Goal: Task Accomplishment & Management: Use online tool/utility

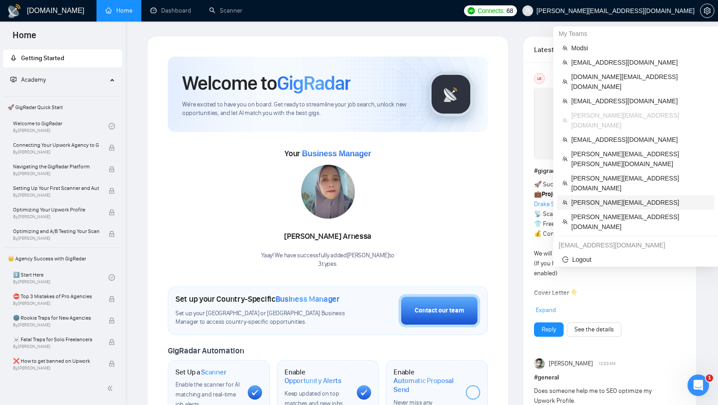
click at [631, 197] on span "[PERSON_NAME][EMAIL_ADDRESS]" at bounding box center [640, 202] width 138 height 10
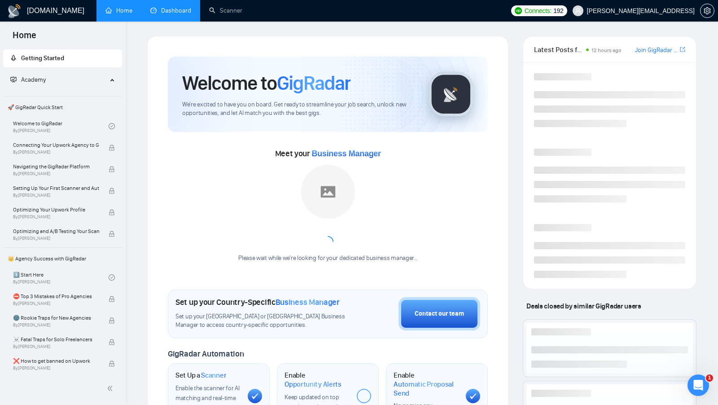
click at [173, 14] on link "Dashboard" at bounding box center [170, 11] width 41 height 8
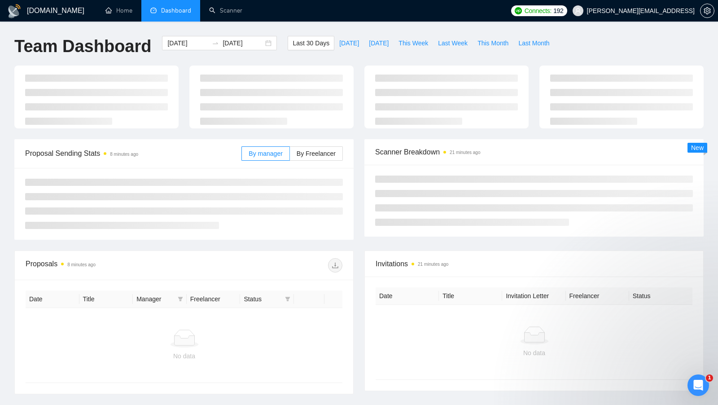
type input "[DATE]"
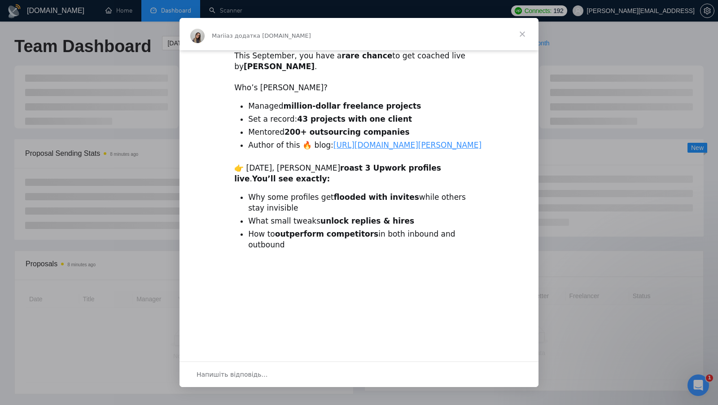
scroll to position [55, 0]
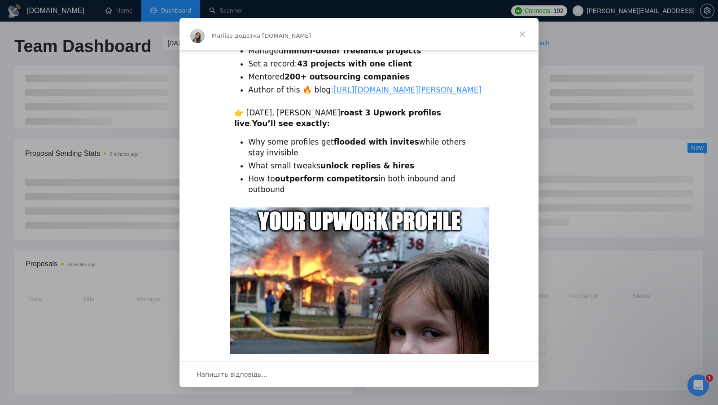
click at [523, 37] on span "Закрити" at bounding box center [522, 34] width 32 height 32
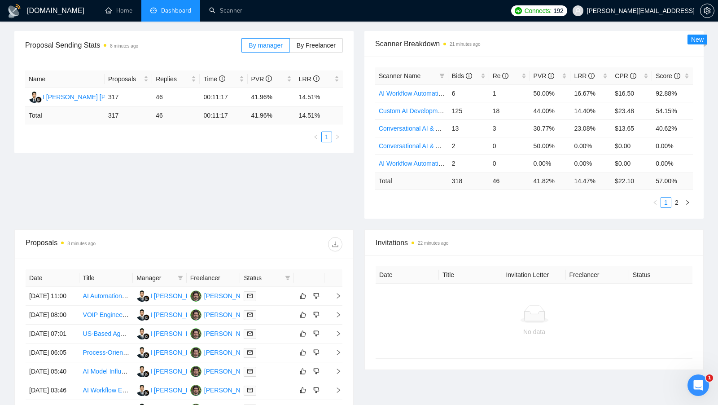
scroll to position [120, 0]
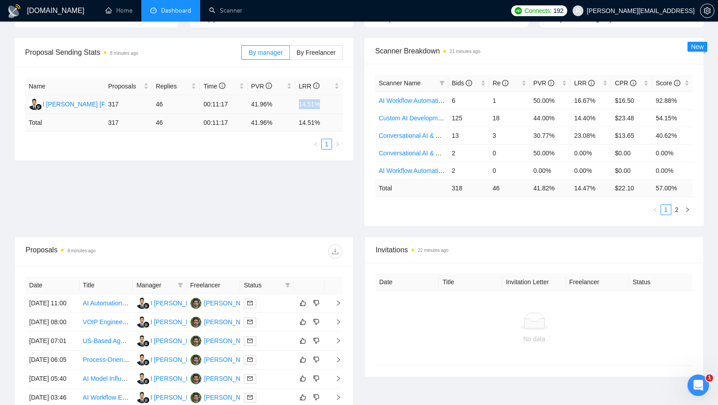
drag, startPoint x: 298, startPoint y: 101, endPoint x: 328, endPoint y: 101, distance: 29.6
click at [328, 101] on td "14.51%" at bounding box center [319, 104] width 48 height 19
drag, startPoint x: 251, startPoint y: 102, endPoint x: 269, endPoint y: 102, distance: 18.0
click at [269, 102] on td "41.96%" at bounding box center [272, 104] width 48 height 19
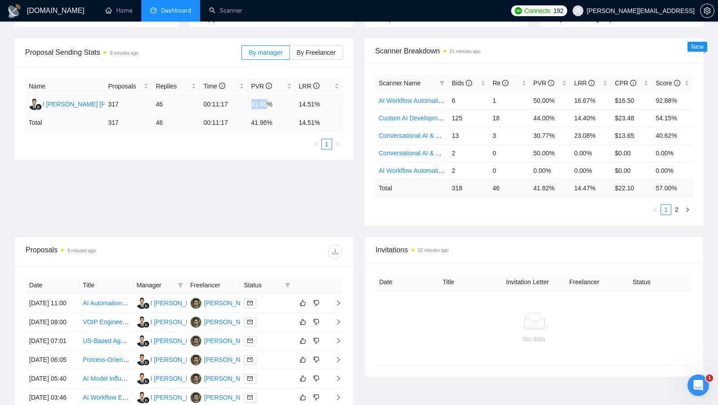
click at [269, 102] on td "41.96%" at bounding box center [272, 104] width 48 height 19
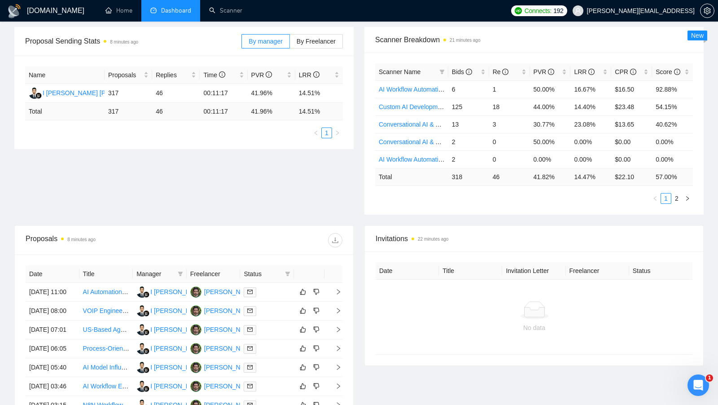
scroll to position [132, 0]
click at [281, 294] on div at bounding box center [267, 291] width 47 height 10
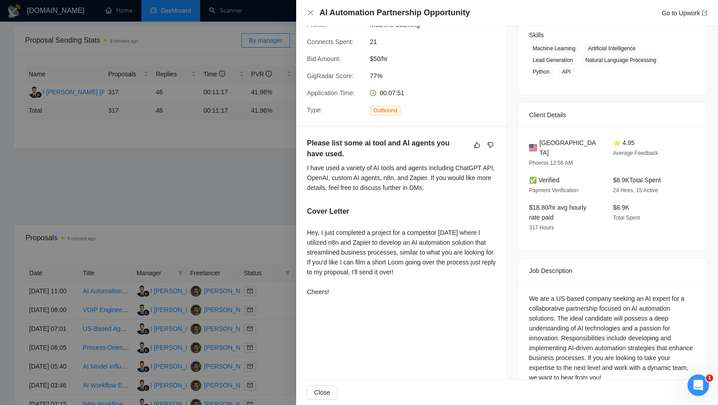
scroll to position [141, 0]
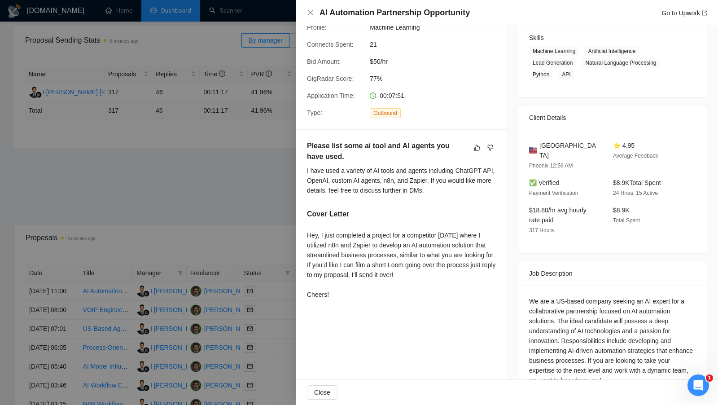
drag, startPoint x: 308, startPoint y: 231, endPoint x: 355, endPoint y: 291, distance: 76.1
click at [355, 291] on div "Hey, I just completed a project for a competitor two weeks ago where I utilized…" at bounding box center [401, 264] width 189 height 69
drag, startPoint x: 306, startPoint y: 235, endPoint x: 444, endPoint y: 234, distance: 138.2
click at [444, 234] on div "Please list some ai tool and AI agents you have used. I have used a variety of …" at bounding box center [401, 222] width 211 height 184
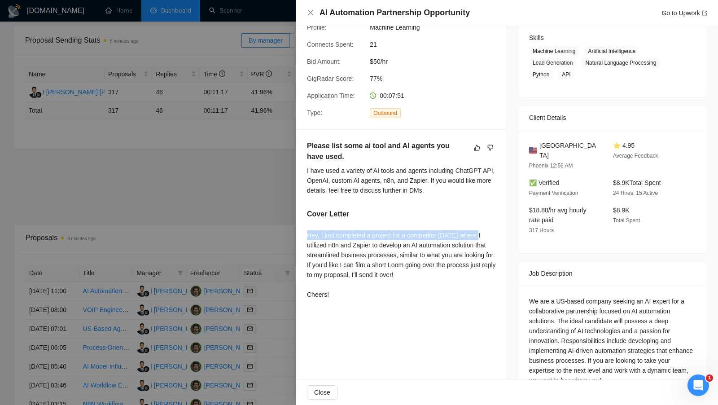
drag, startPoint x: 489, startPoint y: 233, endPoint x: 304, endPoint y: 236, distance: 184.5
click at [304, 236] on div "Please list some ai tool and AI agents you have used. I have used a variety of …" at bounding box center [401, 222] width 211 height 184
click at [325, 241] on div "Hey, I just completed a project for a competitor two weeks ago where I utilized…" at bounding box center [401, 264] width 189 height 69
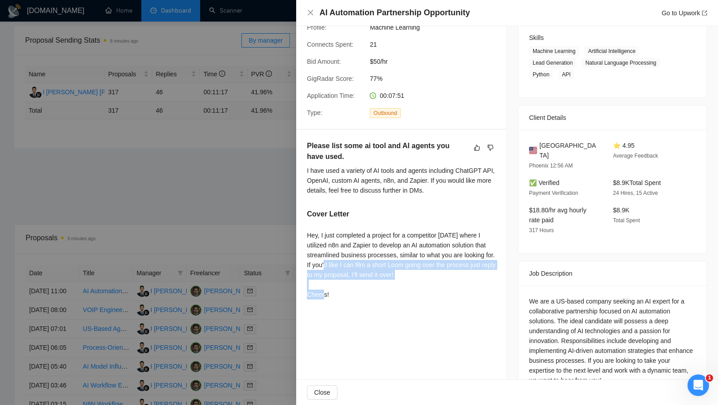
drag, startPoint x: 351, startPoint y: 264, endPoint x: 473, endPoint y: 272, distance: 122.4
click at [474, 272] on div "Hey, I just completed a project for a competitor two weeks ago where I utilized…" at bounding box center [401, 264] width 189 height 69
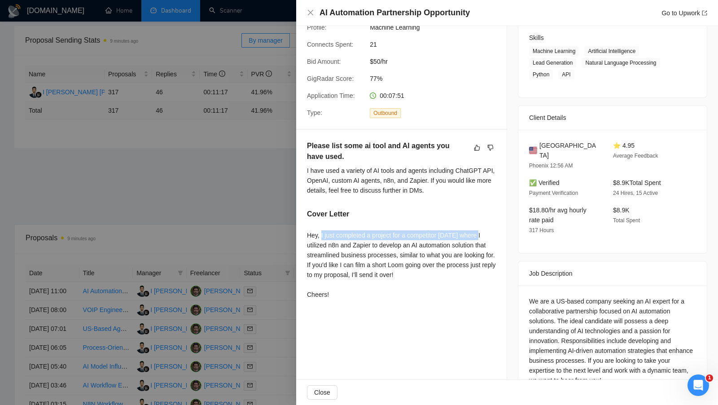
drag, startPoint x: 321, startPoint y: 234, endPoint x: 492, endPoint y: 238, distance: 171.1
click at [492, 238] on div "Hey, I just completed a project for a competitor two weeks ago where I utilized…" at bounding box center [401, 264] width 189 height 69
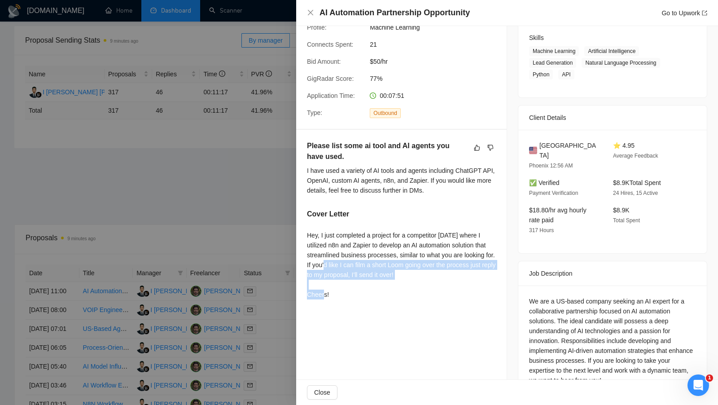
drag, startPoint x: 352, startPoint y: 265, endPoint x: 476, endPoint y: 277, distance: 124.9
click at [476, 277] on div "Hey, I just completed a project for a competitor two weeks ago where I utilized…" at bounding box center [401, 264] width 189 height 69
click at [275, 221] on div at bounding box center [359, 202] width 718 height 405
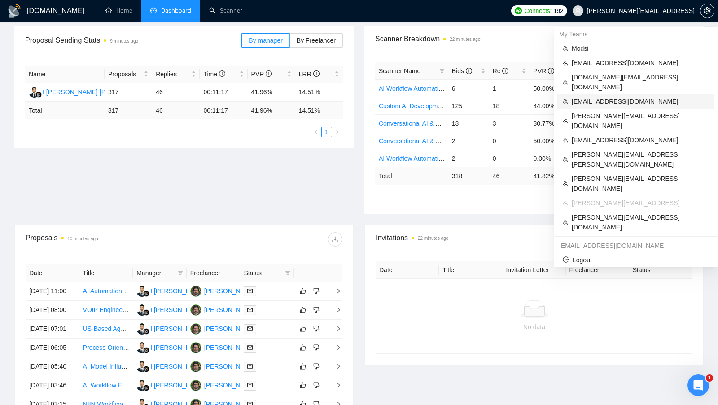
click at [634, 97] on span "info@hola.tech" at bounding box center [640, 102] width 137 height 10
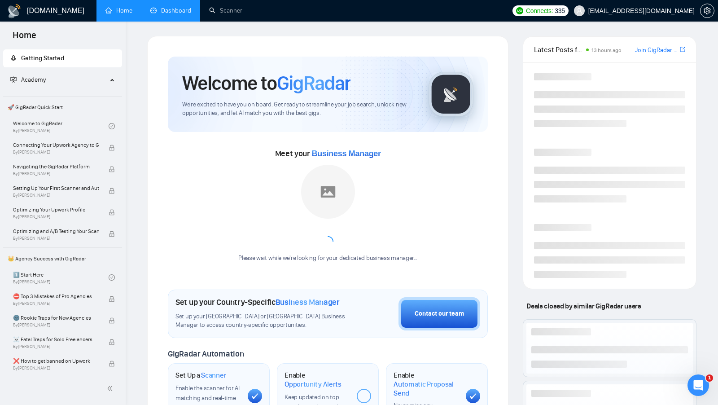
click at [186, 14] on link "Dashboard" at bounding box center [170, 11] width 41 height 8
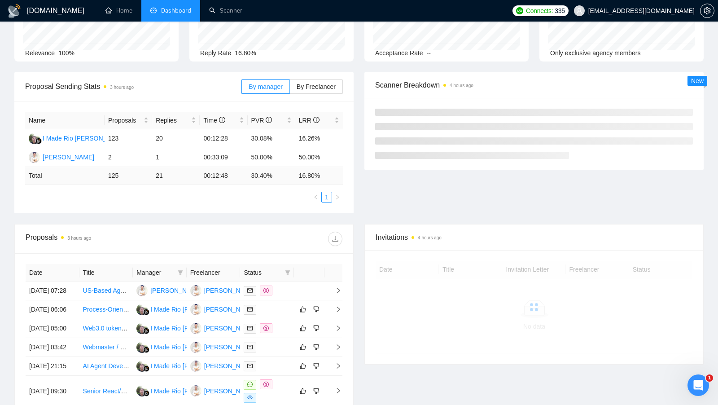
scroll to position [83, 0]
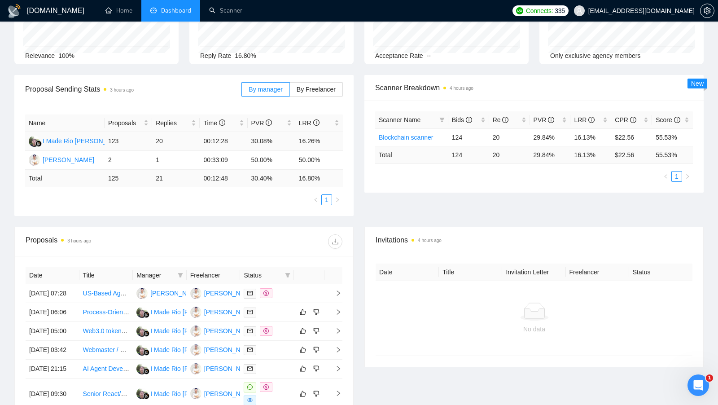
drag, startPoint x: 252, startPoint y: 145, endPoint x: 270, endPoint y: 145, distance: 18.0
click at [270, 145] on td "30.08%" at bounding box center [272, 141] width 48 height 19
drag, startPoint x: 299, startPoint y: 143, endPoint x: 323, endPoint y: 142, distance: 23.3
click at [323, 142] on td "16.26%" at bounding box center [319, 141] width 48 height 19
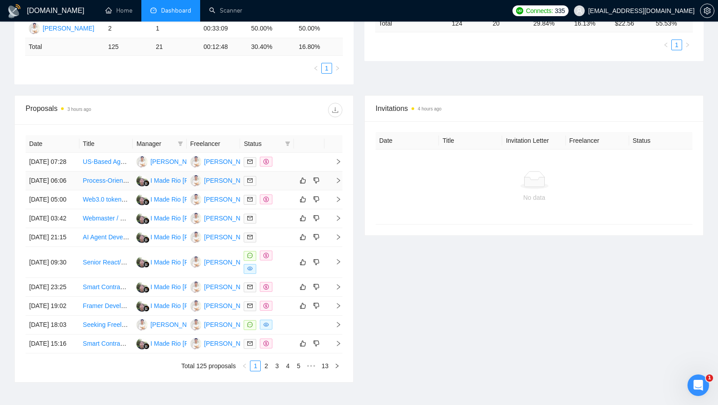
scroll to position [215, 0]
click at [285, 273] on div at bounding box center [267, 261] width 47 height 23
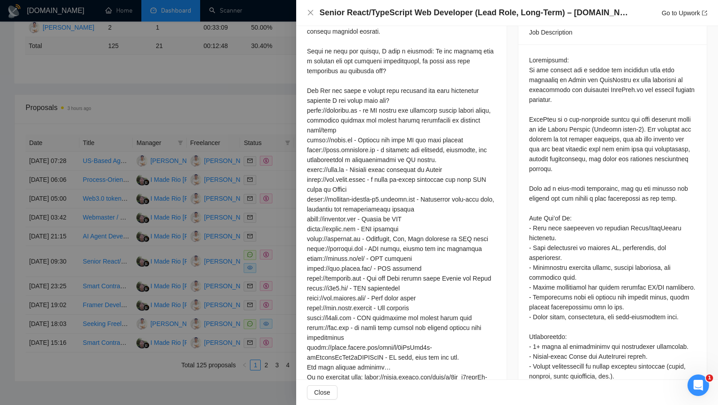
scroll to position [416, 0]
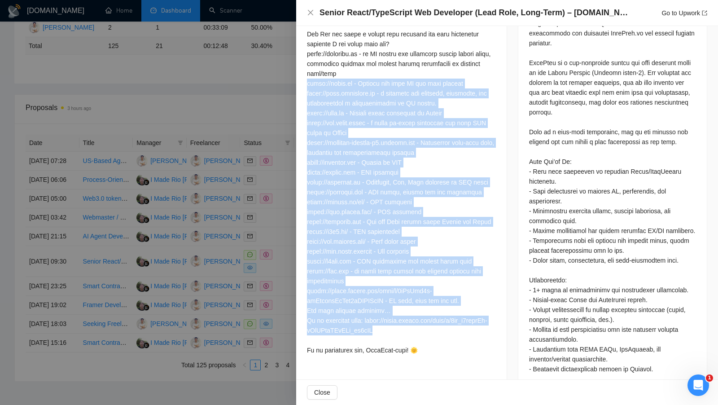
drag, startPoint x: 308, startPoint y: 79, endPoint x: 436, endPoint y: 337, distance: 287.2
click at [436, 337] on div at bounding box center [401, 123] width 189 height 464
drag, startPoint x: 307, startPoint y: 81, endPoint x: 438, endPoint y: 337, distance: 287.1
click at [438, 338] on div at bounding box center [401, 123] width 189 height 464
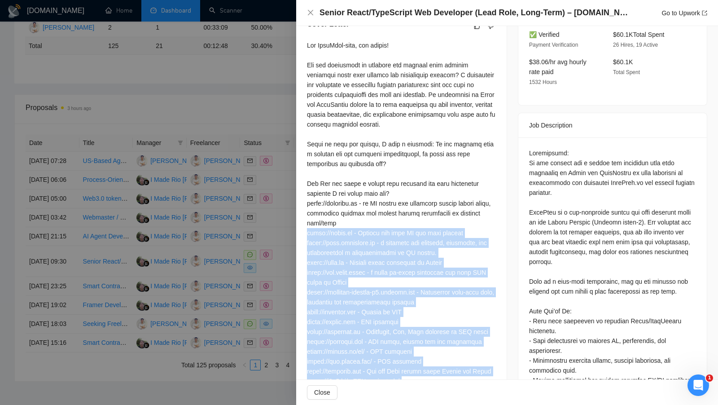
scroll to position [260, 0]
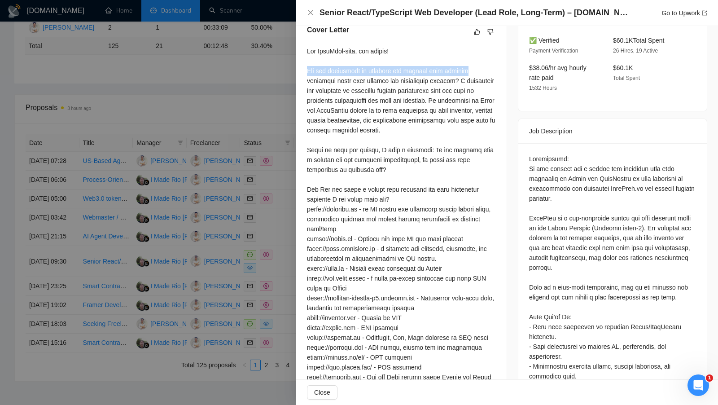
drag, startPoint x: 308, startPoint y: 72, endPoint x: 469, endPoint y: 72, distance: 160.2
click at [469, 72] on div at bounding box center [401, 278] width 189 height 464
click at [289, 108] on div at bounding box center [359, 202] width 718 height 405
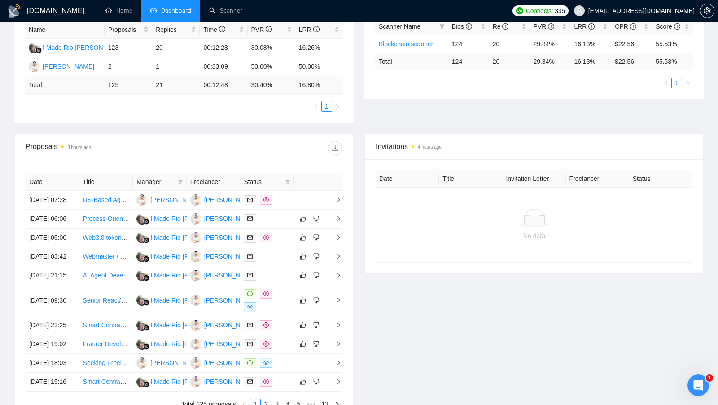
scroll to position [171, 0]
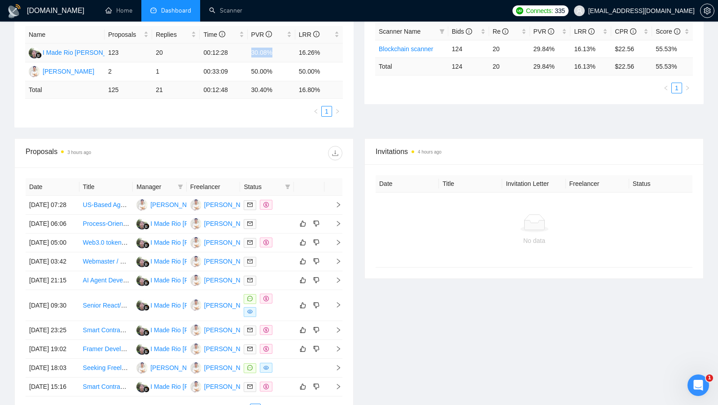
drag, startPoint x: 277, startPoint y: 54, endPoint x: 248, endPoint y: 54, distance: 29.2
click at [249, 53] on td "30.08%" at bounding box center [272, 53] width 48 height 19
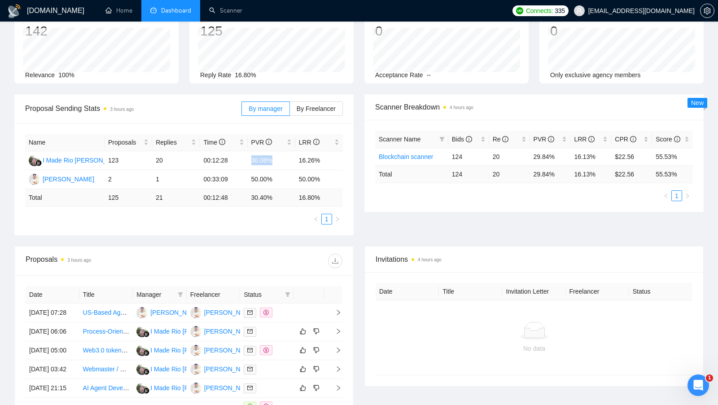
scroll to position [0, 0]
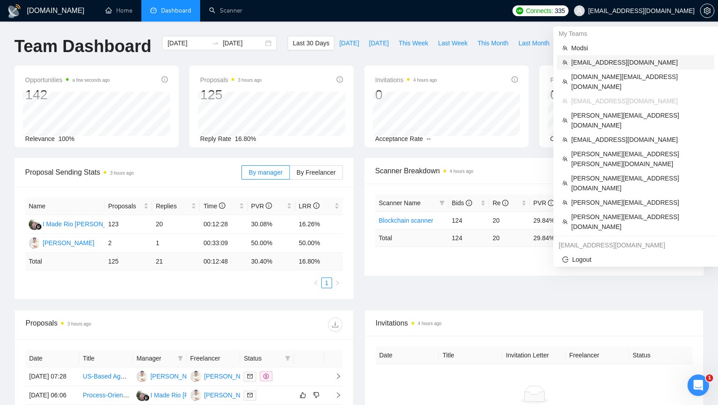
click at [647, 63] on span "vitor.vecina@apollosolutions.dev" at bounding box center [640, 62] width 138 height 10
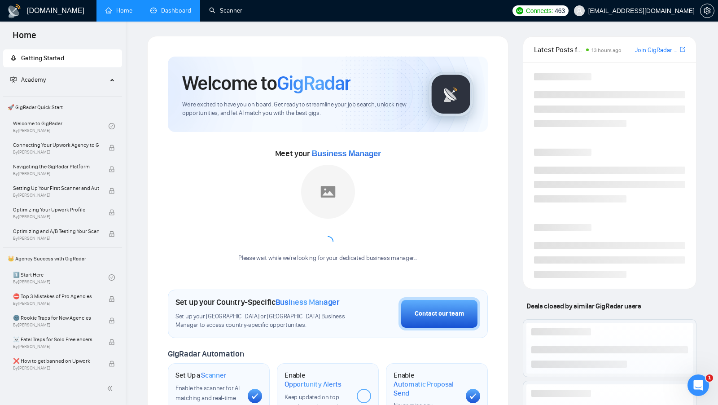
click at [184, 13] on link "Dashboard" at bounding box center [170, 11] width 41 height 8
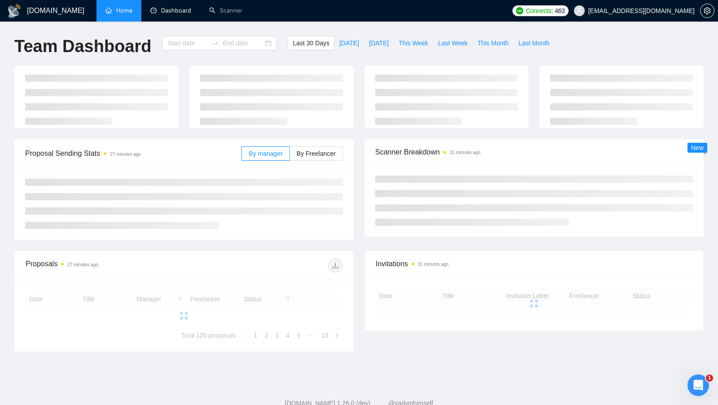
type input "2025-08-11"
type input "2025-09-10"
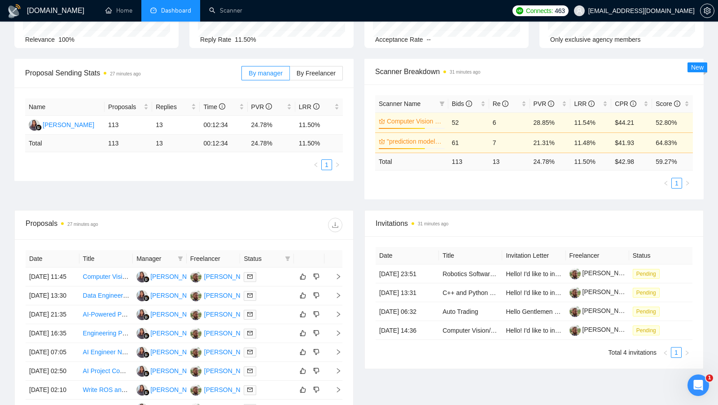
scroll to position [100, 0]
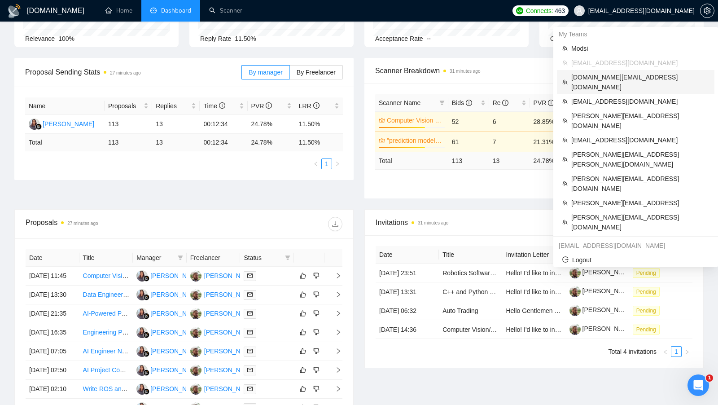
click at [631, 72] on span "sergiosilva.ventures@gmail.com" at bounding box center [640, 82] width 138 height 20
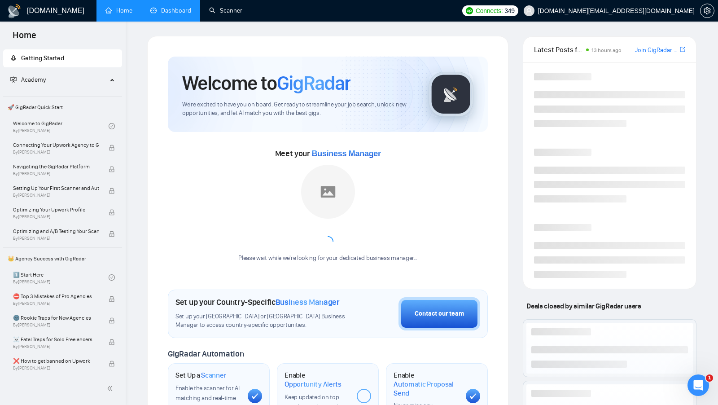
click at [182, 14] on link "Dashboard" at bounding box center [170, 11] width 41 height 8
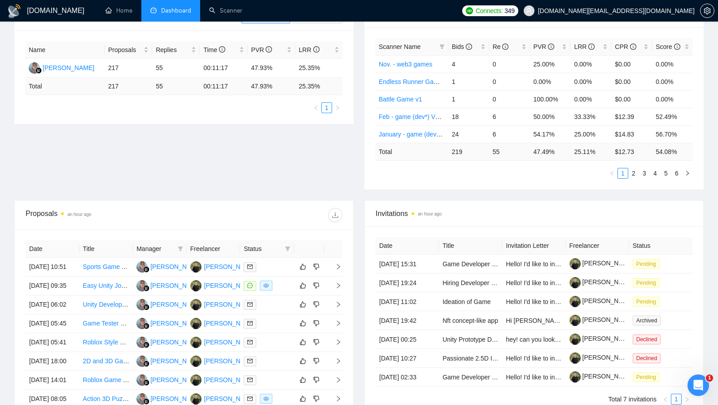
scroll to position [158, 0]
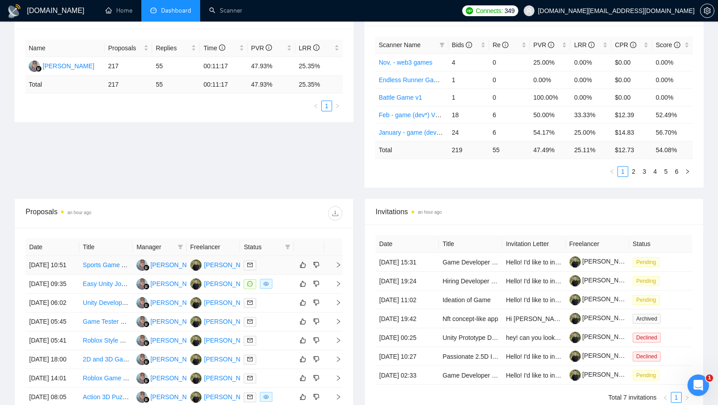
click at [285, 273] on td at bounding box center [267, 265] width 54 height 19
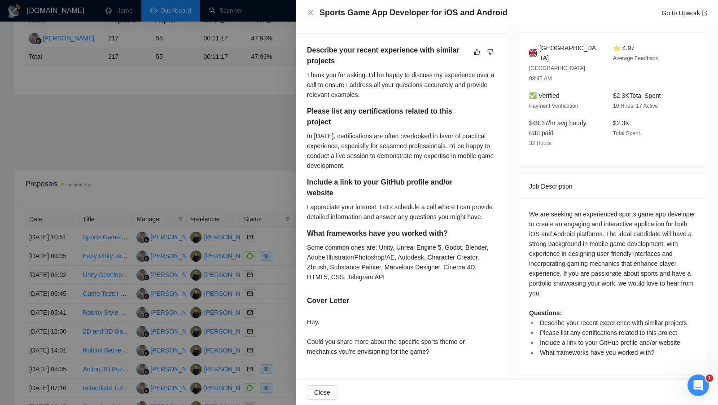
scroll to position [189, 0]
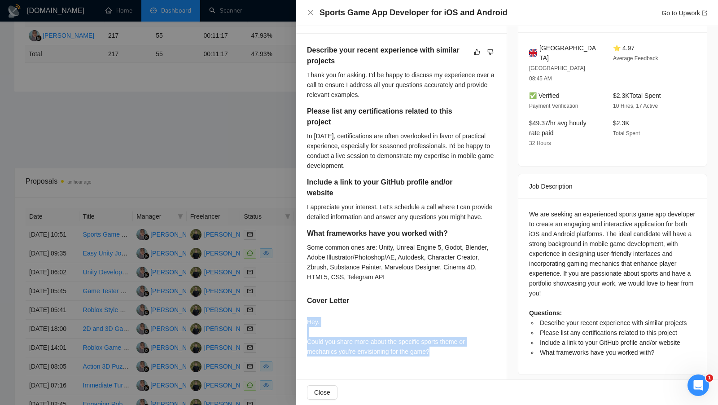
drag, startPoint x: 443, startPoint y: 363, endPoint x: 307, endPoint y: 329, distance: 139.1
click at [307, 329] on div "Hey. Could you share more about the specific sports theme or mechanics you're e…" at bounding box center [401, 336] width 189 height 39
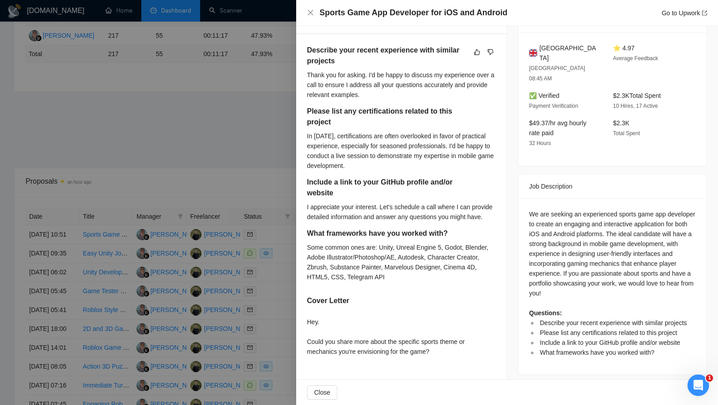
click at [365, 350] on div "Hey. Could you share more about the specific sports theme or mechanics you're e…" at bounding box center [401, 336] width 189 height 39
click at [437, 360] on div "Hey. Could you share more about the specific sports theme or mechanics you're e…" at bounding box center [401, 338] width 189 height 43
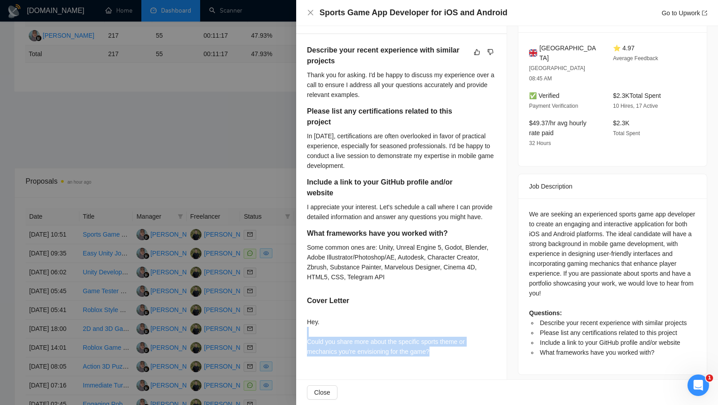
drag, startPoint x: 444, startPoint y: 360, endPoint x: 311, endPoint y: 346, distance: 133.6
click at [311, 345] on div "Hey. Could you share more about the specific sports theme or mechanics you're e…" at bounding box center [401, 336] width 189 height 39
click at [311, 346] on div "Hey. Could you share more about the specific sports theme or mechanics you're e…" at bounding box center [401, 336] width 189 height 39
drag, startPoint x: 307, startPoint y: 348, endPoint x: 428, endPoint y: 349, distance: 120.7
click at [428, 349] on div "Hey. Could you share more about the specific sports theme or mechanics you're e…" at bounding box center [401, 336] width 189 height 39
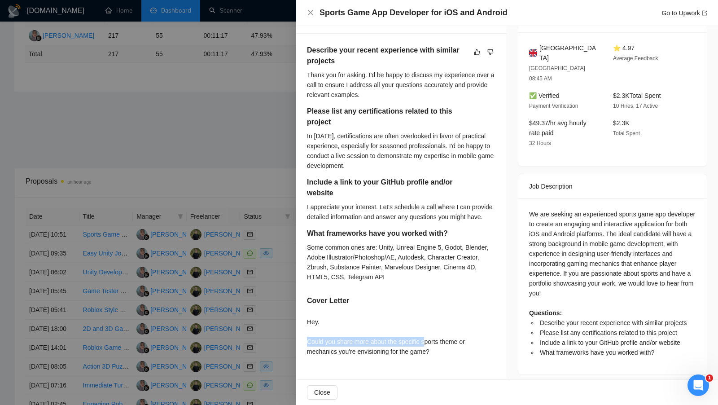
click at [224, 185] on div at bounding box center [359, 202] width 718 height 405
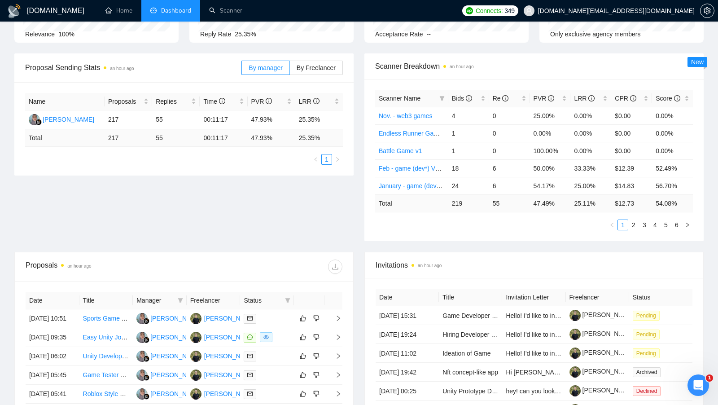
scroll to position [101, 0]
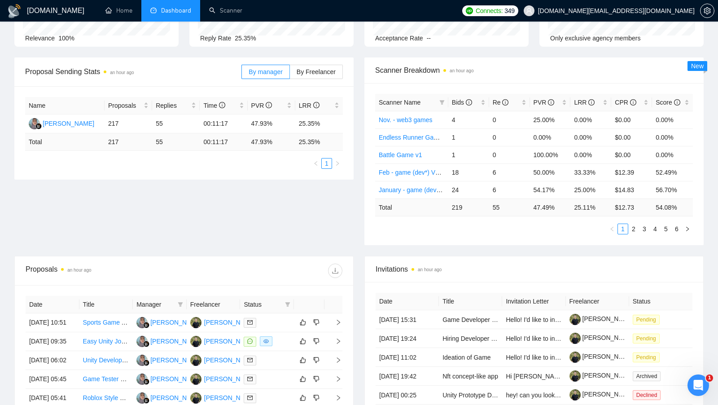
click at [357, 323] on div "Proposals an hour ago Date Title Manager Freelancer Status 10 Sep, 2025 10:51 S…" at bounding box center [184, 393] width 350 height 275
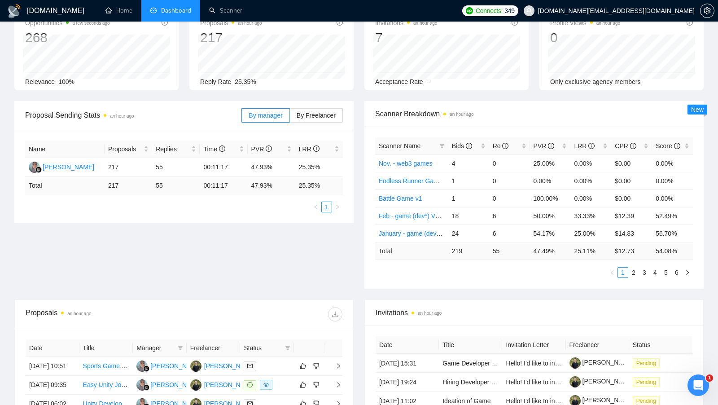
scroll to position [57, 0]
click at [701, 10] on span "setting" at bounding box center [707, 10] width 13 height 7
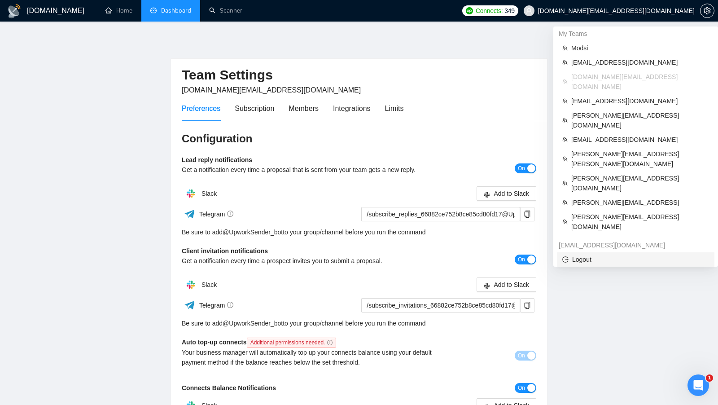
click at [587, 254] on span "Logout" at bounding box center [635, 259] width 147 height 10
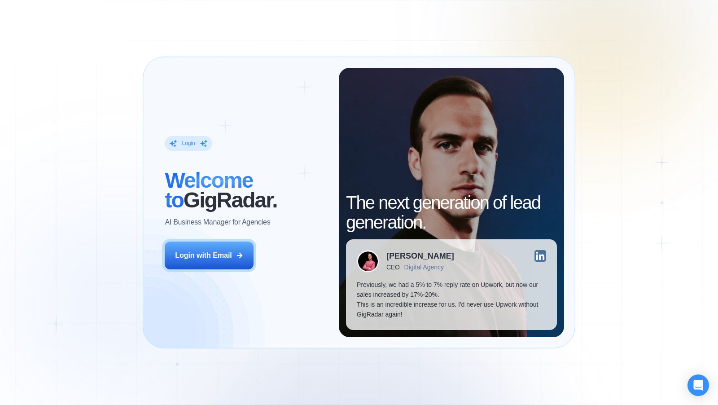
click at [587, 209] on div "Login ‍ Welcome to GigRadar. AI Business Manager for Agencies Login with Email …" at bounding box center [359, 202] width 718 height 405
click at [165, 122] on div "Login ‍ Welcome to GigRadar. AI Business Manager for Agencies Login with Email" at bounding box center [246, 202] width 185 height 269
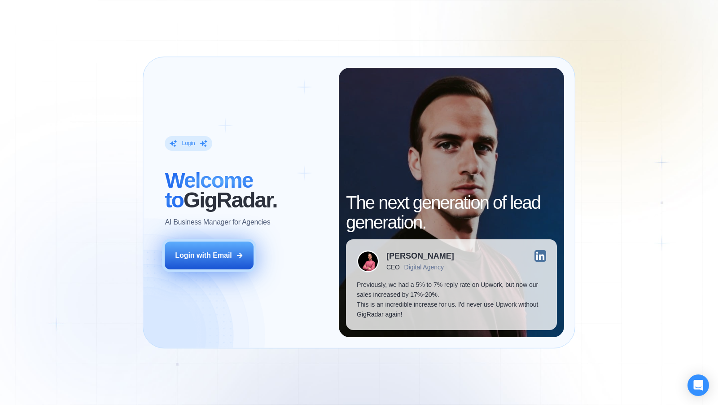
click at [222, 241] on button "Login with Email" at bounding box center [209, 255] width 89 height 28
click at [224, 250] on div "Login with Email" at bounding box center [203, 255] width 57 height 10
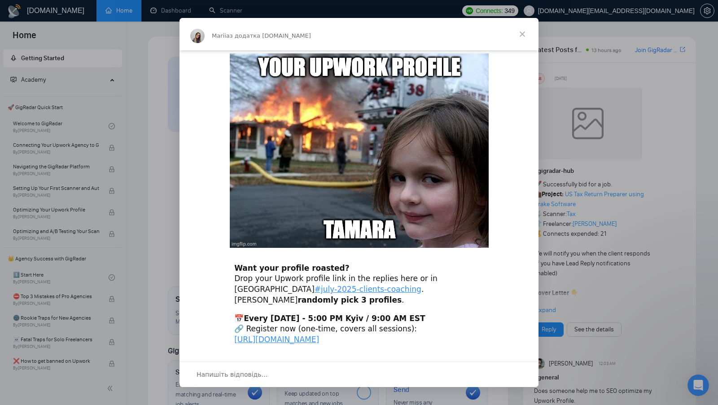
scroll to position [225, 0]
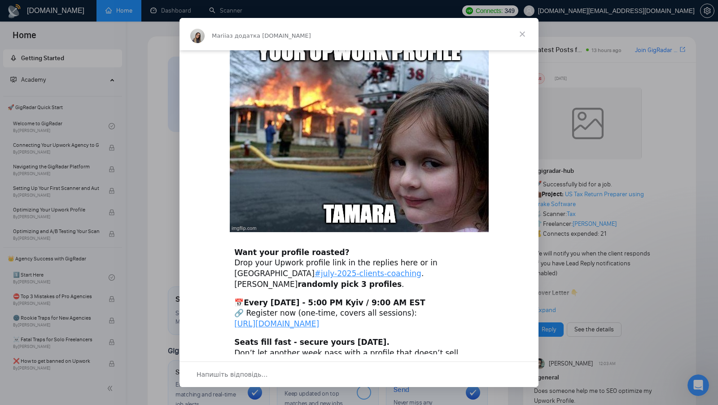
click at [520, 28] on span "Закрити" at bounding box center [522, 34] width 32 height 32
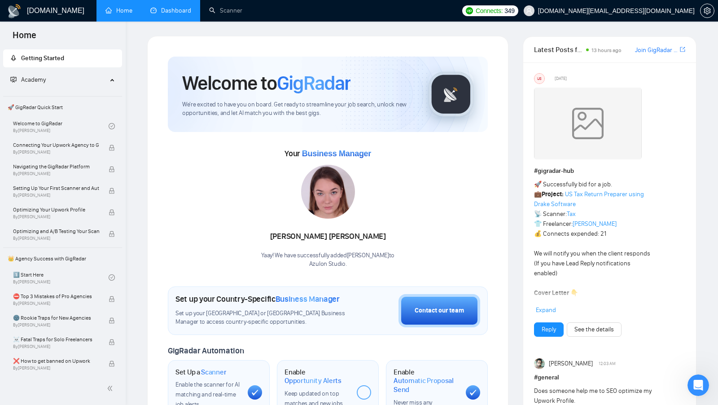
click at [167, 14] on link "Dashboard" at bounding box center [170, 11] width 41 height 8
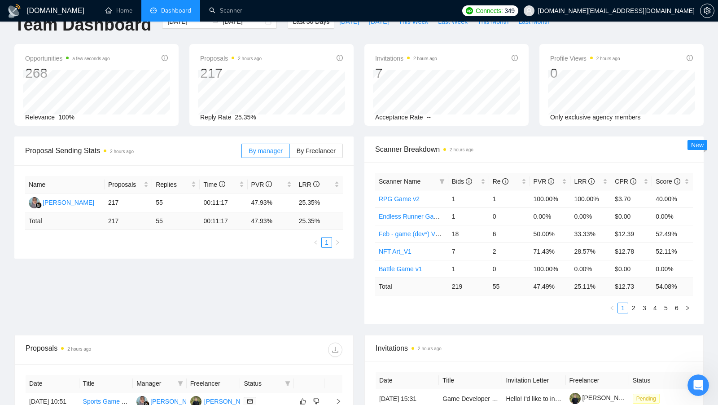
scroll to position [24, 0]
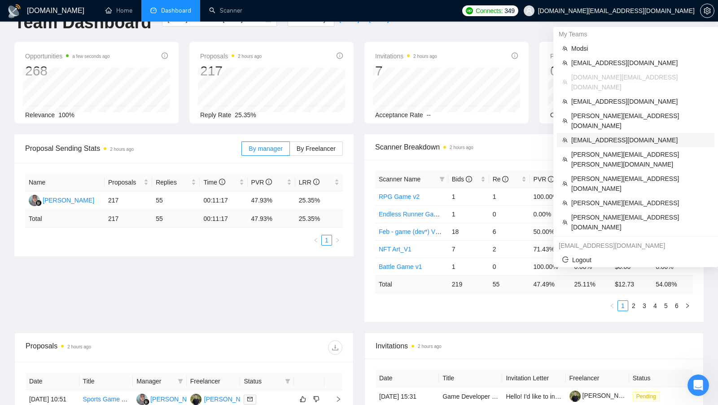
click at [623, 133] on li "[EMAIL_ADDRESS][DOMAIN_NAME]" at bounding box center [636, 140] width 158 height 14
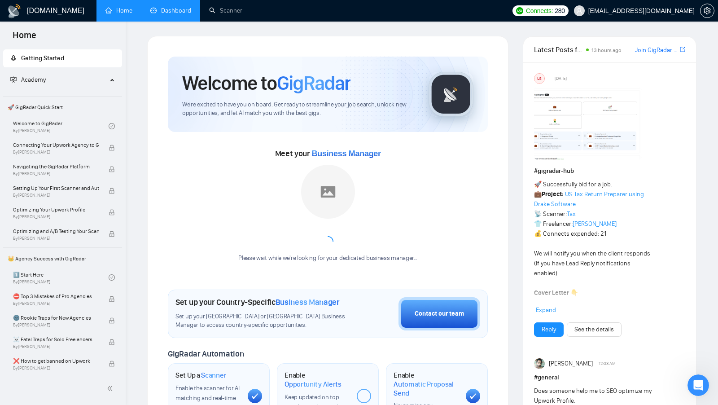
click at [171, 14] on link "Dashboard" at bounding box center [170, 11] width 41 height 8
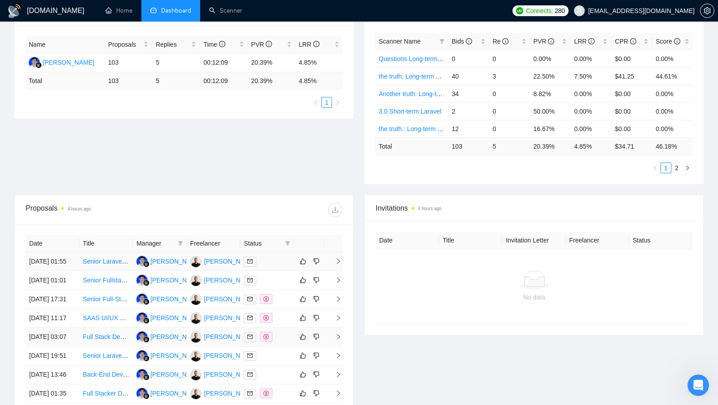
scroll to position [159, 0]
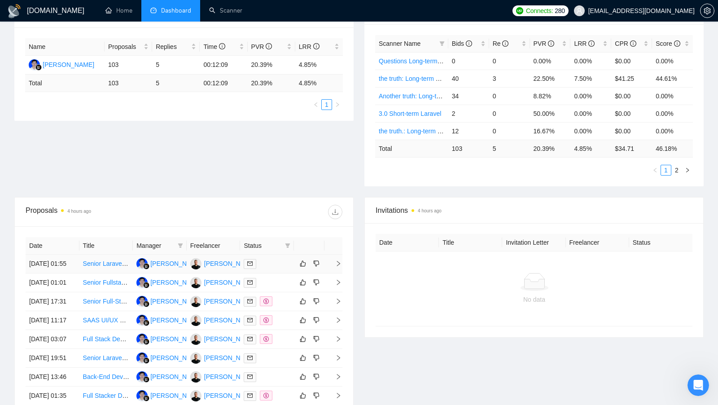
click at [283, 266] on div at bounding box center [267, 264] width 47 height 10
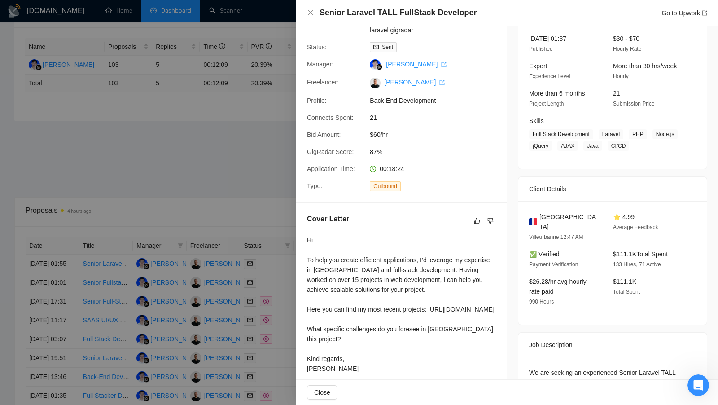
scroll to position [119, 0]
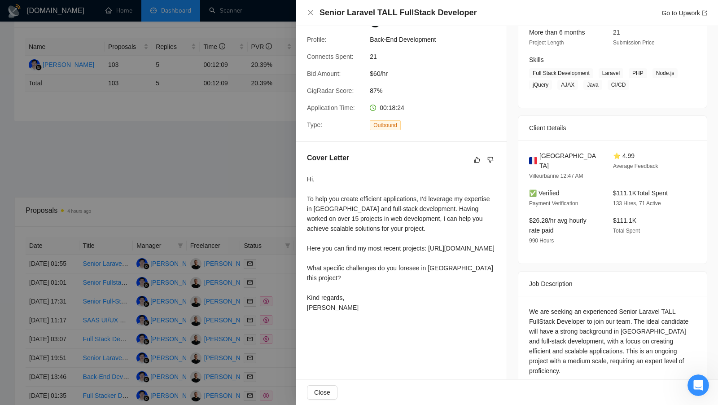
click at [253, 221] on div at bounding box center [359, 202] width 718 height 405
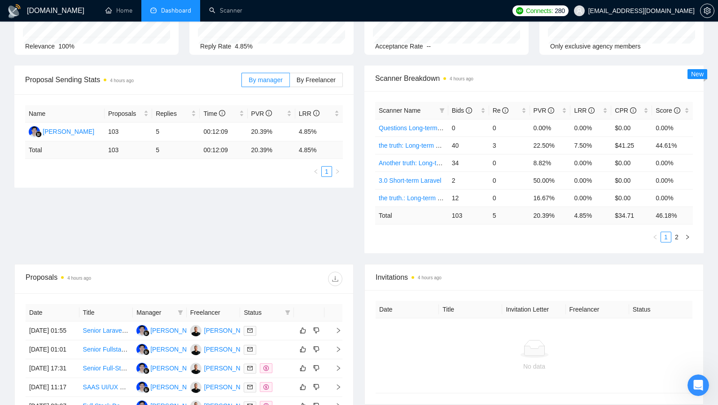
scroll to position [65, 0]
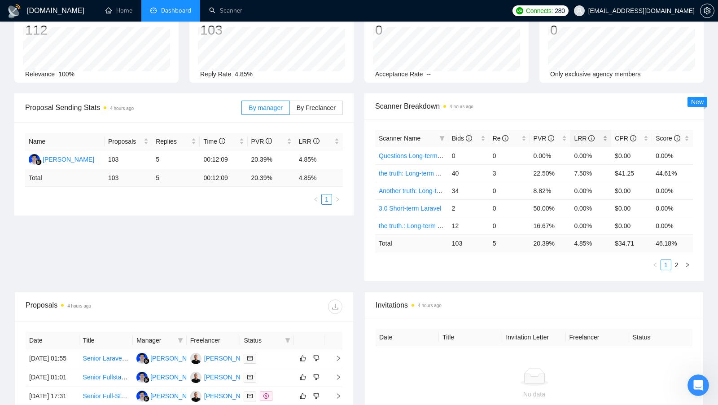
click at [606, 136] on div "LRR" at bounding box center [591, 138] width 34 height 10
click at [422, 156] on link "Lie or truth: Long-term vue gigradar" at bounding box center [428, 155] width 99 height 7
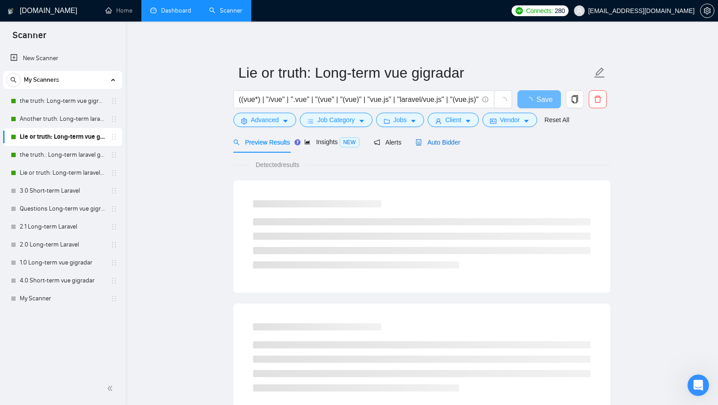
drag, startPoint x: 458, startPoint y: 142, endPoint x: 452, endPoint y: 158, distance: 16.9
click at [458, 142] on span "Auto Bidder" at bounding box center [438, 142] width 44 height 7
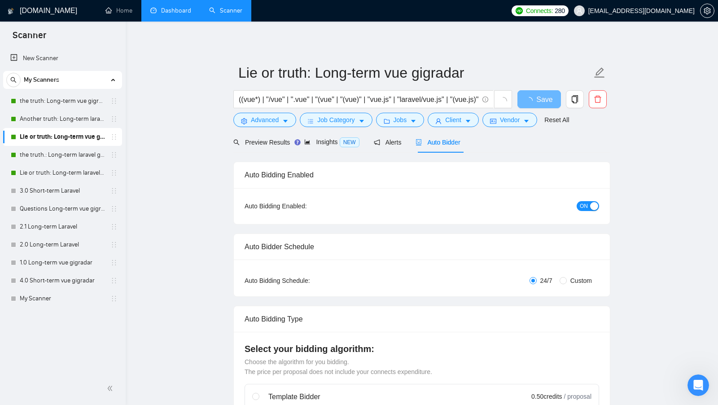
radio input "false"
radio input "true"
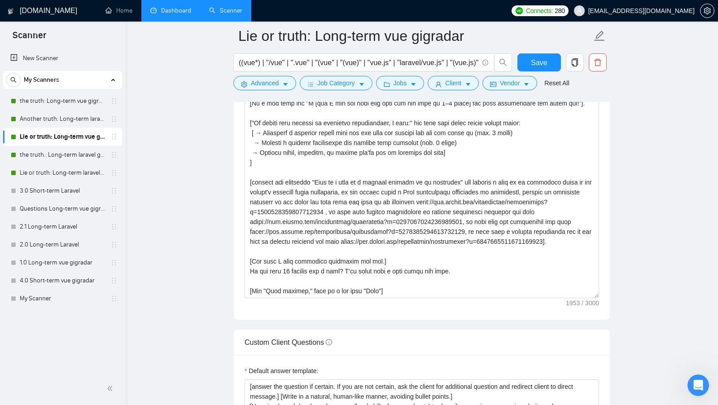
scroll to position [1122, 0]
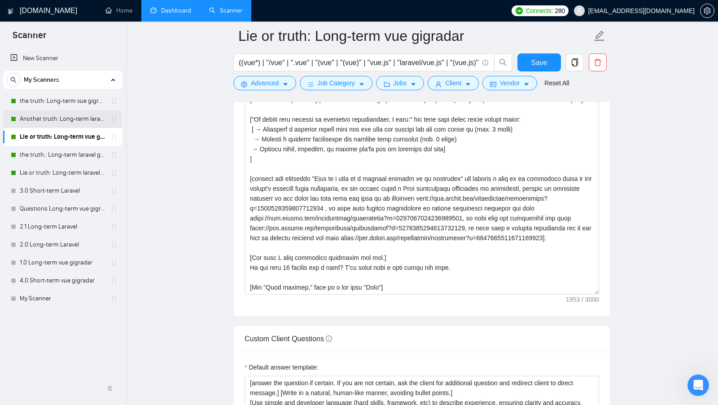
click at [61, 124] on link "Another truth: Long-term laravel gigradar" at bounding box center [62, 119] width 85 height 18
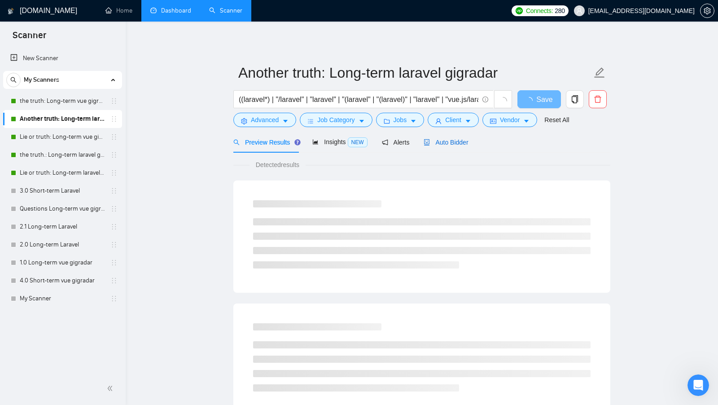
click at [441, 145] on span "Auto Bidder" at bounding box center [446, 142] width 44 height 7
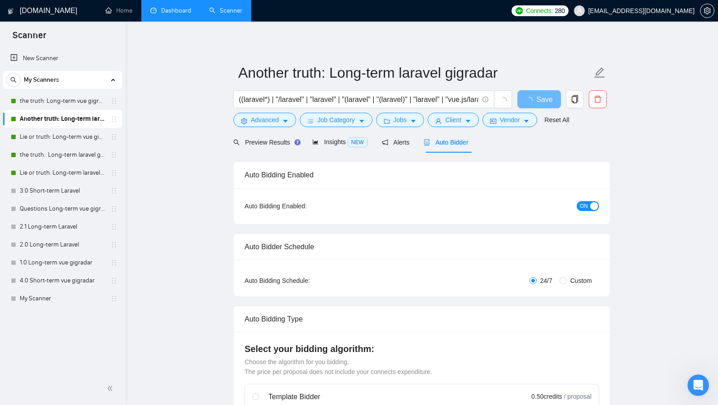
radio input "false"
radio input "true"
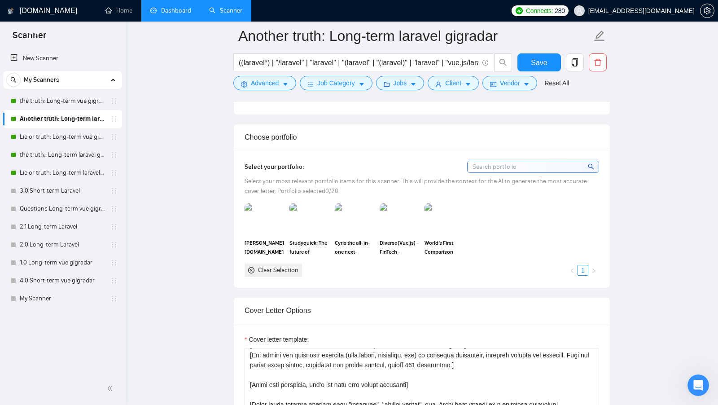
scroll to position [842, 0]
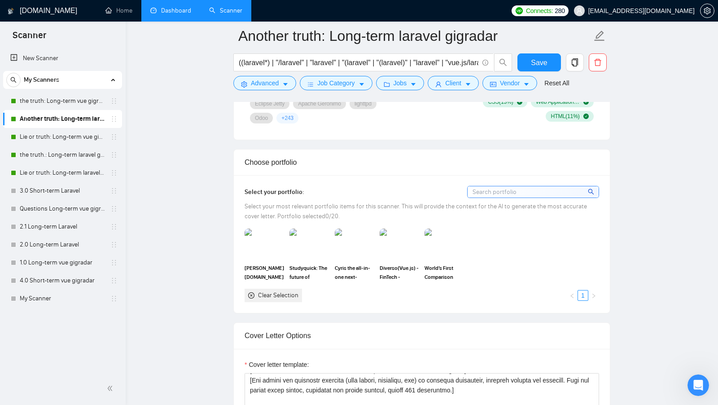
click at [179, 14] on link "Dashboard" at bounding box center [170, 11] width 41 height 8
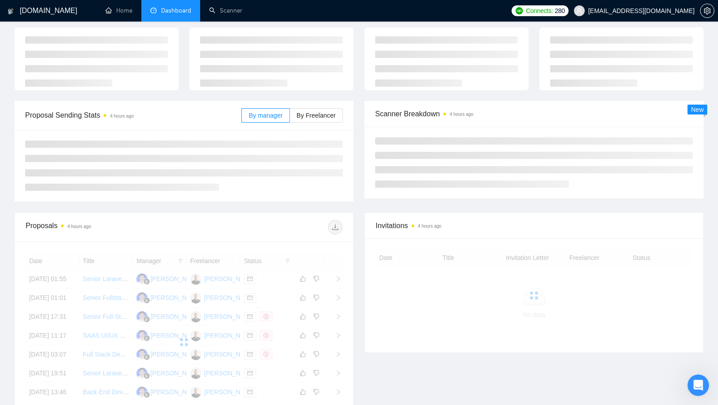
scroll to position [34, 0]
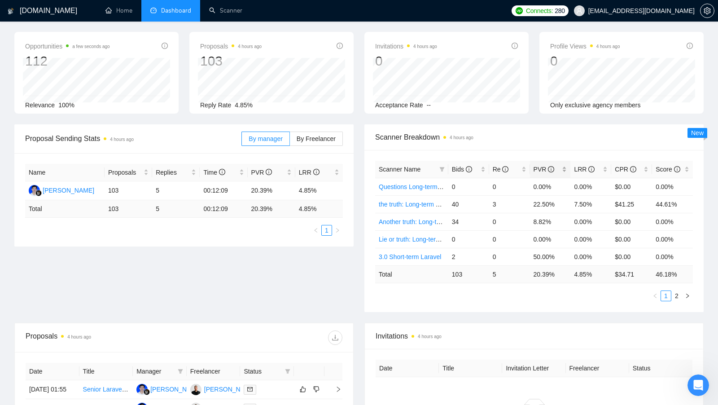
click at [567, 167] on div "PVR" at bounding box center [551, 169] width 34 height 10
click at [566, 167] on div "PVR" at bounding box center [551, 169] width 34 height 10
click at [607, 165] on div "LRR" at bounding box center [591, 169] width 34 height 10
click at [677, 296] on link "2" at bounding box center [677, 296] width 10 height 10
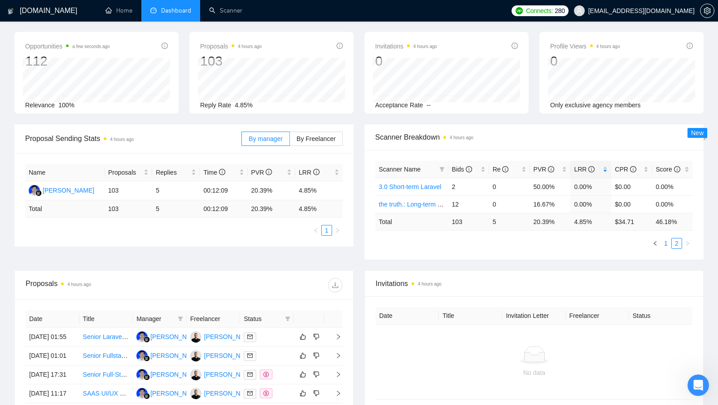
click at [666, 242] on link "1" at bounding box center [666, 243] width 10 height 10
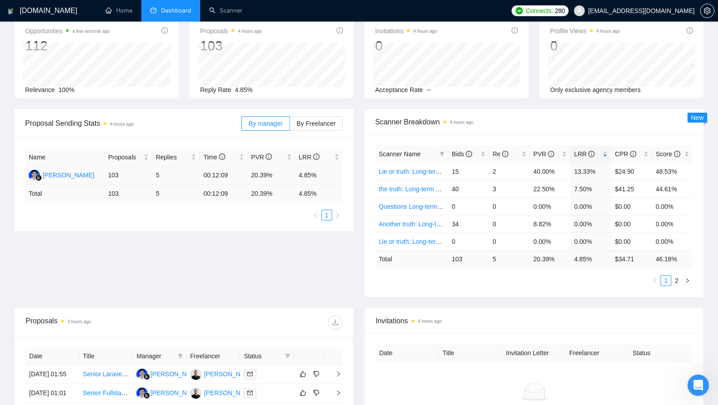
scroll to position [182, 0]
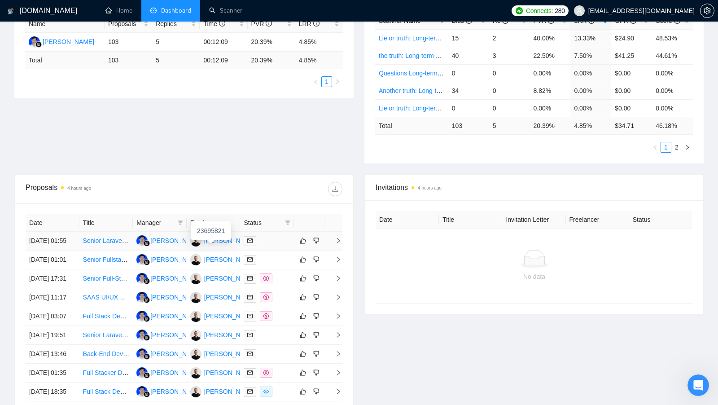
click at [225, 240] on div "Erik Petrov" at bounding box center [230, 241] width 52 height 10
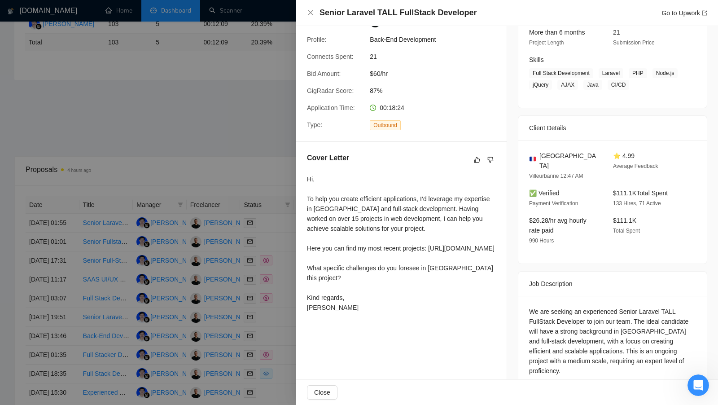
scroll to position [202, 0]
click at [236, 160] on div at bounding box center [359, 202] width 718 height 405
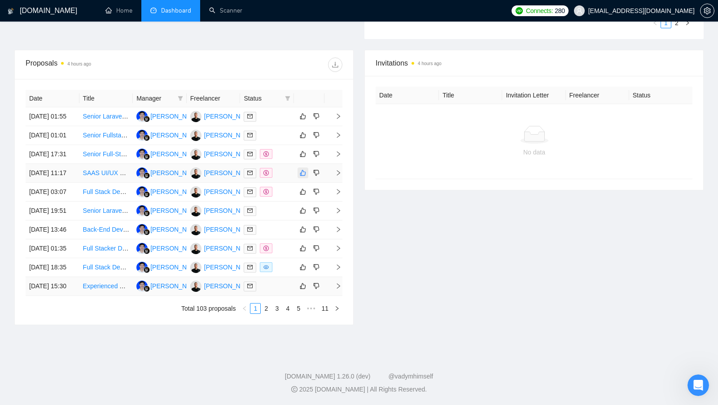
scroll to position [361, 0]
click at [288, 343] on div "Love this!" at bounding box center [302, 347] width 31 height 9
click at [279, 272] on div at bounding box center [267, 267] width 47 height 10
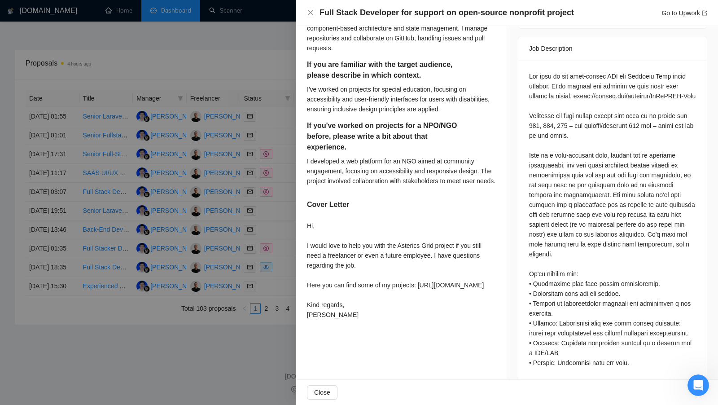
scroll to position [365, 0]
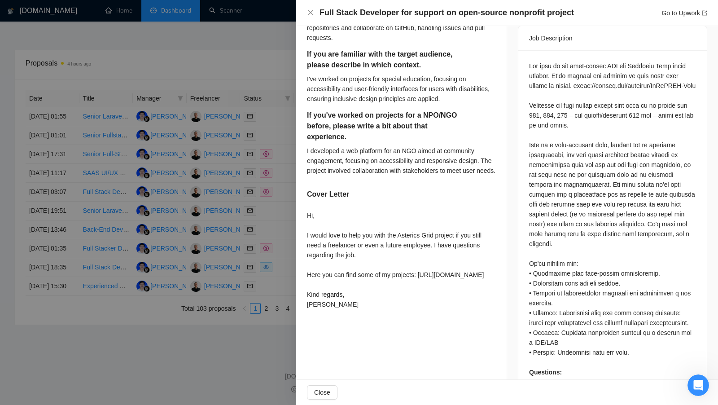
click at [277, 274] on div at bounding box center [359, 202] width 718 height 405
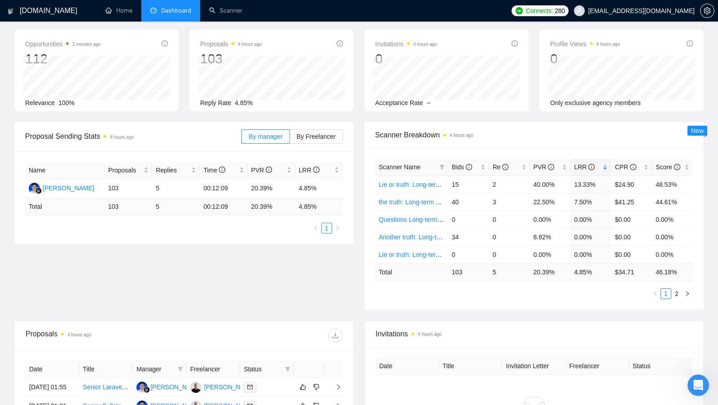
scroll to position [36, 0]
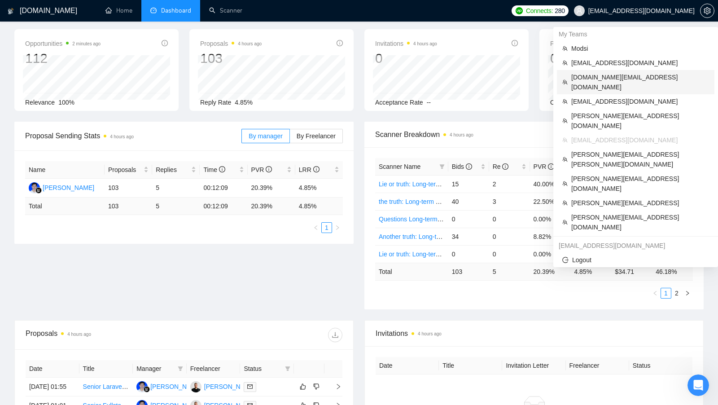
click at [638, 78] on span "sergiosilva.ventures@gmail.com" at bounding box center [640, 82] width 138 height 20
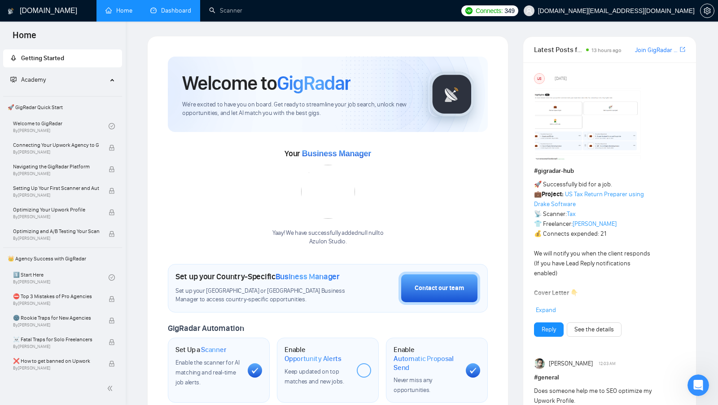
click at [177, 8] on link "Dashboard" at bounding box center [170, 11] width 41 height 8
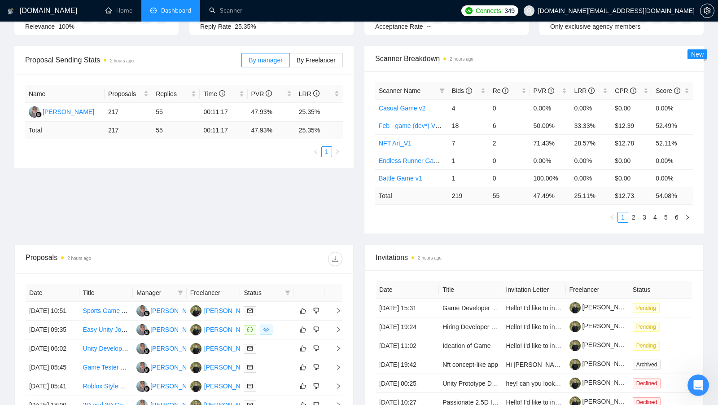
scroll to position [157, 0]
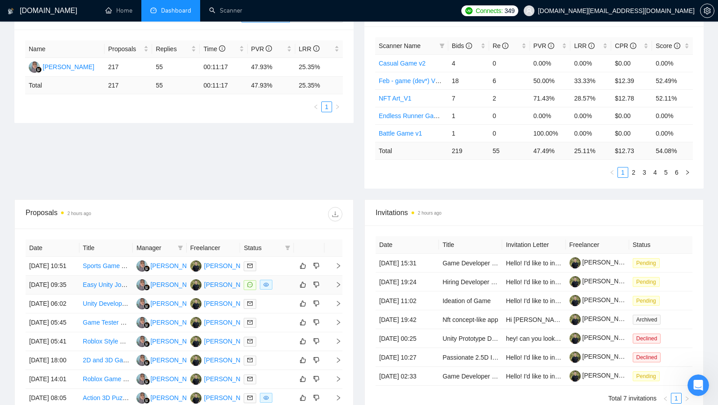
click at [285, 290] on div at bounding box center [267, 285] width 47 height 10
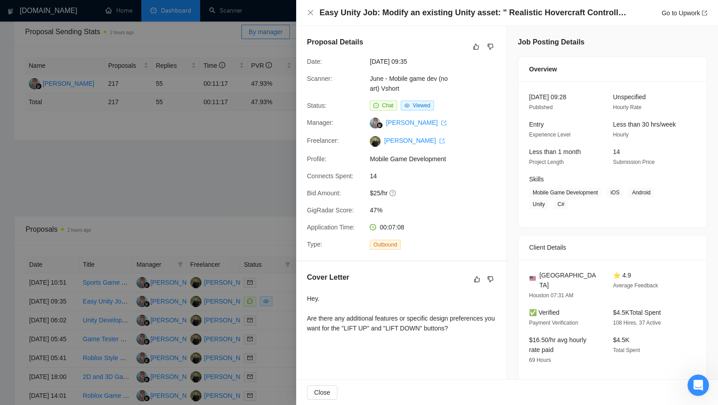
scroll to position [138, 0]
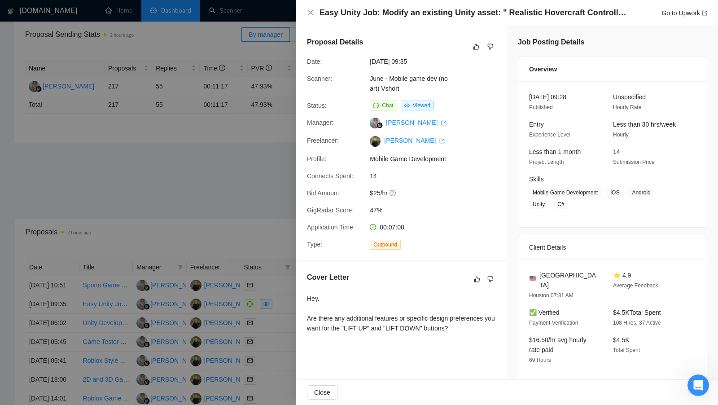
click at [231, 247] on div at bounding box center [359, 202] width 718 height 405
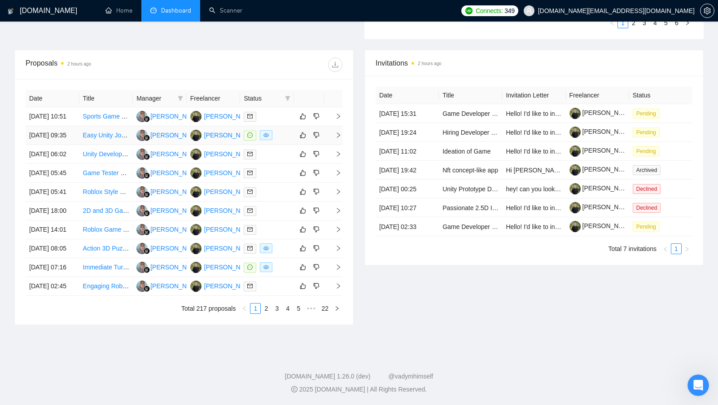
scroll to position [387, 0]
click at [285, 258] on td at bounding box center [267, 267] width 54 height 19
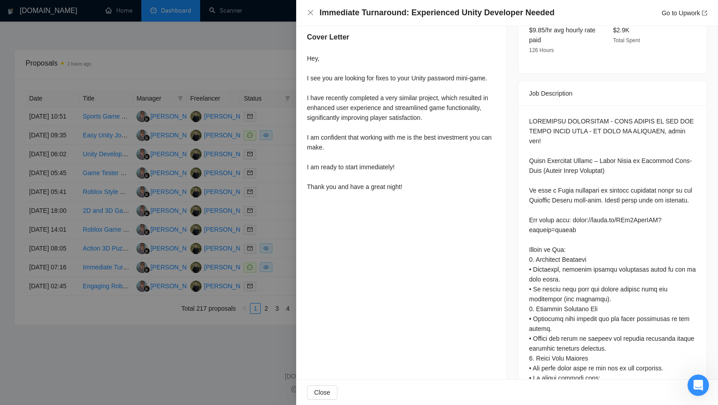
scroll to position [298, 0]
click at [288, 250] on div at bounding box center [359, 202] width 718 height 405
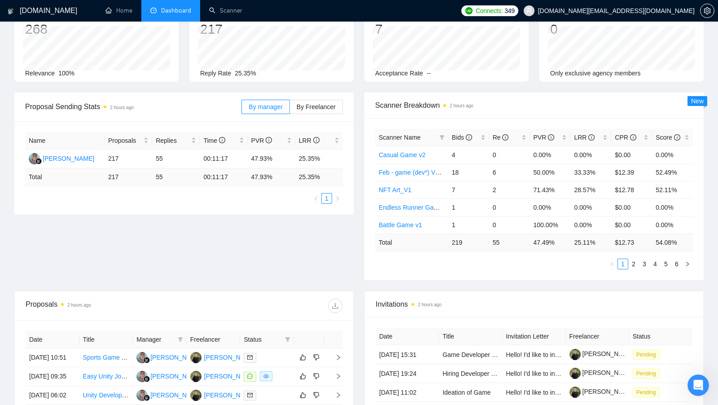
scroll to position [0, 0]
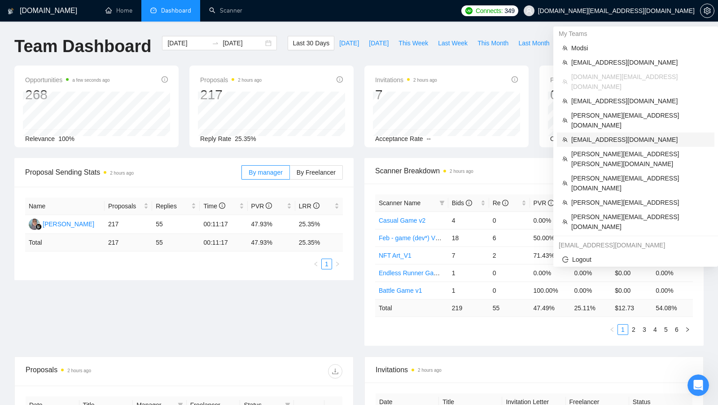
click at [612, 132] on li "spas.k@voidweb.eu" at bounding box center [636, 139] width 158 height 14
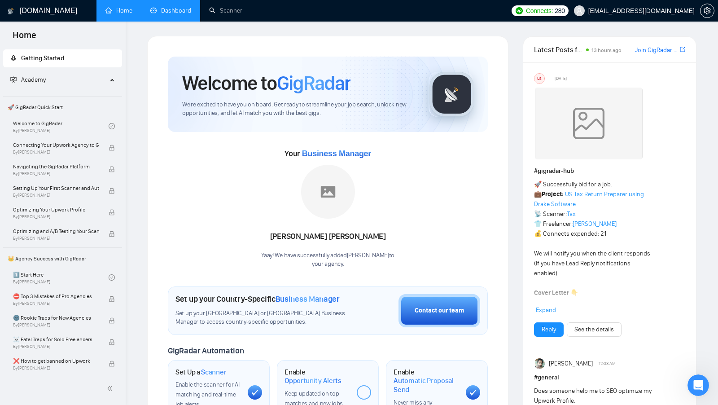
click at [165, 14] on link "Dashboard" at bounding box center [170, 11] width 41 height 8
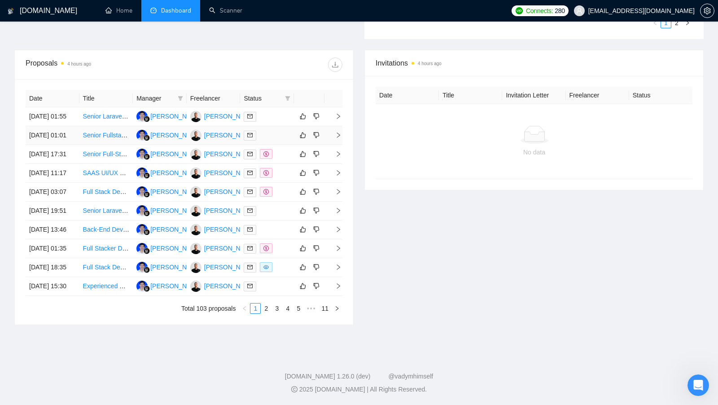
scroll to position [387, 0]
click at [281, 309] on link "3" at bounding box center [277, 308] width 10 height 10
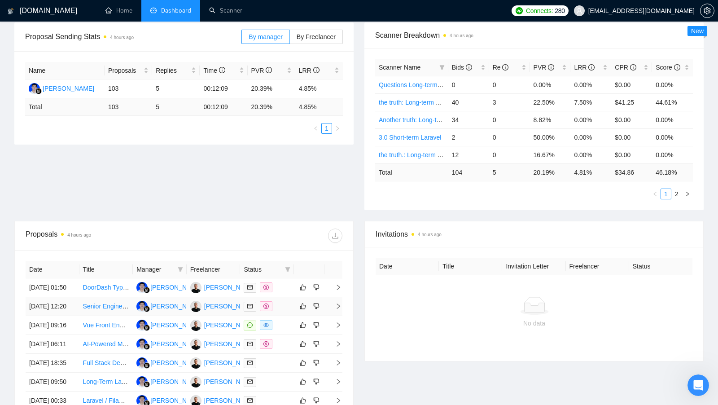
scroll to position [136, 0]
click at [283, 334] on td at bounding box center [267, 325] width 54 height 19
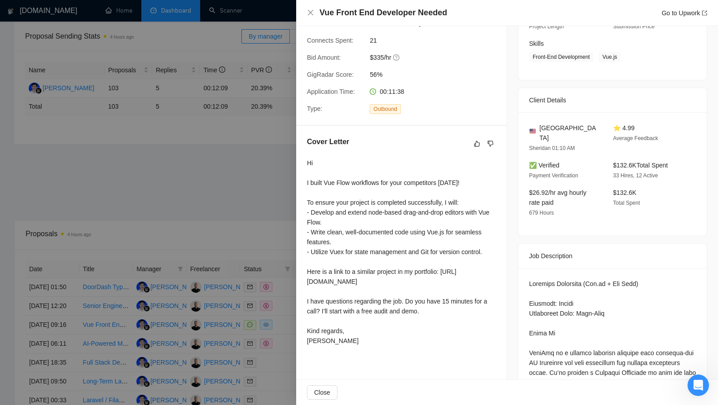
scroll to position [138, 0]
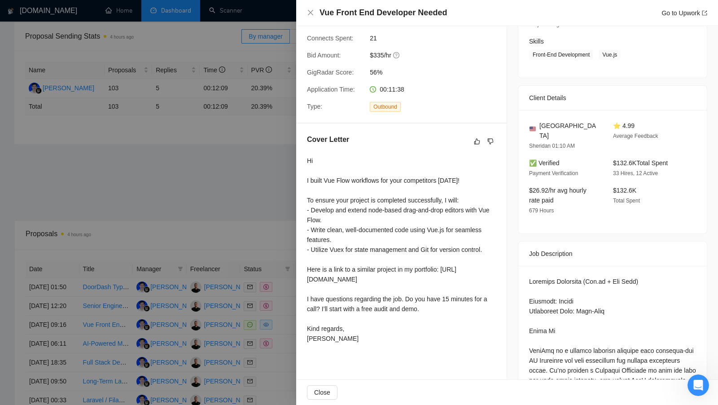
click at [255, 183] on div at bounding box center [359, 202] width 718 height 405
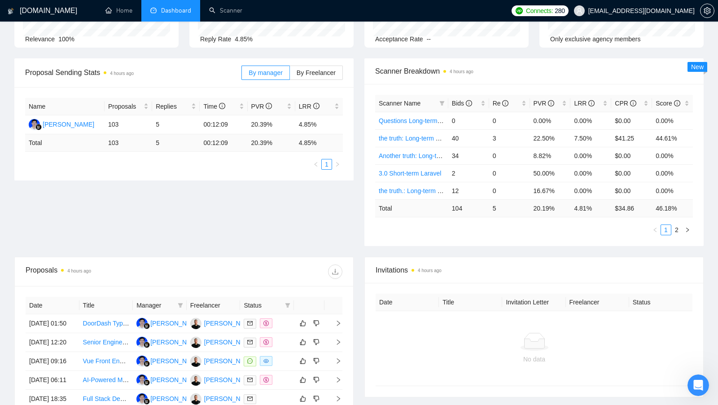
scroll to position [113, 0]
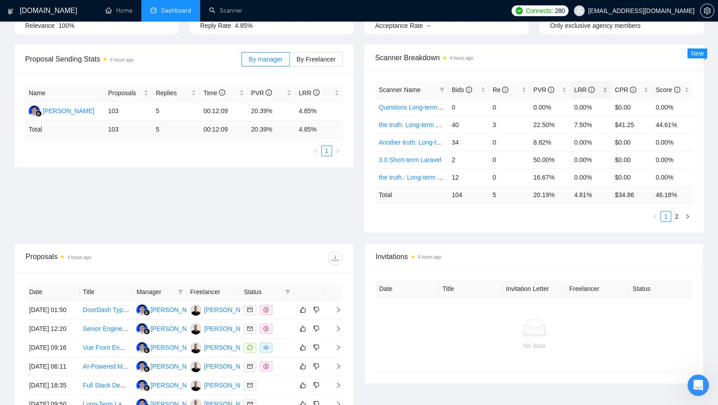
click at [605, 87] on div "LRR" at bounding box center [591, 90] width 34 height 10
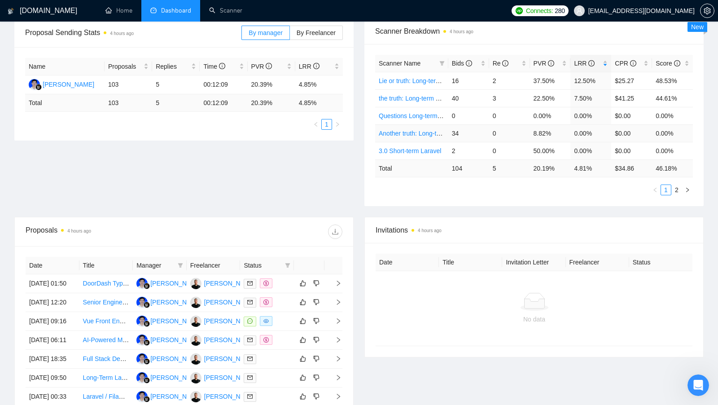
scroll to position [143, 0]
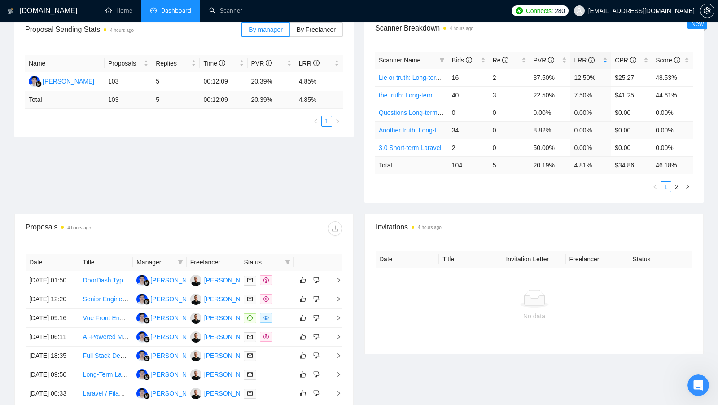
click at [416, 129] on link "Another truth: Long-term laravel gigradar" at bounding box center [436, 130] width 114 height 7
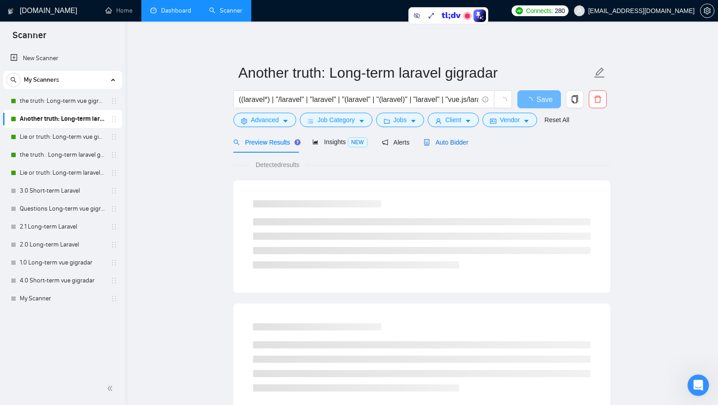
click at [429, 139] on span "Auto Bidder" at bounding box center [446, 142] width 44 height 7
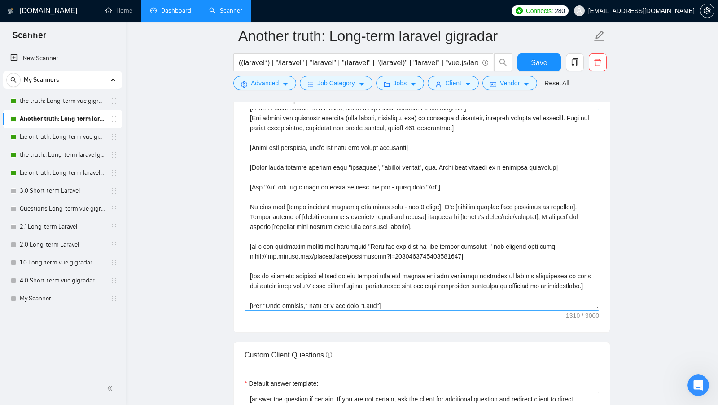
scroll to position [19, 0]
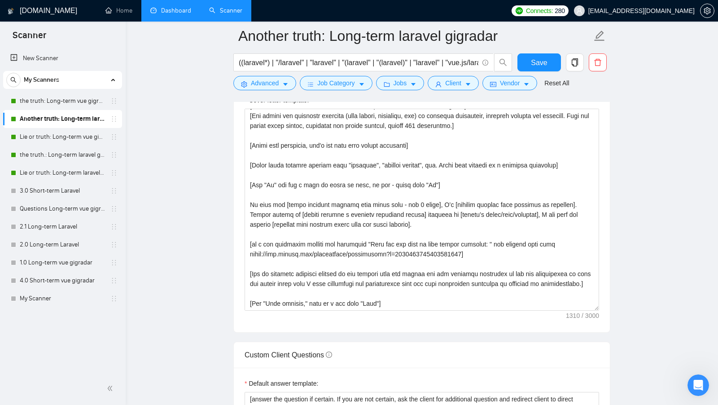
click at [173, 13] on link "Dashboard" at bounding box center [170, 11] width 41 height 8
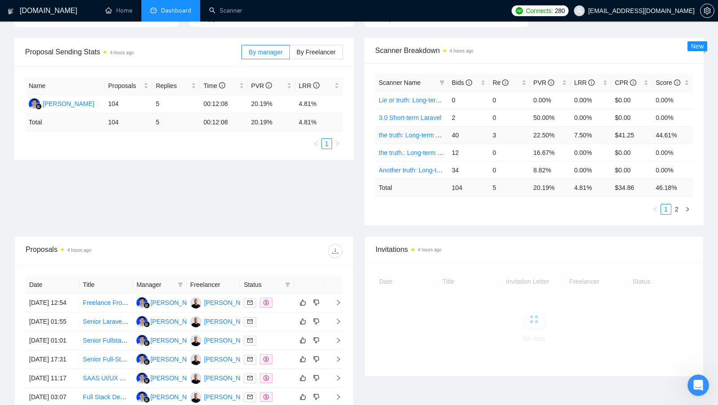
scroll to position [142, 0]
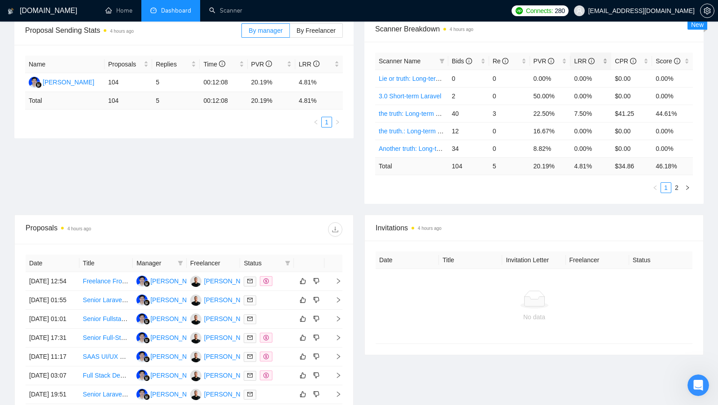
click at [605, 60] on div "LRR" at bounding box center [591, 61] width 34 height 10
click at [406, 80] on link "Lie or truth: Long-term vue gigradar" at bounding box center [428, 78] width 99 height 7
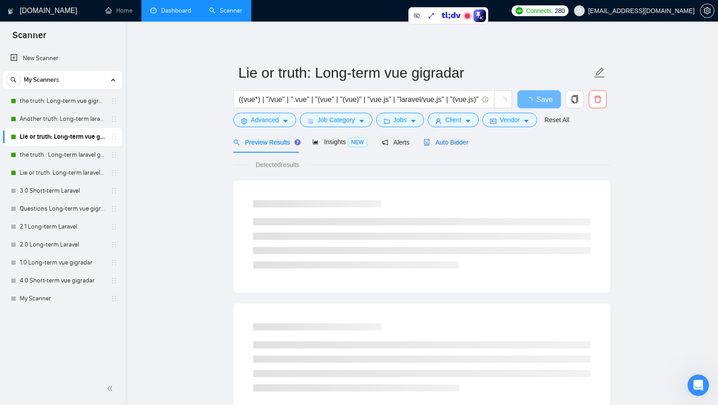
click at [456, 143] on span "Auto Bidder" at bounding box center [446, 142] width 44 height 7
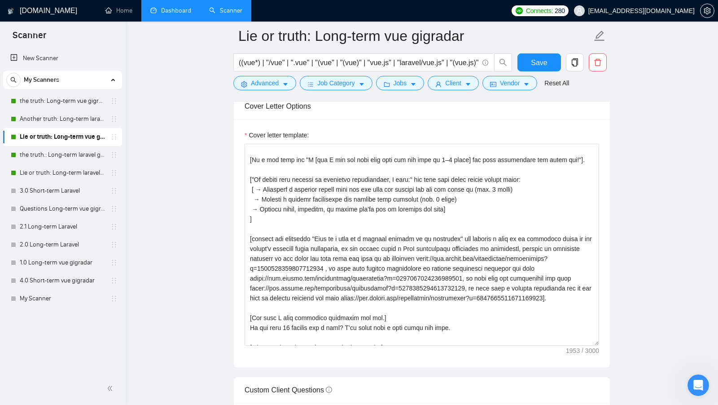
scroll to position [99, 0]
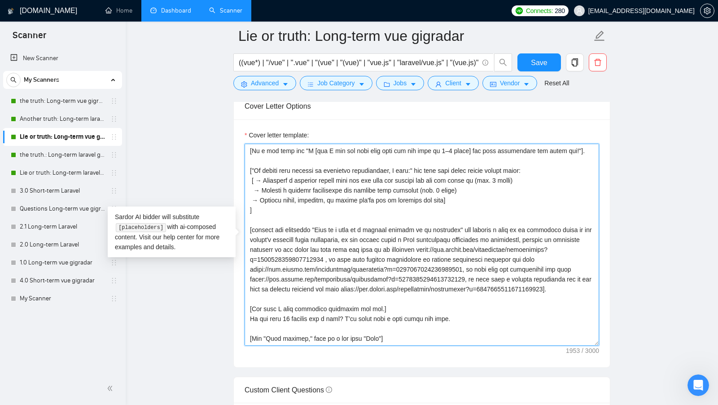
drag, startPoint x: 482, startPoint y: 295, endPoint x: 272, endPoint y: 224, distance: 221.7
click at [272, 224] on textarea "Cover letter template:" at bounding box center [422, 245] width 355 height 202
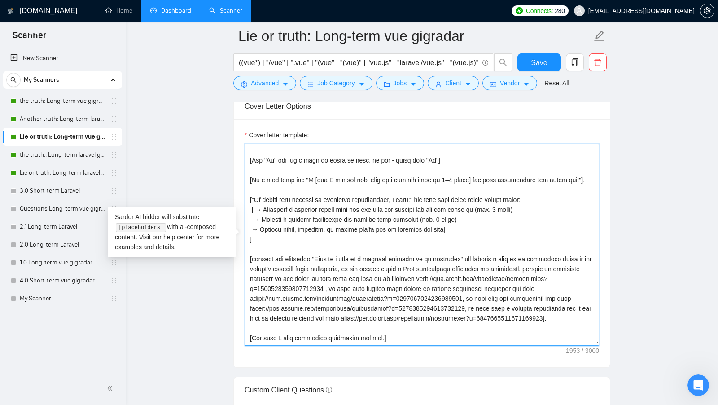
scroll to position [65, 0]
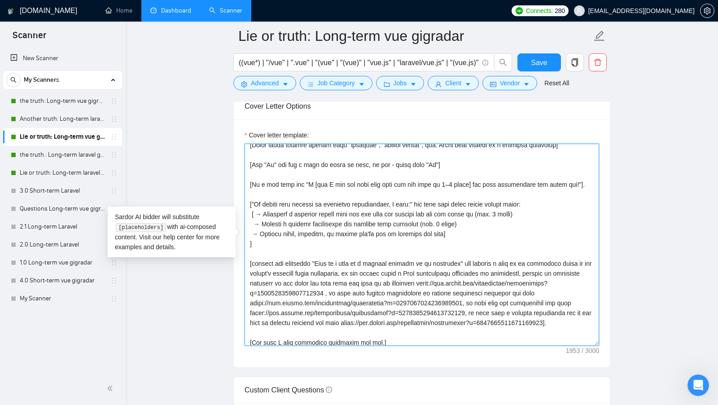
drag, startPoint x: 474, startPoint y: 226, endPoint x: 246, endPoint y: 200, distance: 229.0
click at [246, 200] on textarea "Cover letter template:" at bounding box center [422, 245] width 355 height 202
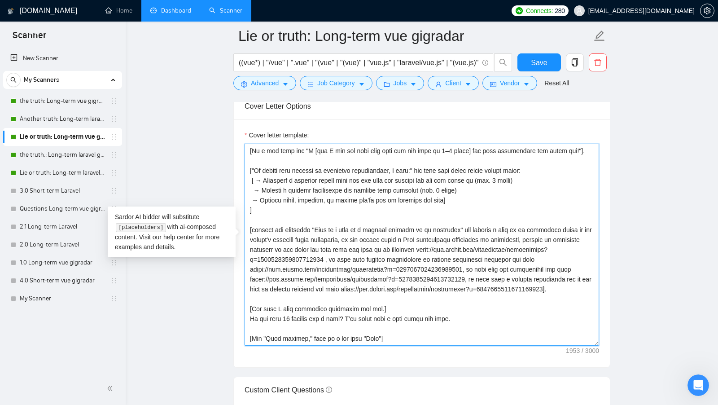
scroll to position [1092, 0]
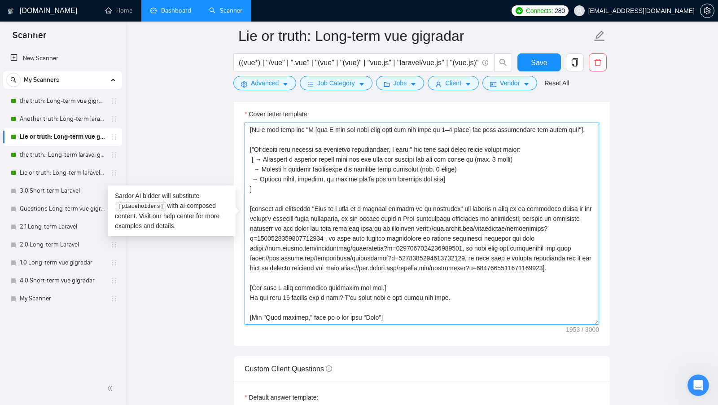
drag, startPoint x: 436, startPoint y: 288, endPoint x: 255, endPoint y: 281, distance: 180.6
click at [255, 281] on textarea "Cover letter template:" at bounding box center [422, 224] width 355 height 202
click at [314, 281] on textarea "Cover letter template:" at bounding box center [422, 224] width 355 height 202
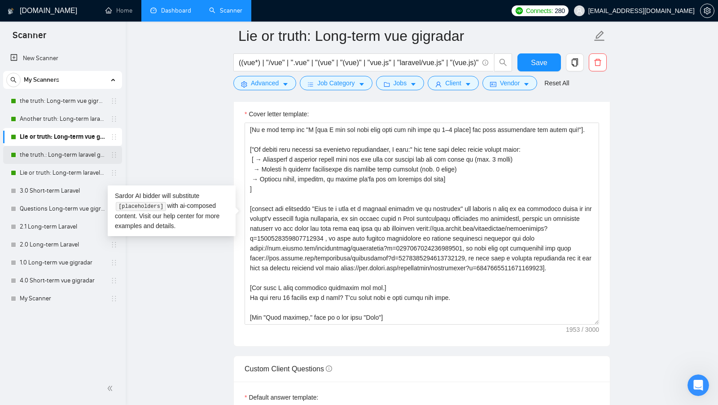
click at [40, 146] on link "the truth.: Long-term laravel gigradar" at bounding box center [62, 155] width 85 height 18
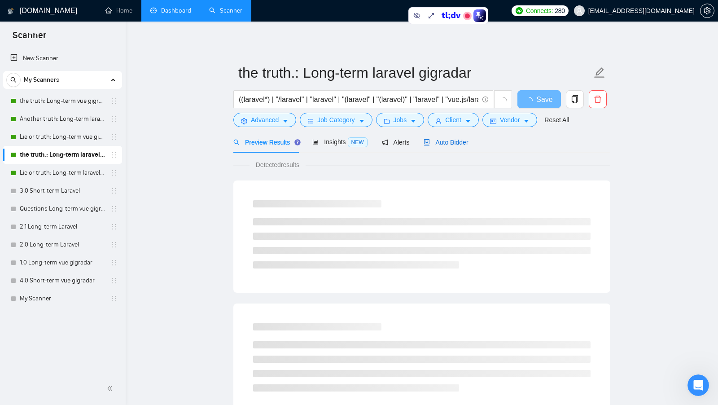
click at [464, 141] on span "Auto Bidder" at bounding box center [446, 142] width 44 height 7
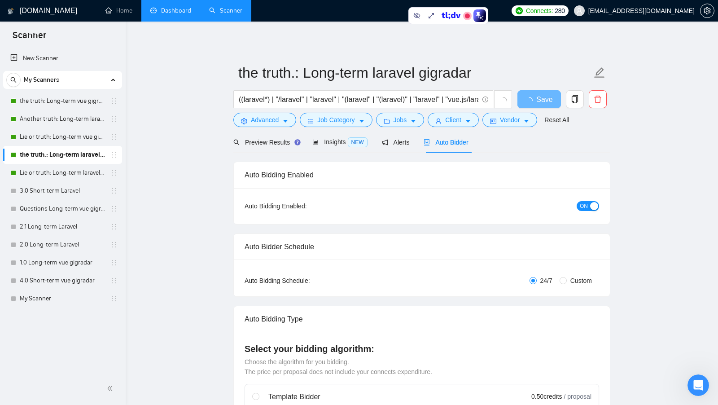
radio input "false"
radio input "true"
checkbox input "true"
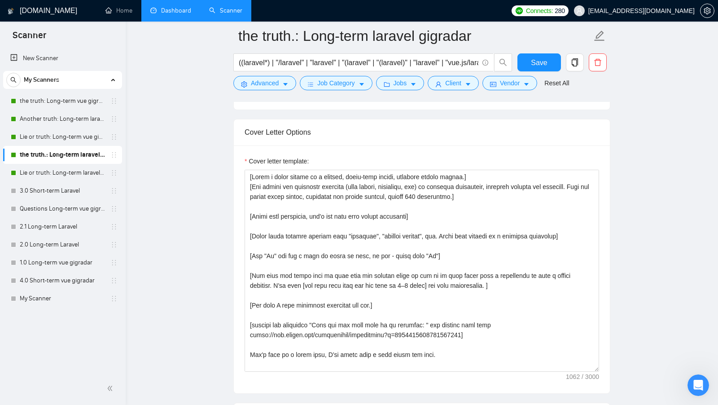
scroll to position [1058, 0]
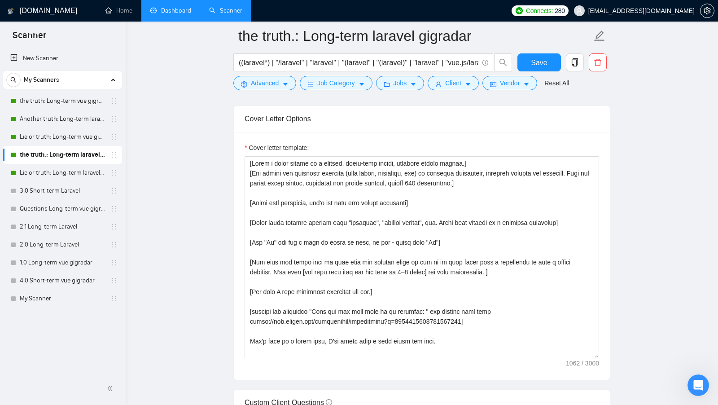
click at [163, 10] on link "Dashboard" at bounding box center [170, 11] width 41 height 8
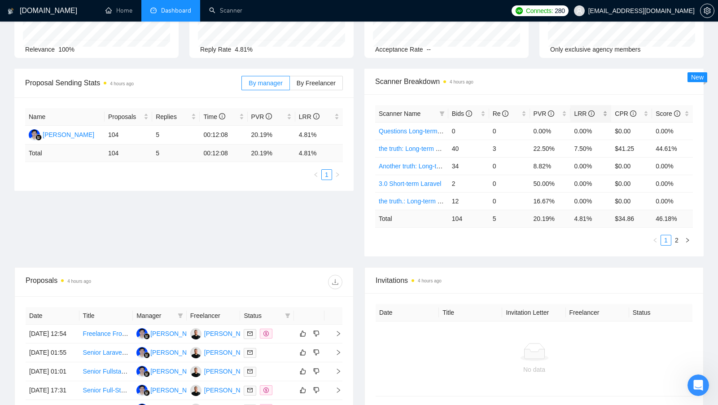
scroll to position [90, 0]
click at [606, 110] on div "LRR" at bounding box center [591, 113] width 34 height 10
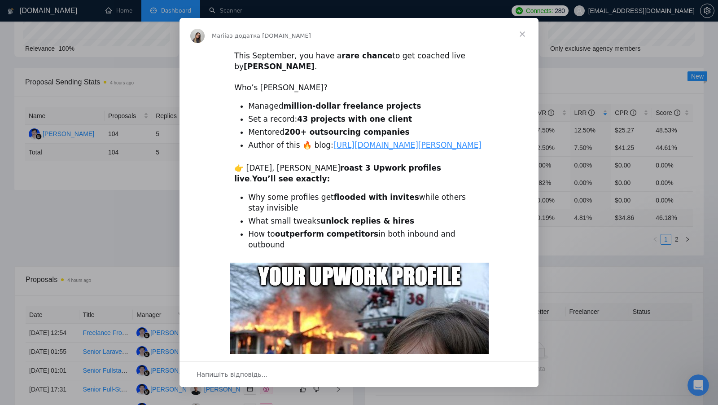
scroll to position [0, 0]
click at [526, 26] on span "Закрити" at bounding box center [522, 34] width 32 height 32
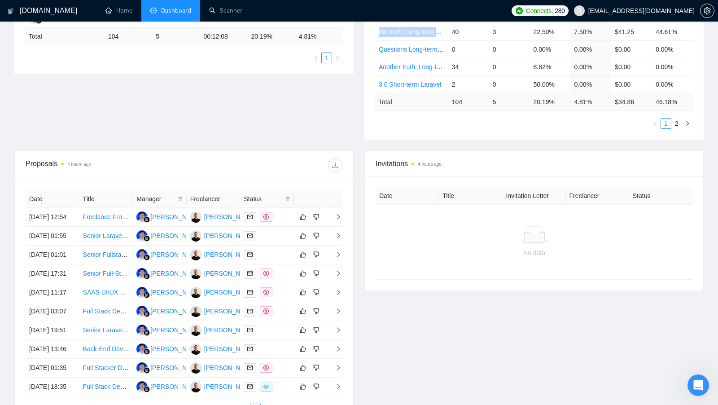
scroll to position [250, 0]
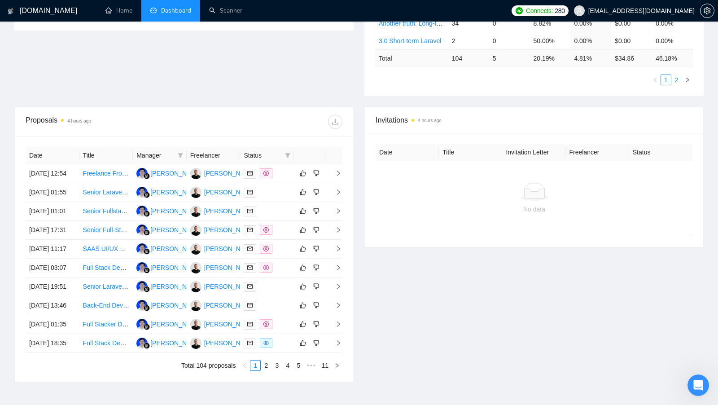
click at [676, 77] on link "2" at bounding box center [677, 80] width 10 height 10
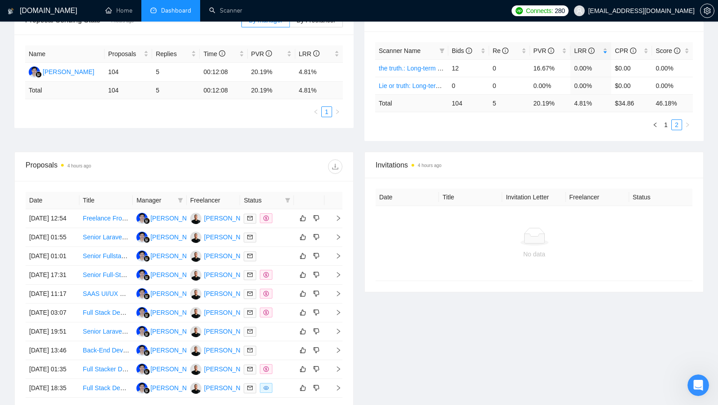
scroll to position [95, 0]
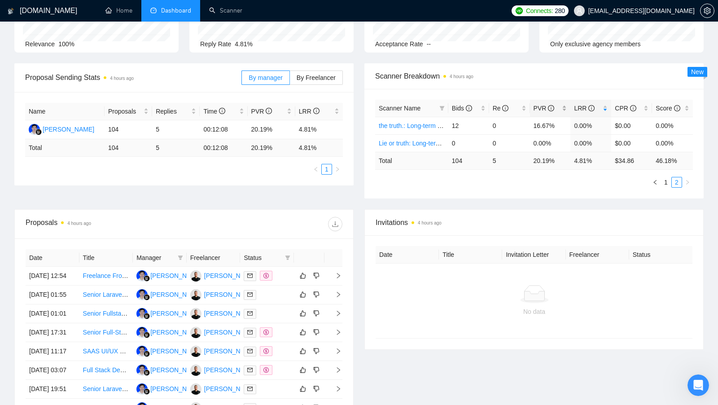
click at [566, 105] on div "PVR" at bounding box center [551, 108] width 34 height 10
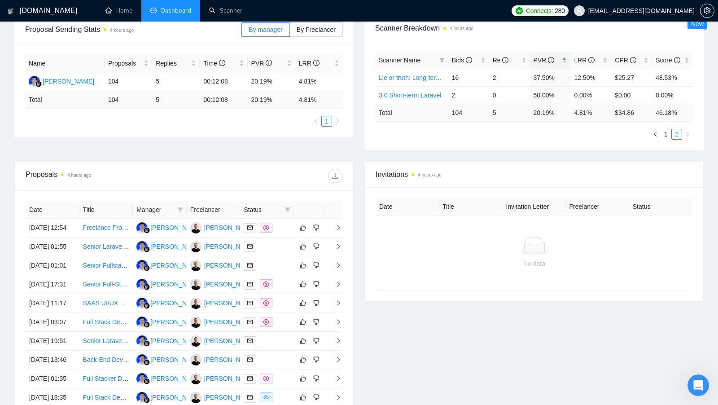
scroll to position [149, 0]
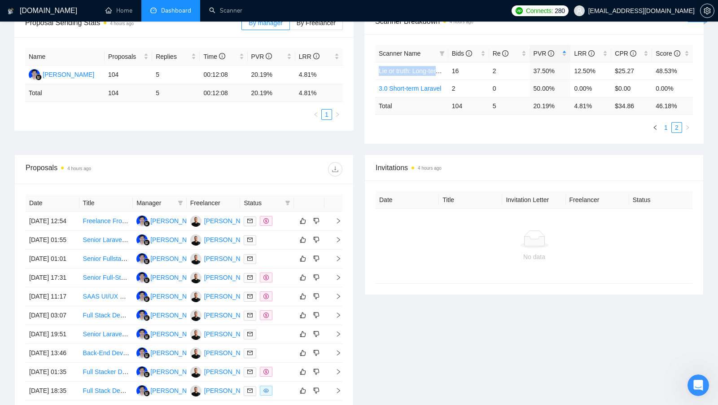
click at [664, 124] on link "1" at bounding box center [666, 128] width 10 height 10
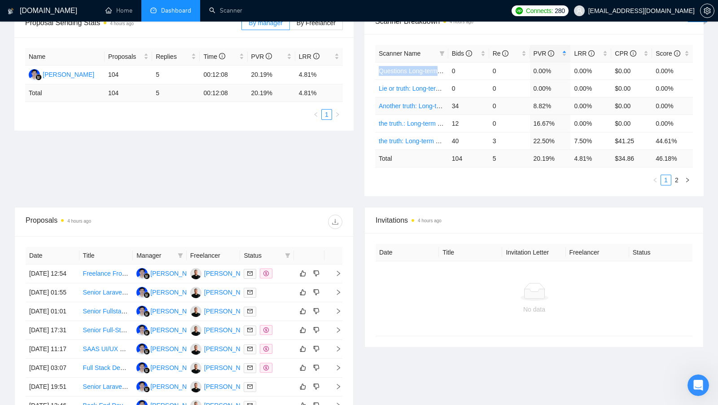
scroll to position [162, 0]
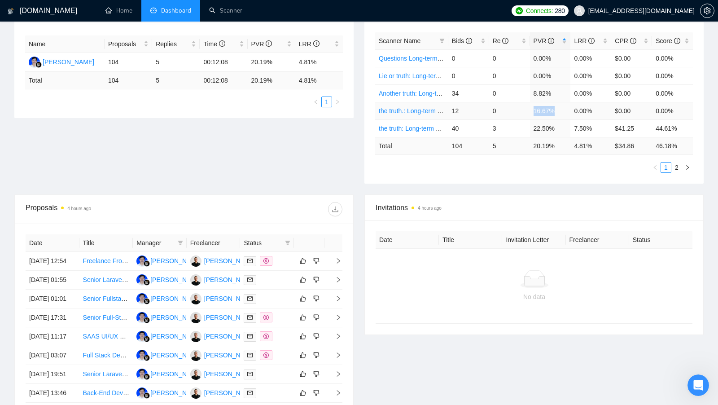
drag, startPoint x: 558, startPoint y: 109, endPoint x: 533, endPoint y: 107, distance: 24.8
click at [533, 107] on td "16.67%" at bounding box center [550, 111] width 41 height 18
click at [415, 110] on link "the truth.: Long-term laravel gigradar" at bounding box center [430, 110] width 102 height 7
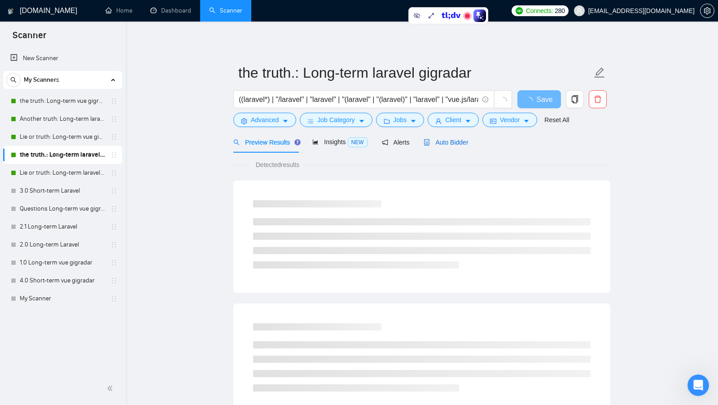
click at [437, 141] on span "Auto Bidder" at bounding box center [446, 142] width 44 height 7
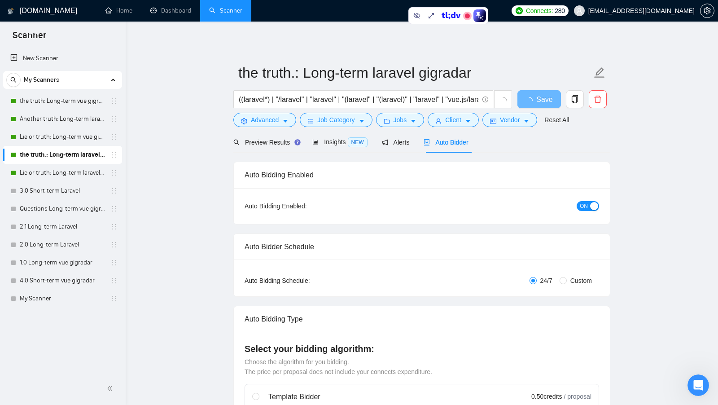
radio input "false"
radio input "true"
checkbox input "true"
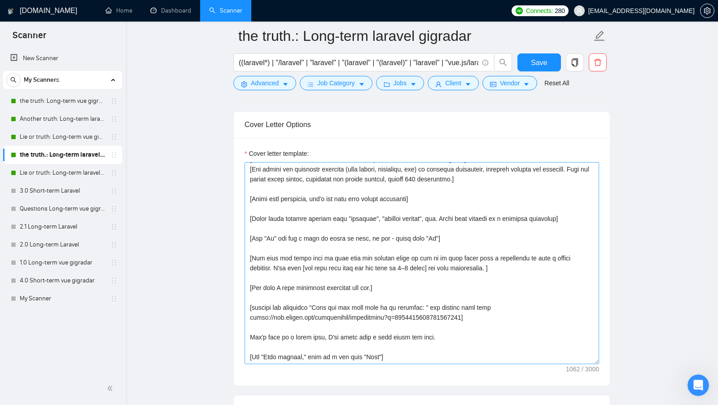
scroll to position [1057, 0]
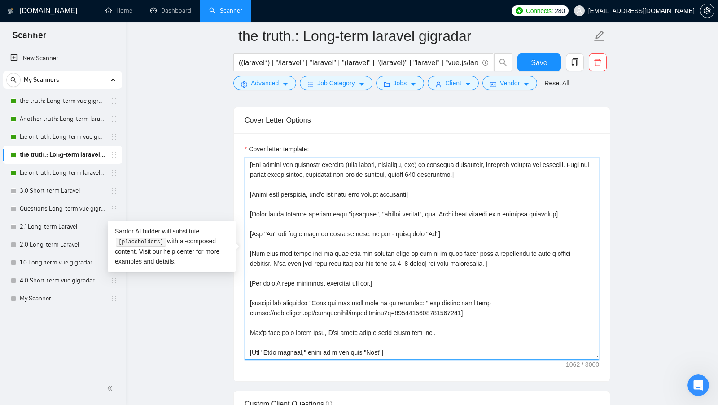
drag, startPoint x: 539, startPoint y: 254, endPoint x: 254, endPoint y: 240, distance: 284.9
click at [254, 241] on textarea "Cover letter template:" at bounding box center [422, 259] width 355 height 202
click at [254, 240] on textarea "Cover letter template:" at bounding box center [422, 259] width 355 height 202
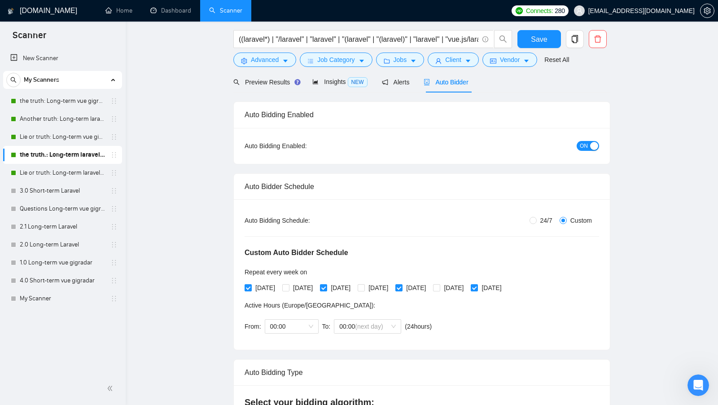
scroll to position [0, 0]
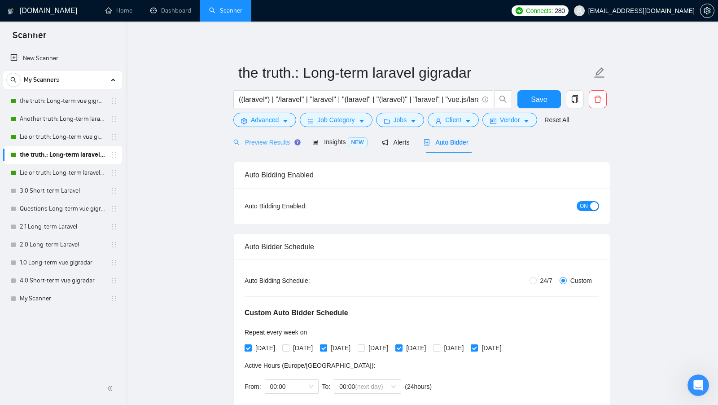
click at [281, 151] on div "Preview Results" at bounding box center [265, 142] width 65 height 21
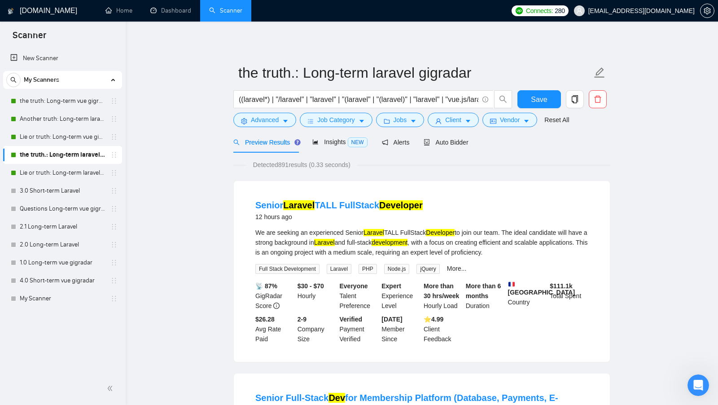
scroll to position [29, 0]
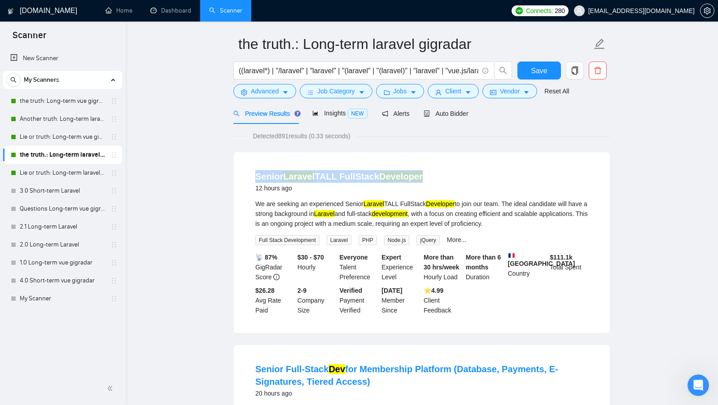
drag, startPoint x: 425, startPoint y: 180, endPoint x: 242, endPoint y: 178, distance: 182.7
click at [244, 177] on div "Senior Laravel TALL FullStack Developer 12 hours ago We are seeking an experien…" at bounding box center [422, 242] width 376 height 181
copy link "Senior Laravel TALL FullStack Developer"
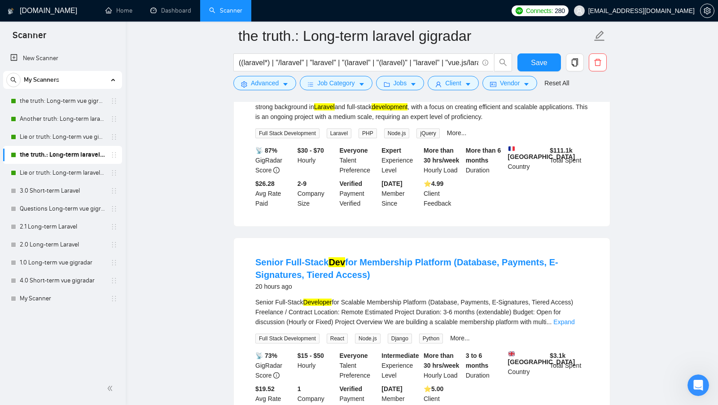
scroll to position [146, 0]
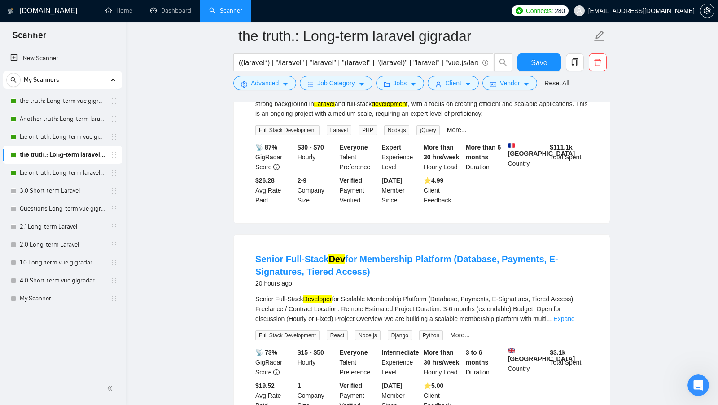
copy link "Senior Full-Stack Dev for Membership Platform (Database, Payments, E-Signatures…"
drag, startPoint x: 373, startPoint y: 270, endPoint x: 250, endPoint y: 257, distance: 122.8
click at [250, 257] on li "Senior Full-Stack Dev for Membership Platform (Database, Payments, E-Signatures…" at bounding box center [422, 332] width 355 height 172
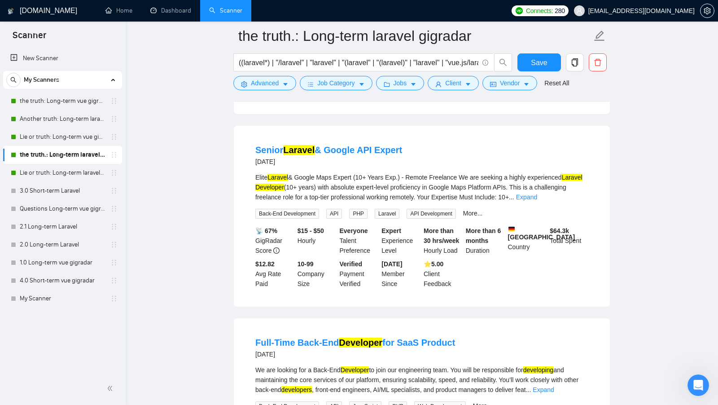
scroll to position [461, 0]
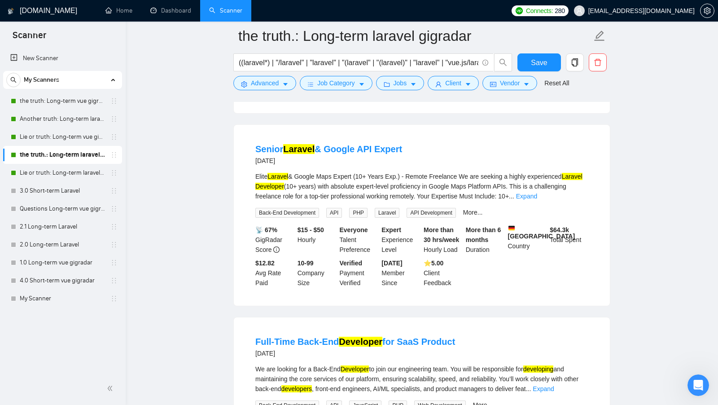
copy link "Senior Laravel & Google API Expert"
drag, startPoint x: 407, startPoint y: 151, endPoint x: 242, endPoint y: 150, distance: 164.3
click at [242, 150] on div "Senior Laravel & Google API Expert 2 days ago Elite Laravel & Google Maps Exper…" at bounding box center [422, 215] width 376 height 181
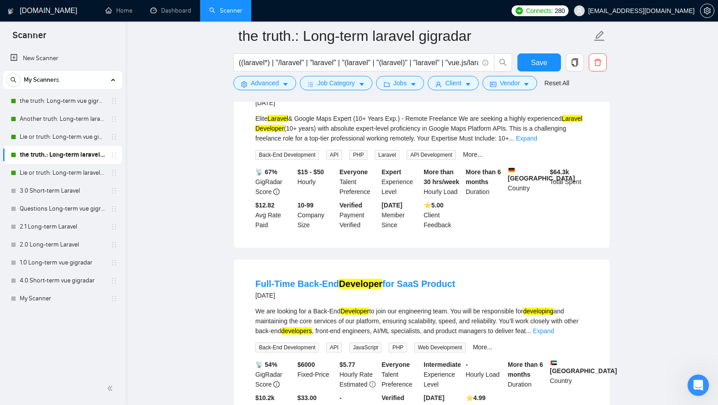
scroll to position [530, 0]
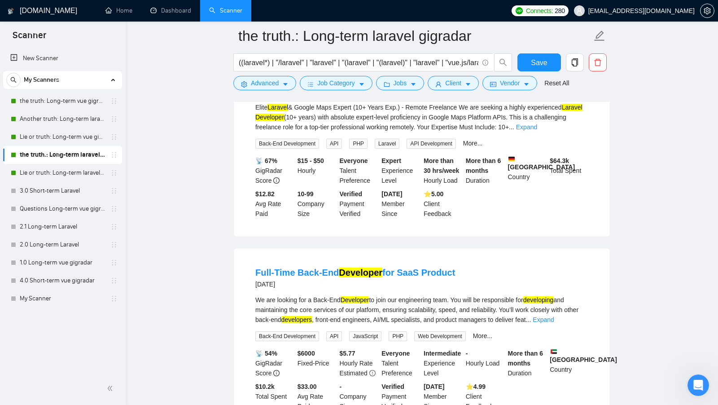
copy link "Full-Time Back-End Developer for SaaS Product"
drag, startPoint x: 469, startPoint y: 275, endPoint x: 250, endPoint y: 273, distance: 219.0
click at [250, 273] on li "Full-Time Back-End Developer for SaaS Product 2 days ago We are looking for a B…" at bounding box center [422, 338] width 355 height 159
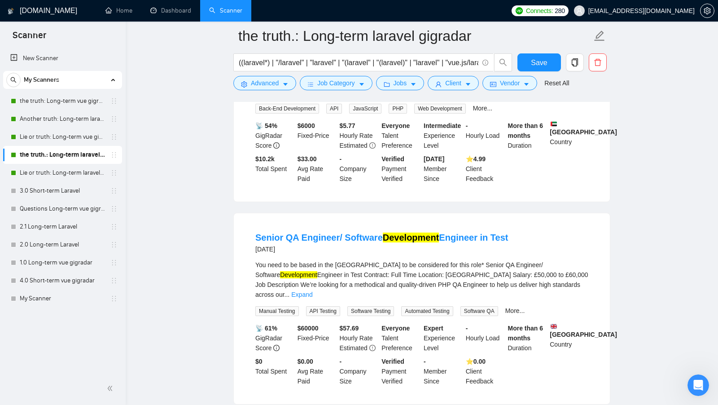
scroll to position [778, 0]
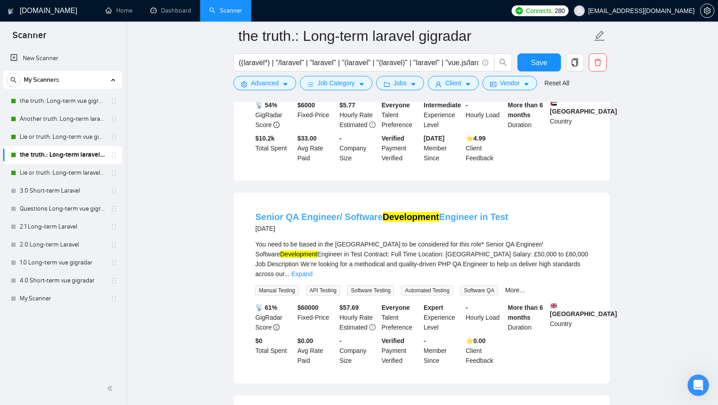
copy link "Senior QA Engineer/ Software Development Engineer in Test"
drag, startPoint x: 521, startPoint y: 222, endPoint x: 254, endPoint y: 221, distance: 267.5
click at [254, 221] on li "Senior QA Engineer/ Software Development Engineer in Test 5 days ago You need t…" at bounding box center [422, 287] width 355 height 169
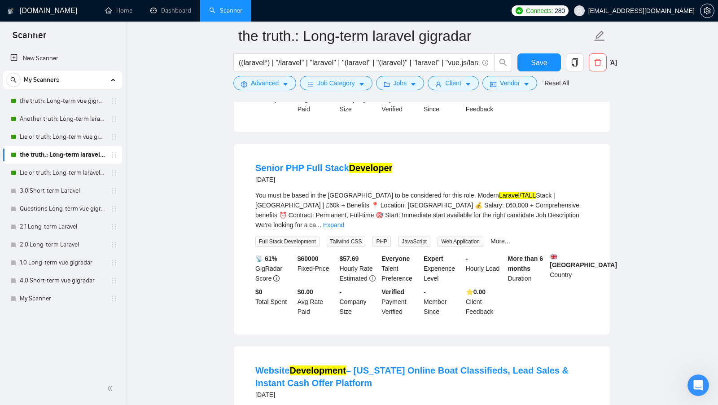
scroll to position [1032, 0]
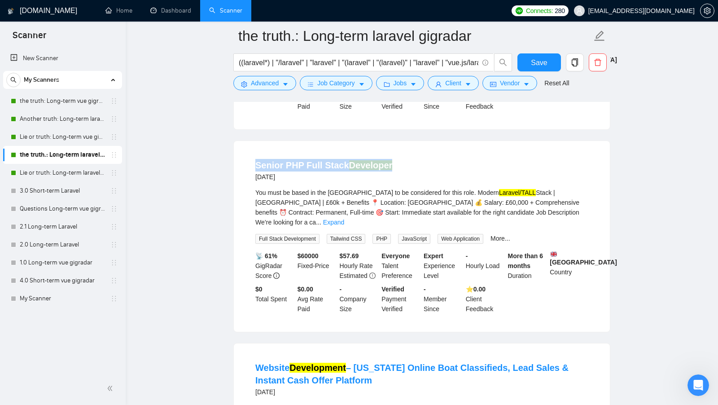
drag, startPoint x: 401, startPoint y: 170, endPoint x: 254, endPoint y: 167, distance: 147.2
click at [254, 169] on li "Senior PHP Full Stack Developer 5 days ago You must be based in the UK to be co…" at bounding box center [422, 236] width 355 height 169
copy link "Senior PHP Full Stack Developer"
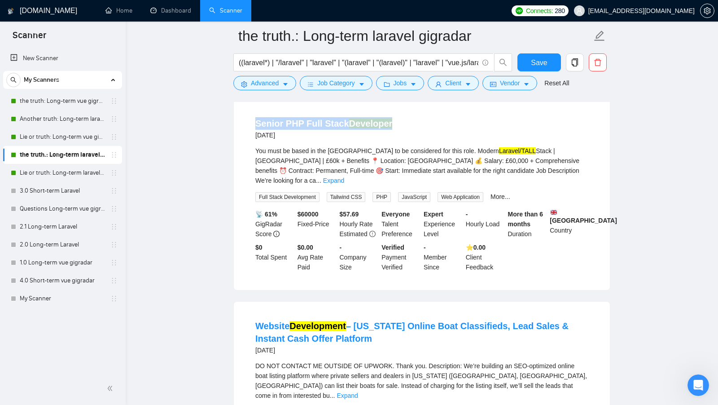
scroll to position [1061, 0]
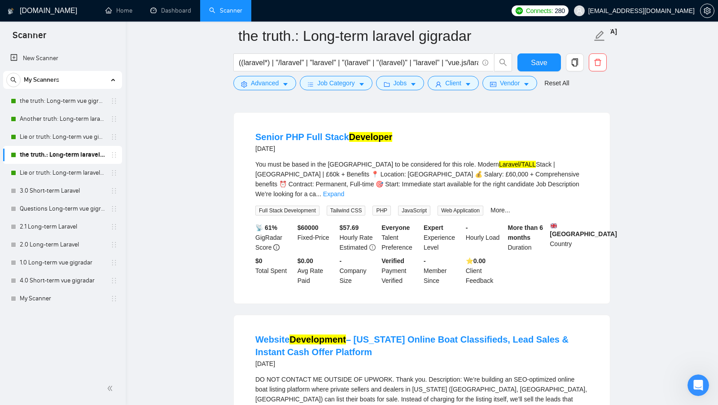
click at [180, 25] on main "the truth.: Long-term laravel gigradar ((laravel*) | "/laravel" | "laravel" | "…" at bounding box center [422, 59] width 564 height 2168
click at [156, 90] on main "the truth.: Long-term laravel gigradar ((laravel*) | "/laravel" | "laravel" | "…" at bounding box center [422, 59] width 564 height 2168
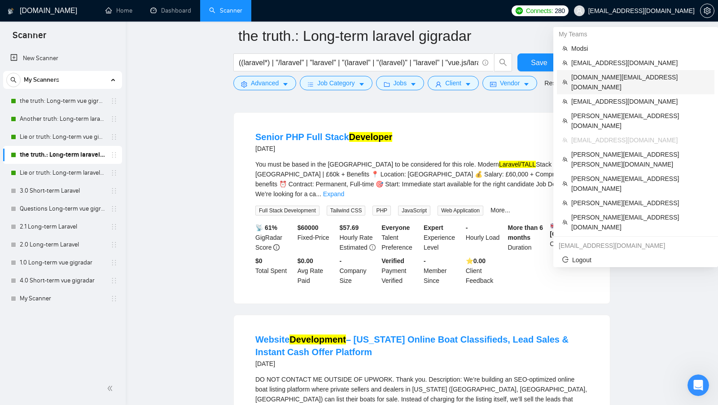
click at [651, 73] on span "sergiosilva.ventures@gmail.com" at bounding box center [640, 82] width 138 height 20
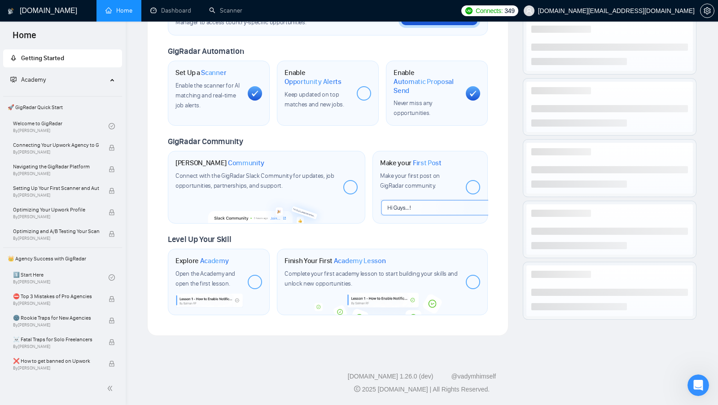
scroll to position [299, 0]
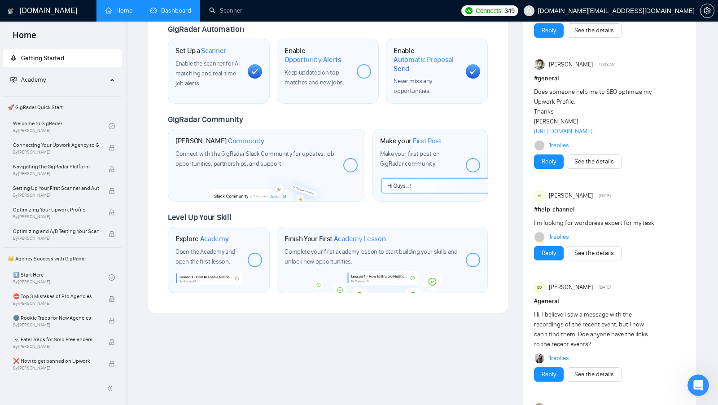
click at [169, 14] on link "Dashboard" at bounding box center [170, 11] width 41 height 8
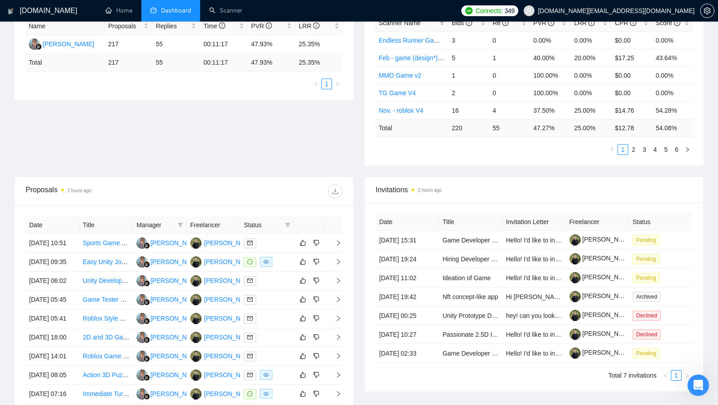
scroll to position [181, 0]
click at [338, 122] on div "Proposal Sending Stats 2 hours ago By manager By Freelancer Name Proposals Repl…" at bounding box center [359, 76] width 700 height 198
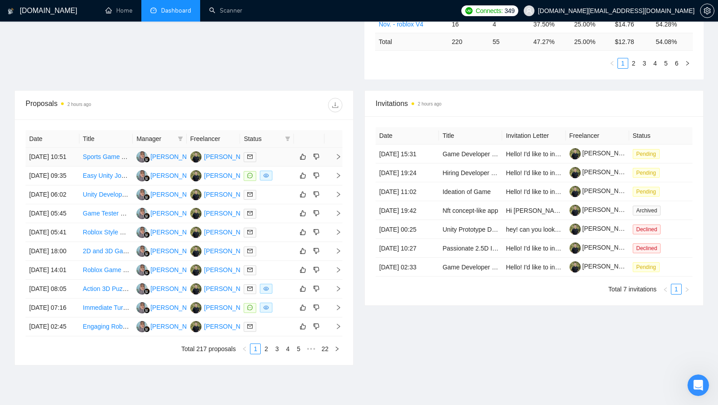
scroll to position [267, 0]
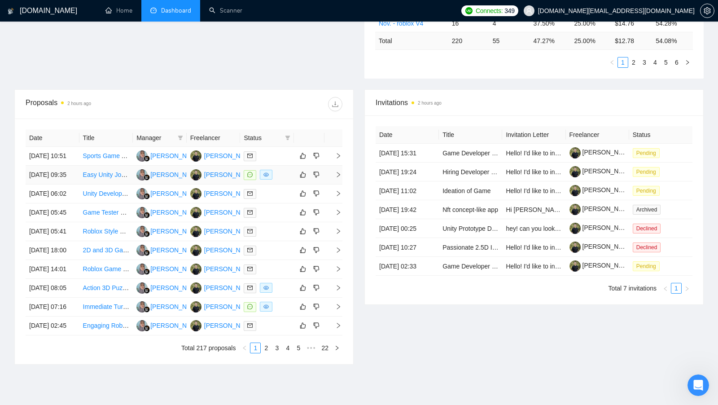
click at [291, 184] on td at bounding box center [267, 175] width 54 height 19
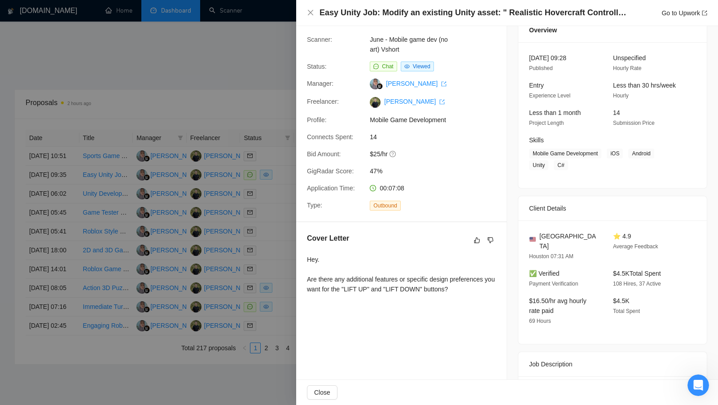
scroll to position [48, 0]
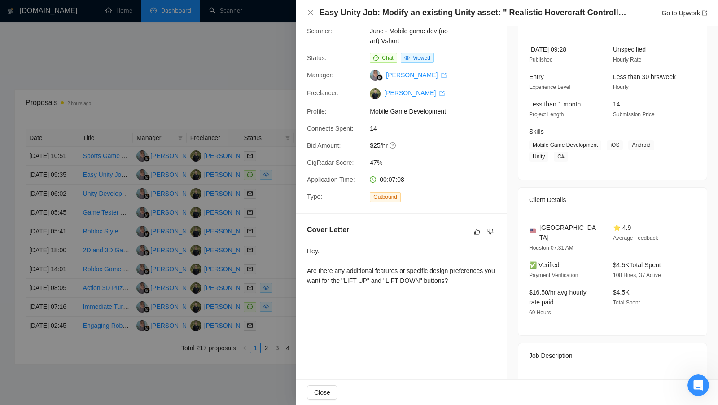
click at [274, 248] on div at bounding box center [359, 202] width 718 height 405
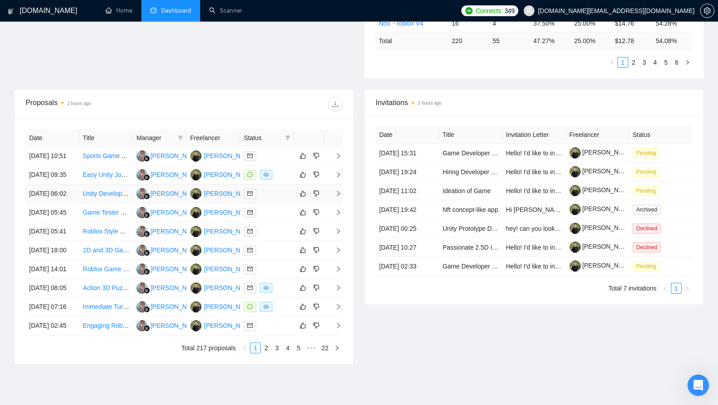
click at [273, 203] on td at bounding box center [267, 193] width 54 height 19
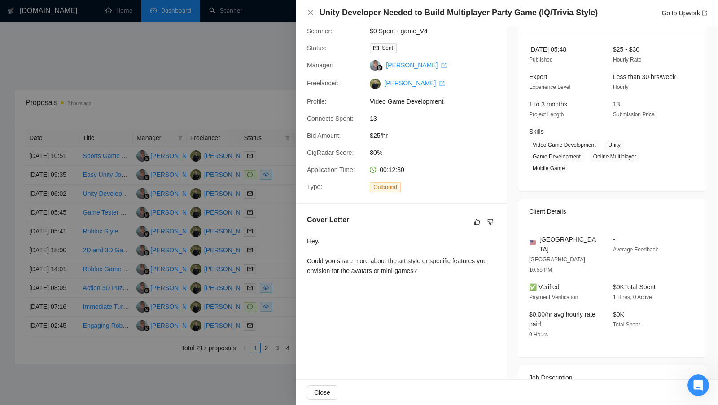
scroll to position [54, 0]
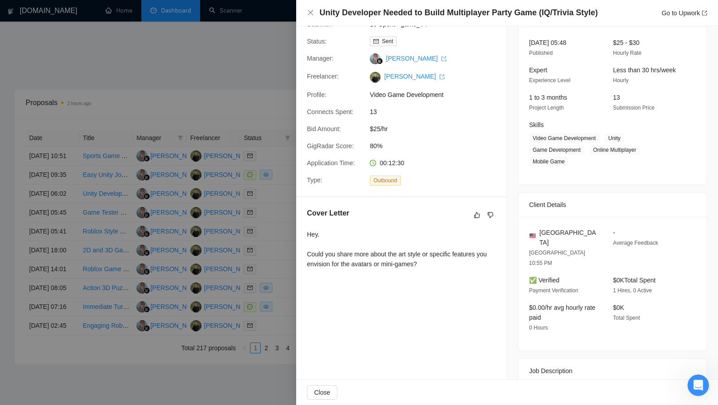
click at [287, 259] on div at bounding box center [359, 202] width 718 height 405
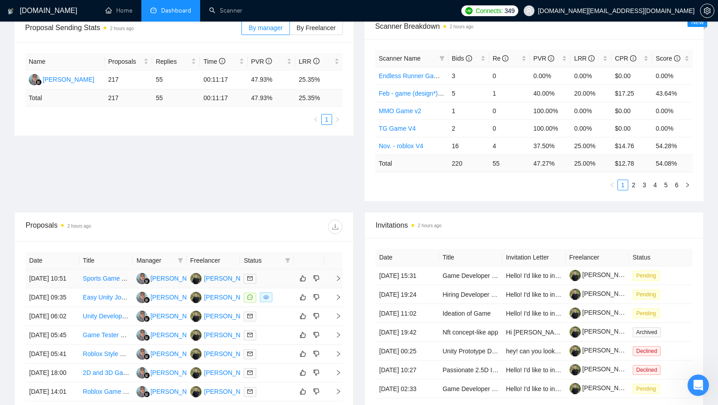
scroll to position [146, 0]
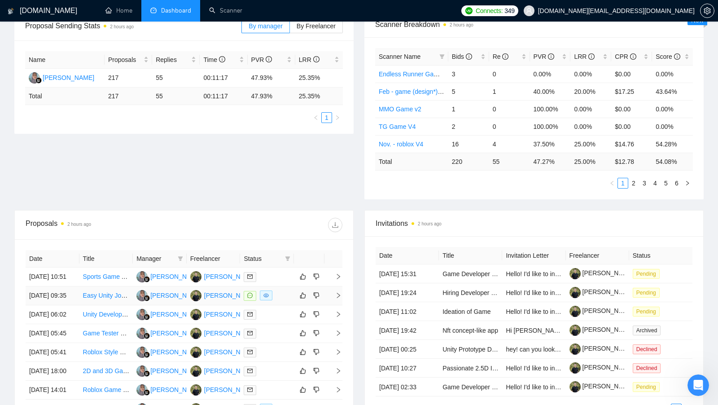
click at [281, 301] on div at bounding box center [267, 295] width 47 height 10
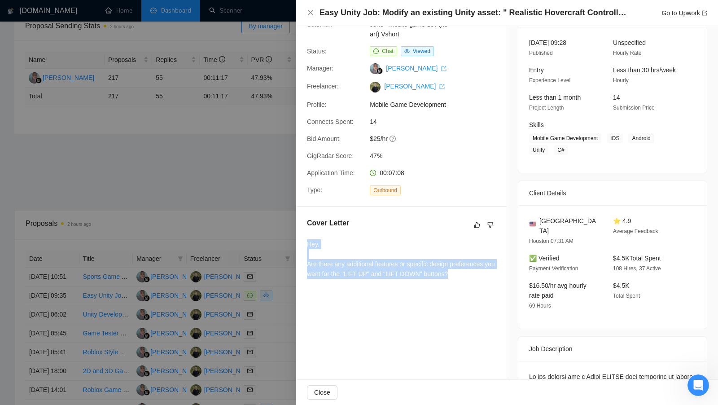
drag, startPoint x: 473, startPoint y: 273, endPoint x: 298, endPoint y: 246, distance: 177.6
click at [298, 246] on div "Cover Letter Hey. Are there any additional features or specific design preferen…" at bounding box center [401, 250] width 211 height 86
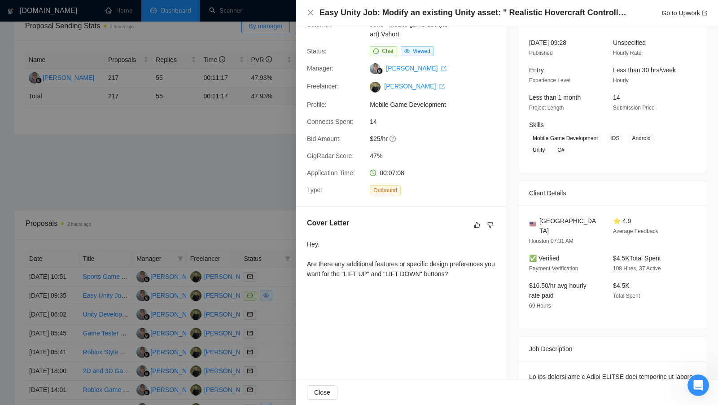
click at [303, 246] on div "Cover Letter Hey. Are there any additional features or specific design preferen…" at bounding box center [401, 250] width 211 height 86
click at [451, 277] on div "Hey. Are there any additional features or specific design preferences you want …" at bounding box center [401, 258] width 189 height 39
click at [264, 192] on div at bounding box center [359, 202] width 718 height 405
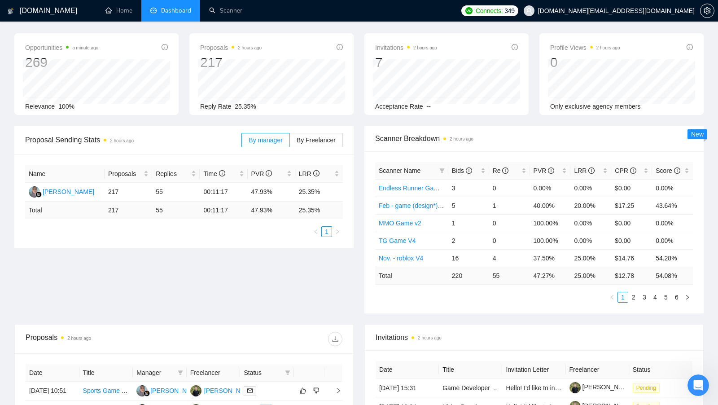
scroll to position [31, 0]
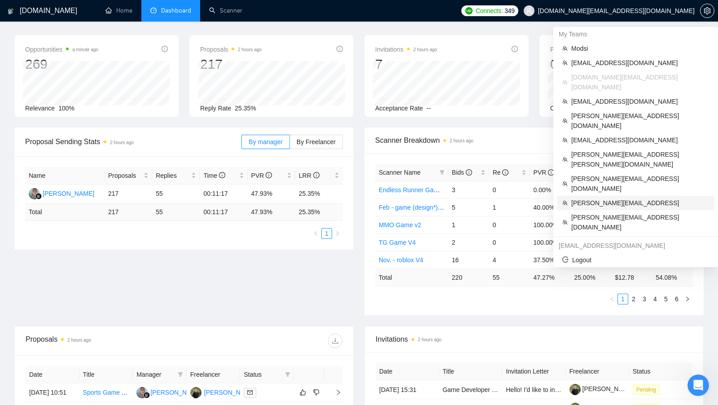
click at [623, 198] on span "toby@ashgrove.ai" at bounding box center [640, 203] width 138 height 10
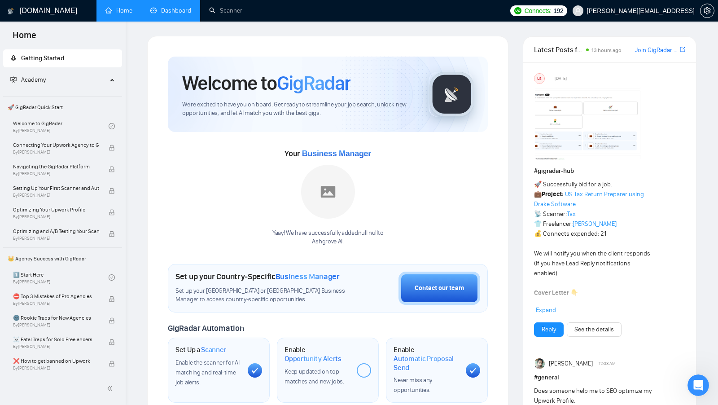
click at [182, 11] on link "Dashboard" at bounding box center [170, 11] width 41 height 8
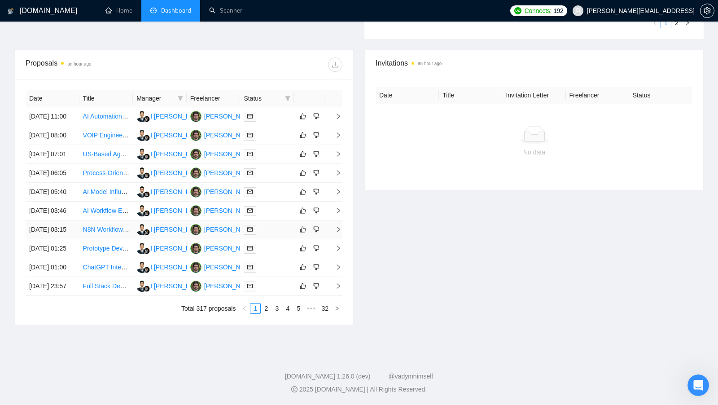
scroll to position [222, 0]
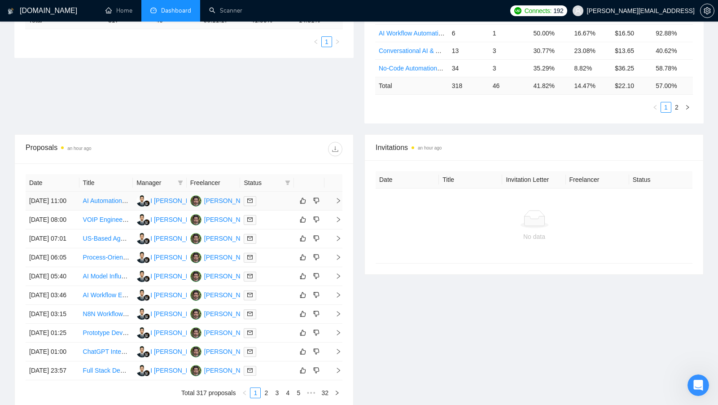
click at [275, 207] on td at bounding box center [267, 201] width 54 height 19
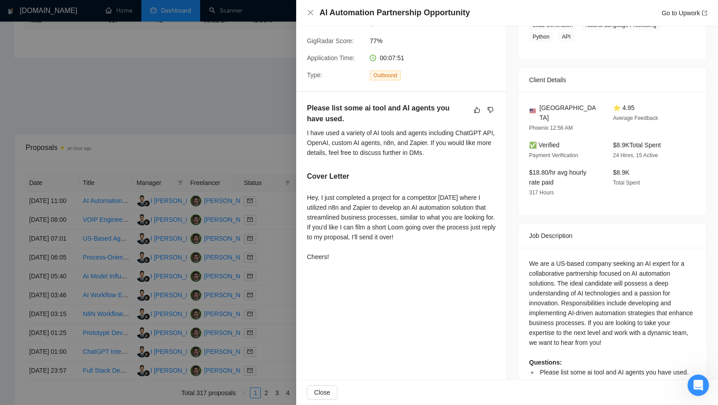
scroll to position [179, 0]
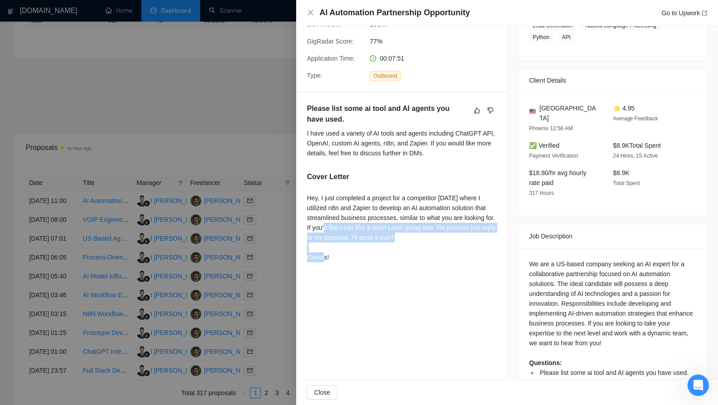
drag, startPoint x: 351, startPoint y: 228, endPoint x: 461, endPoint y: 233, distance: 110.5
click at [461, 233] on div "Hey, I just completed a project for a competitor two weeks ago where I utilized…" at bounding box center [401, 227] width 189 height 69
click at [361, 232] on div "Hey, I just completed a project for a competitor two weeks ago where I utilized…" at bounding box center [401, 227] width 189 height 69
drag, startPoint x: 350, startPoint y: 225, endPoint x: 466, endPoint y: 235, distance: 117.1
click at [466, 235] on div "Hey, I just completed a project for a competitor two weeks ago where I utilized…" at bounding box center [401, 227] width 189 height 69
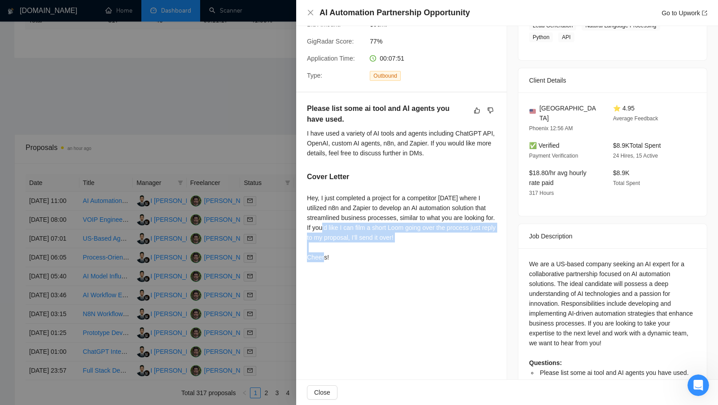
click at [466, 235] on div "Hey, I just completed a project for a competitor two weeks ago where I utilized…" at bounding box center [401, 227] width 189 height 69
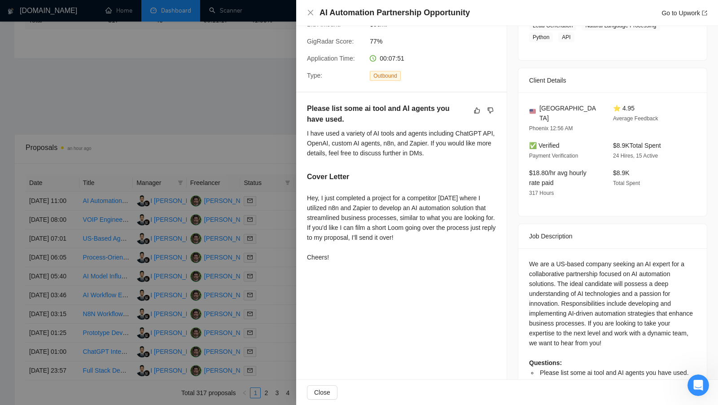
click at [232, 124] on div at bounding box center [359, 202] width 718 height 405
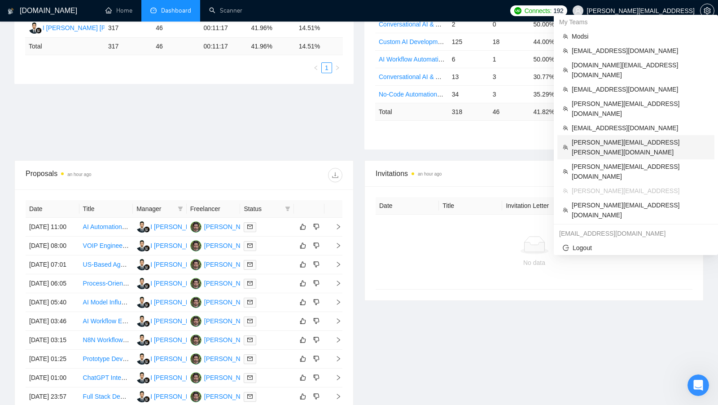
scroll to position [197, 0]
click at [621, 123] on span "spas.k@voidweb.eu" at bounding box center [640, 128] width 137 height 10
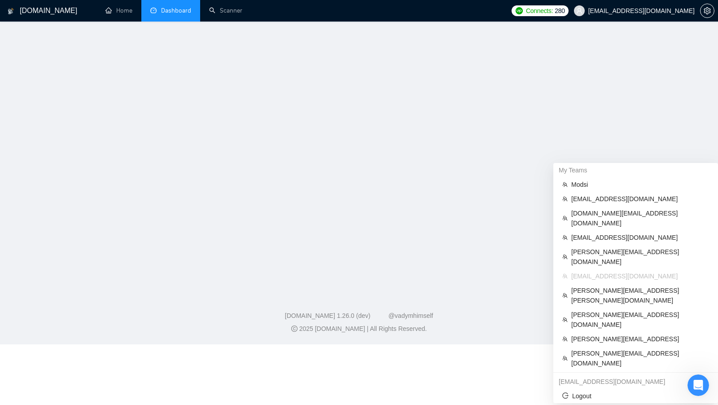
scroll to position [299, 0]
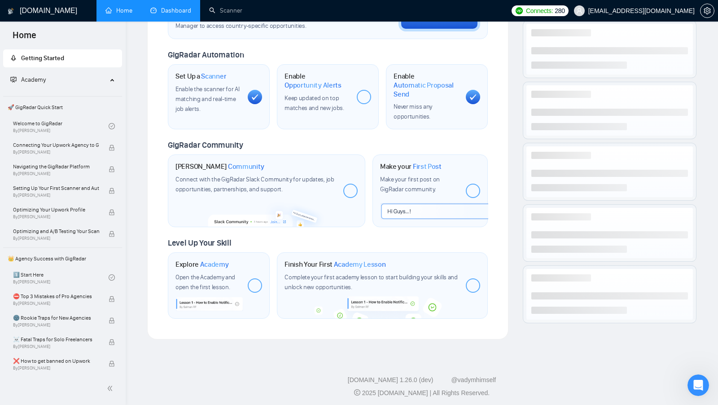
click at [184, 11] on link "Dashboard" at bounding box center [170, 11] width 41 height 8
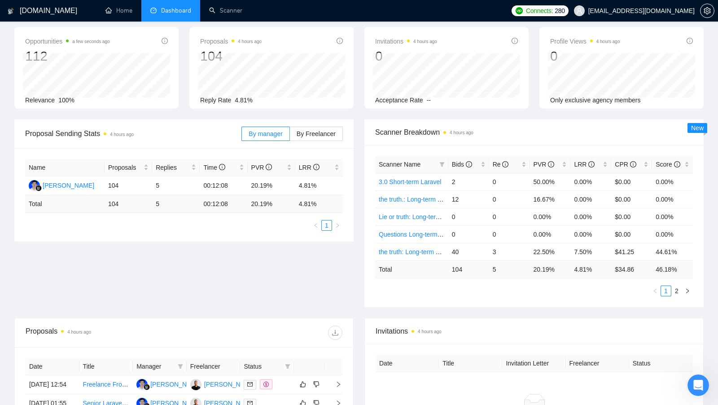
scroll to position [37, 0]
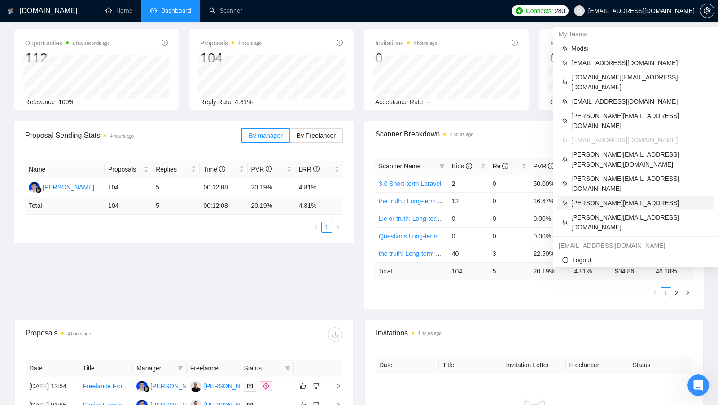
click at [619, 198] on span "toby@ashgrove.ai" at bounding box center [640, 203] width 138 height 10
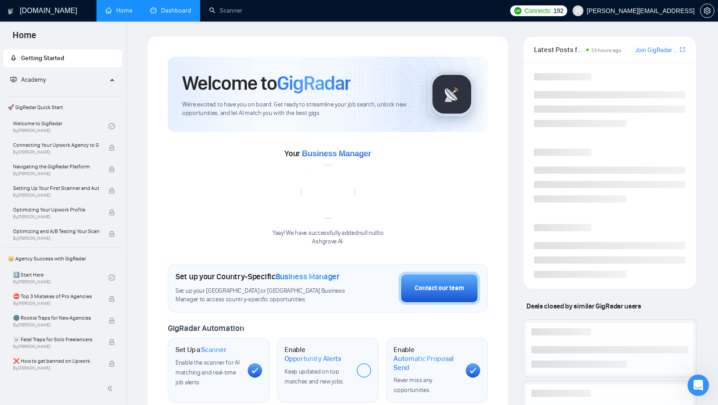
click at [184, 24] on div "GigRadar.io Home Dashboard Scanner Connects: 192 toby@ashgrove.ai Welcome to Gi…" at bounding box center [422, 345] width 592 height 691
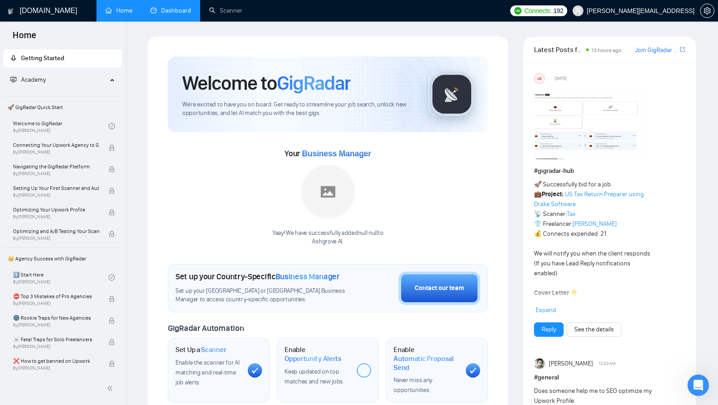
click at [178, 14] on link "Dashboard" at bounding box center [170, 11] width 41 height 8
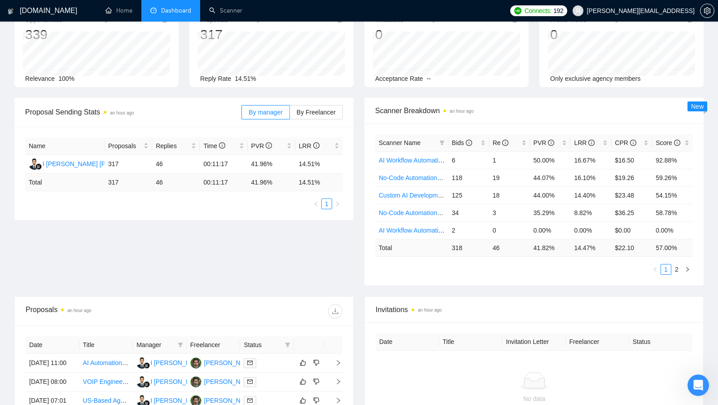
scroll to position [65, 0]
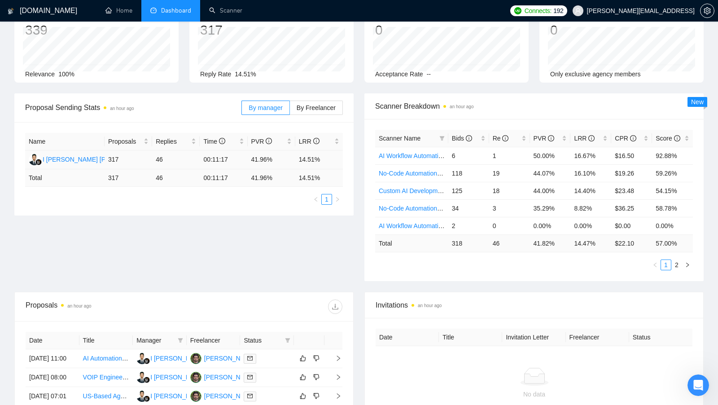
drag, startPoint x: 159, startPoint y: 154, endPoint x: 164, endPoint y: 156, distance: 5.7
click at [164, 156] on td "46" at bounding box center [176, 159] width 48 height 19
drag, startPoint x: 303, startPoint y: 158, endPoint x: 326, endPoint y: 159, distance: 23.4
click at [326, 159] on td "14.51%" at bounding box center [319, 159] width 48 height 19
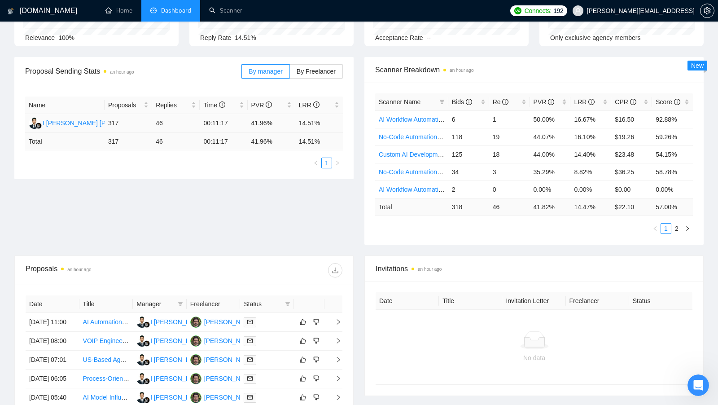
scroll to position [106, 0]
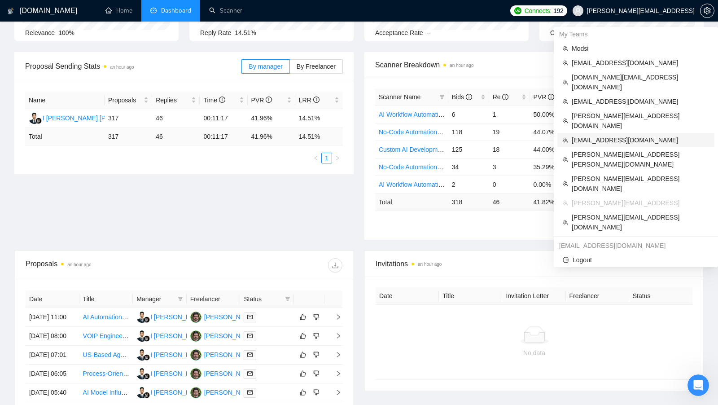
click at [641, 135] on span "spas.k@voidweb.eu" at bounding box center [640, 140] width 137 height 10
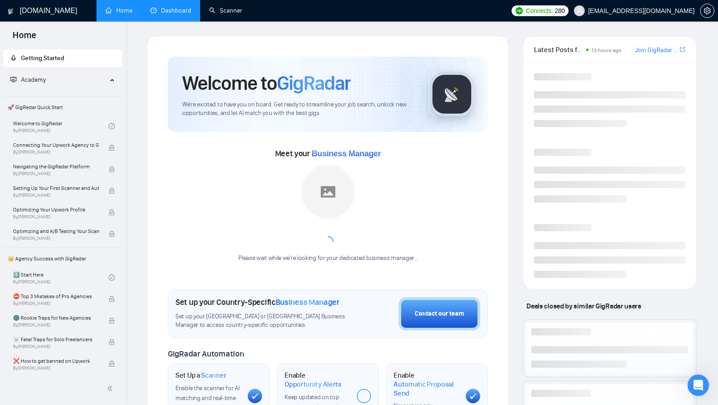
click at [181, 7] on link "Dashboard" at bounding box center [170, 11] width 41 height 8
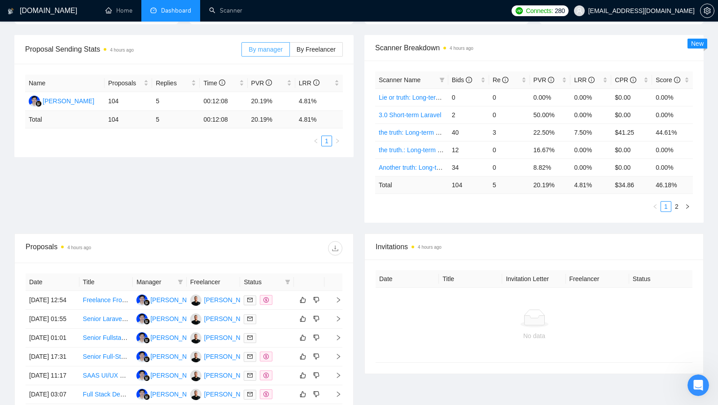
scroll to position [125, 0]
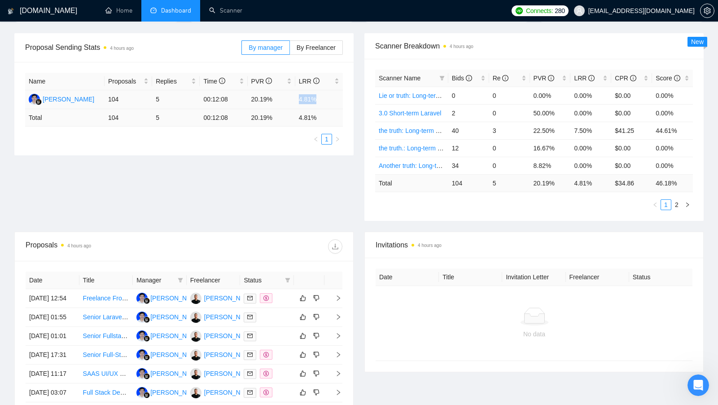
drag, startPoint x: 299, startPoint y: 101, endPoint x: 340, endPoint y: 101, distance: 40.8
click at [340, 101] on td "4.81%" at bounding box center [319, 99] width 48 height 19
drag, startPoint x: 109, startPoint y: 97, endPoint x: 127, endPoint y: 97, distance: 18.0
click at [127, 97] on td "104" at bounding box center [129, 99] width 48 height 19
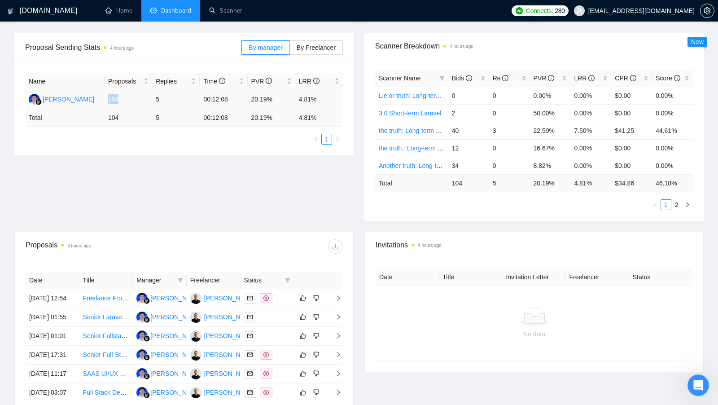
click at [127, 97] on td "104" at bounding box center [129, 99] width 48 height 19
drag, startPoint x: 297, startPoint y: 99, endPoint x: 318, endPoint y: 99, distance: 21.5
click at [318, 99] on td "4.81%" at bounding box center [319, 99] width 48 height 19
click at [223, 9] on link "Scanner" at bounding box center [225, 11] width 33 height 8
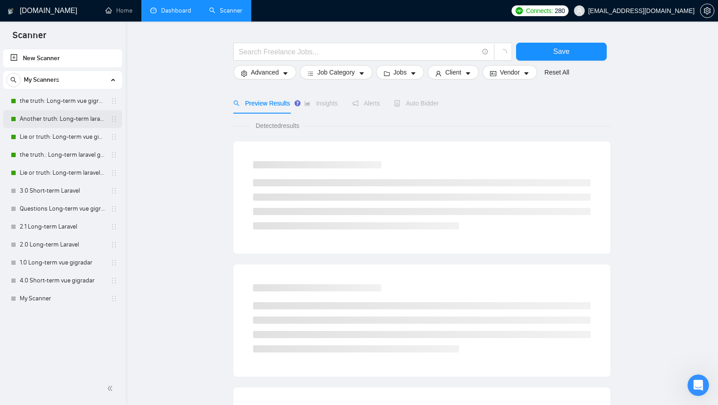
scroll to position [25, 0]
click at [168, 14] on link "Dashboard" at bounding box center [170, 11] width 41 height 8
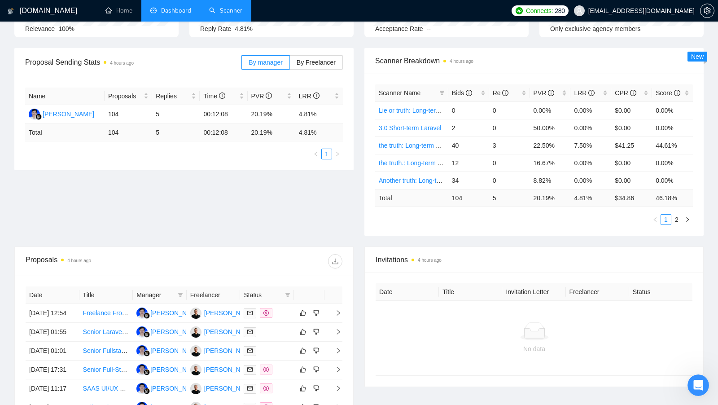
scroll to position [111, 0]
drag, startPoint x: 251, startPoint y: 109, endPoint x: 277, endPoint y: 111, distance: 26.1
click at [277, 111] on td "20.19%" at bounding box center [272, 113] width 48 height 19
drag, startPoint x: 297, startPoint y: 111, endPoint x: 305, endPoint y: 112, distance: 8.1
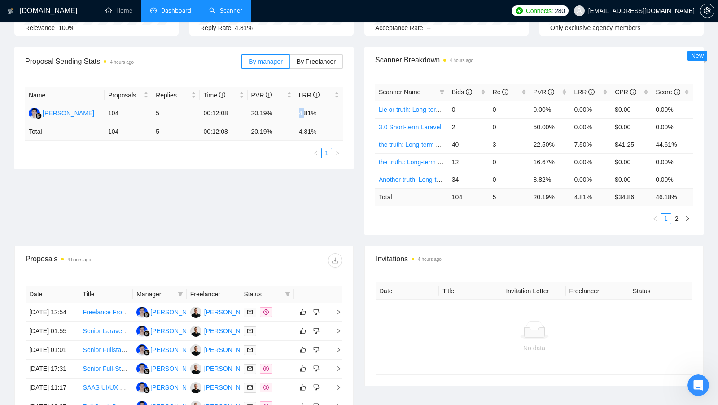
click at [305, 112] on td "4.81%" at bounding box center [319, 113] width 48 height 19
click at [306, 112] on td "4.81%" at bounding box center [319, 113] width 48 height 19
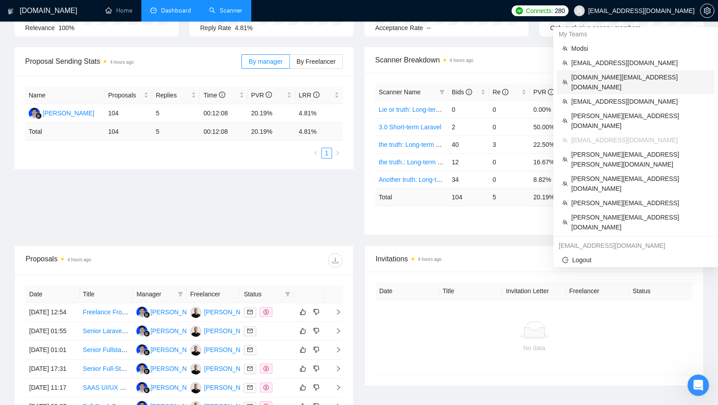
click at [641, 81] on span "sergiosilva.ventures@gmail.com" at bounding box center [640, 82] width 138 height 20
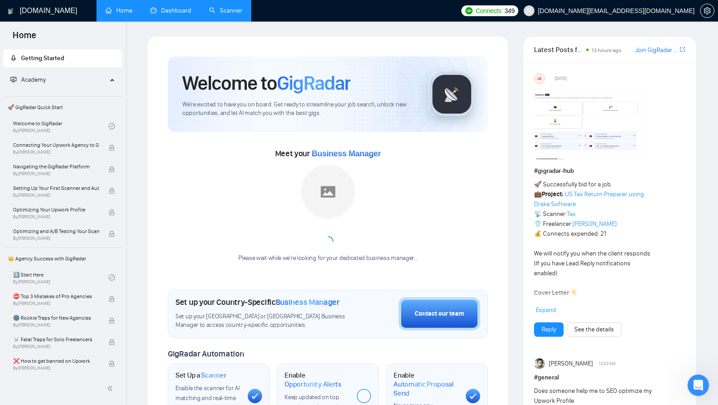
click at [173, 14] on link "Dashboard" at bounding box center [170, 11] width 41 height 8
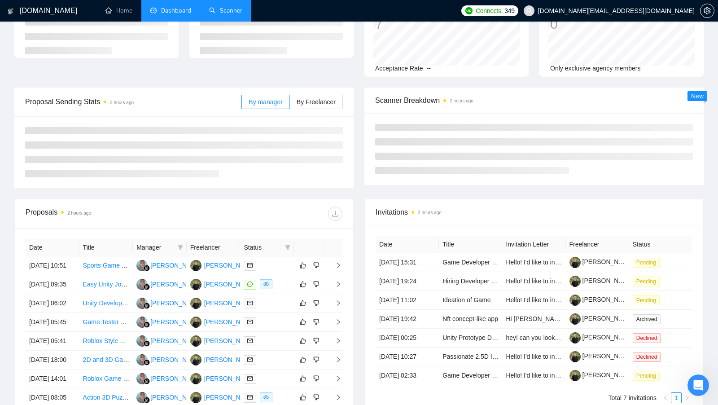
scroll to position [71, 0]
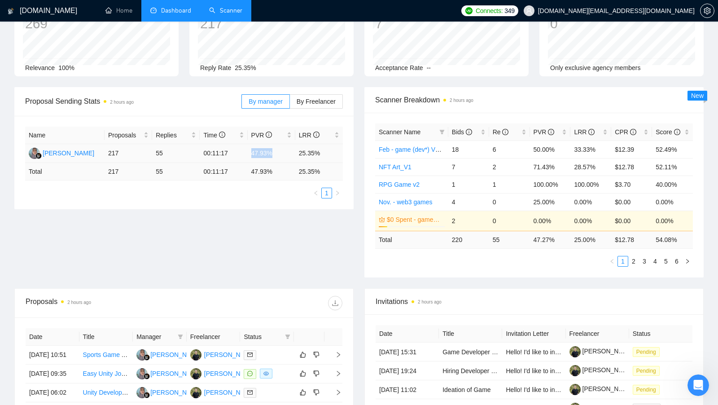
drag, startPoint x: 247, startPoint y: 153, endPoint x: 272, endPoint y: 153, distance: 24.2
click at [272, 153] on tr "Reza Arnessa 217 55 00:11:17 47.93% 25.35%" at bounding box center [184, 153] width 318 height 19
click at [272, 153] on td "47.93%" at bounding box center [272, 153] width 48 height 19
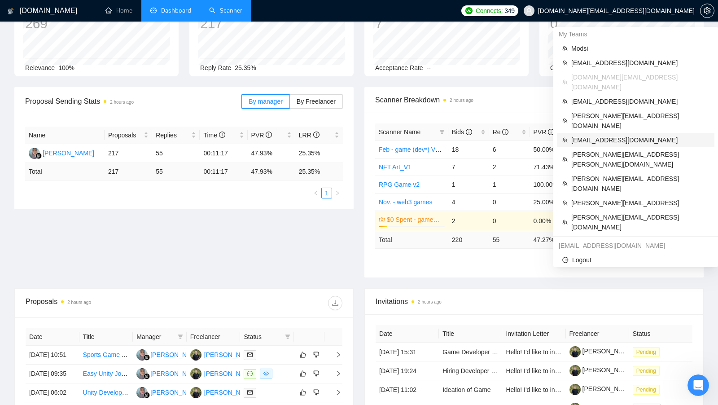
click at [622, 135] on span "spas.k@voidweb.eu" at bounding box center [640, 140] width 138 height 10
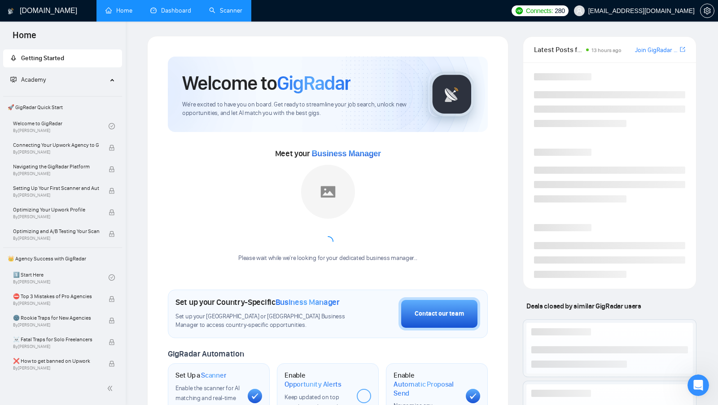
click at [154, 14] on link "Dashboard" at bounding box center [170, 11] width 41 height 8
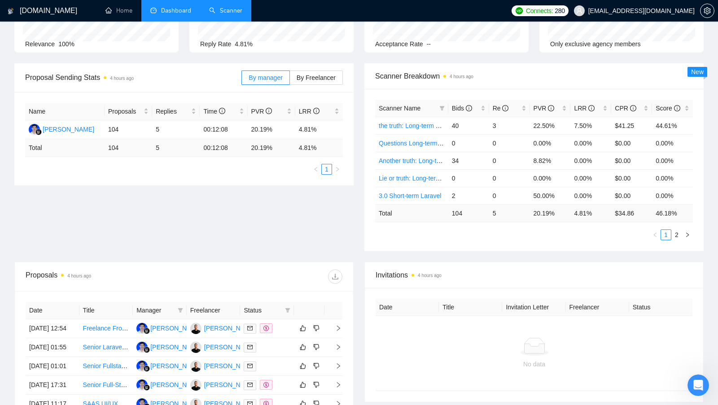
scroll to position [98, 0]
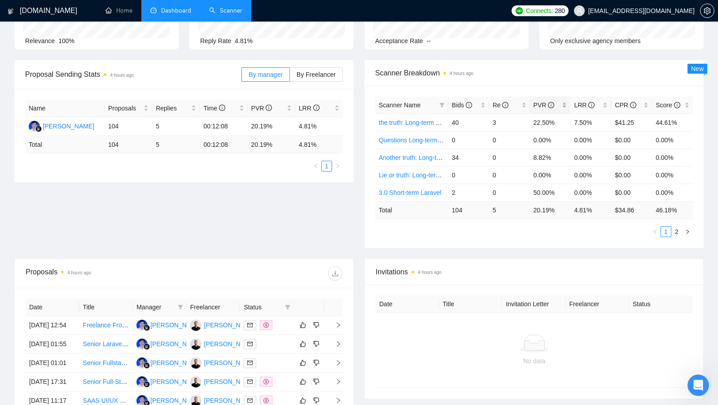
click at [565, 100] on div "PVR" at bounding box center [551, 105] width 34 height 10
drag, startPoint x: 451, startPoint y: 122, endPoint x: 469, endPoint y: 122, distance: 18.0
click at [469, 122] on td "2" at bounding box center [468, 123] width 41 height 18
drag, startPoint x: 559, startPoint y: 156, endPoint x: 524, endPoint y: 154, distance: 35.1
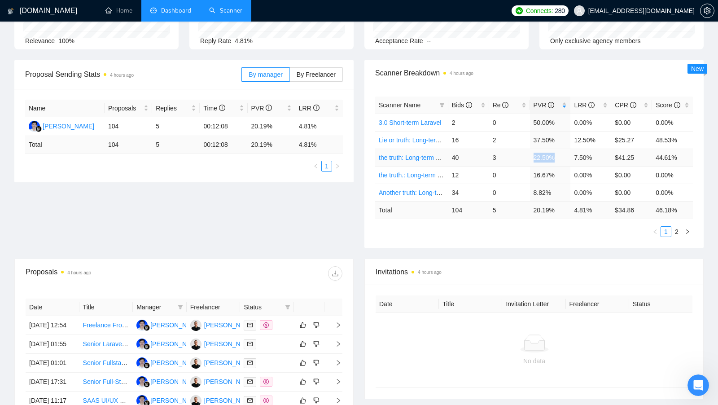
click at [524, 154] on tr "the truth: Long-term vue gigradar 40 3 22.50% 7.50% $41.25 44.61%" at bounding box center [534, 158] width 318 height 18
click at [336, 194] on div "Proposal Sending Stats 4 hours ago By manager By Freelancer Name Proposals Repl…" at bounding box center [359, 159] width 700 height 198
drag, startPoint x: 448, startPoint y: 192, endPoint x: 468, endPoint y: 192, distance: 19.7
click at [468, 192] on td "34" at bounding box center [468, 193] width 41 height 18
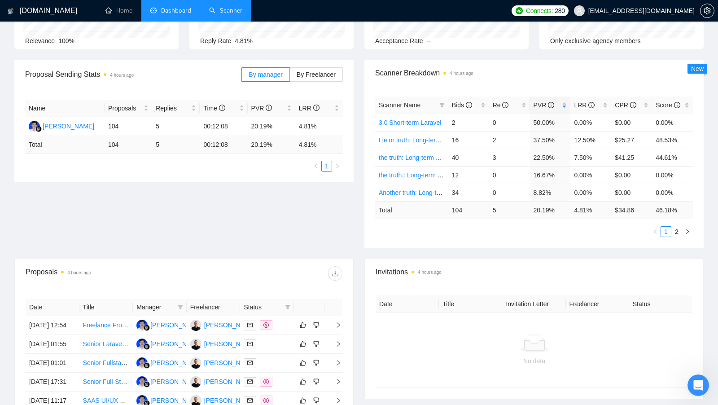
scroll to position [101, 0]
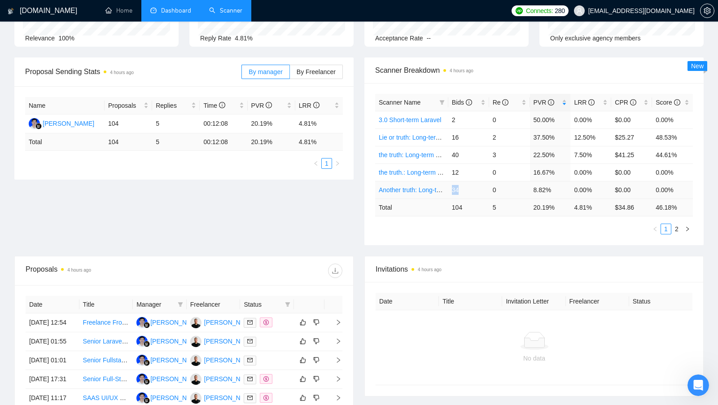
drag, startPoint x: 452, startPoint y: 189, endPoint x: 465, endPoint y: 189, distance: 13.5
click at [465, 189] on td "34" at bounding box center [468, 190] width 41 height 18
drag, startPoint x: 450, startPoint y: 154, endPoint x: 462, endPoint y: 154, distance: 12.1
click at [462, 154] on td "40" at bounding box center [468, 155] width 41 height 18
drag, startPoint x: 451, startPoint y: 188, endPoint x: 462, endPoint y: 188, distance: 10.8
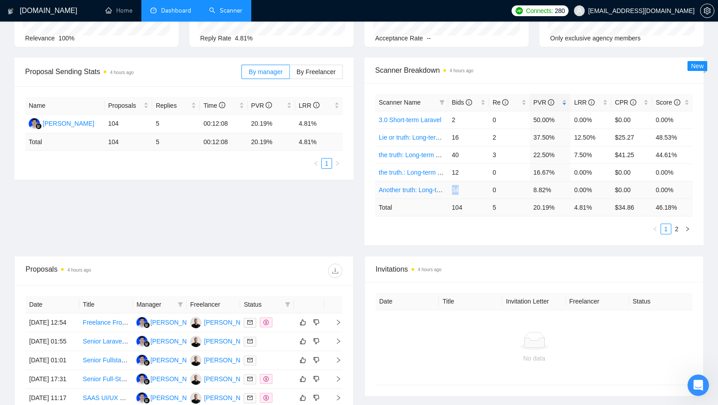
click at [462, 188] on td "34" at bounding box center [468, 190] width 41 height 18
drag, startPoint x: 533, startPoint y: 191, endPoint x: 555, endPoint y: 189, distance: 22.0
click at [555, 189] on td "8.82%" at bounding box center [550, 190] width 41 height 18
click at [235, 13] on link "Scanner" at bounding box center [225, 11] width 33 height 8
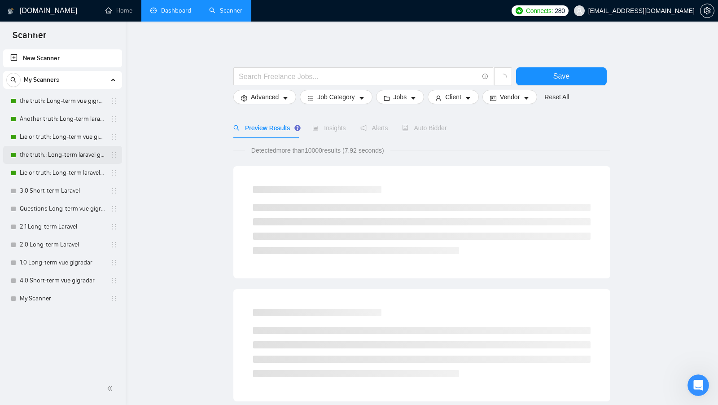
click at [62, 149] on link "the truth.: Long-term laravel gigradar" at bounding box center [62, 155] width 85 height 18
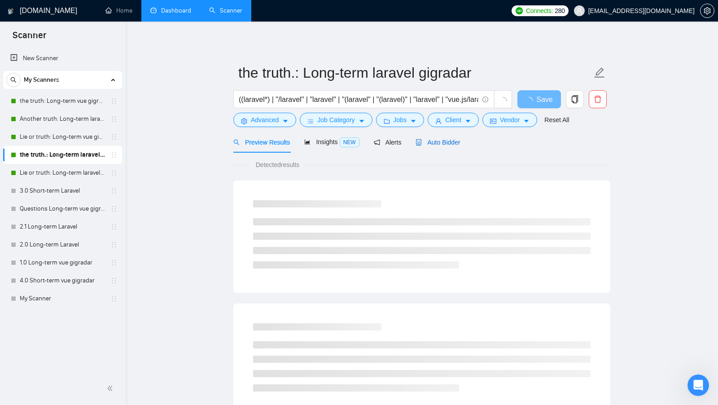
click at [455, 140] on span "Auto Bidder" at bounding box center [438, 142] width 44 height 7
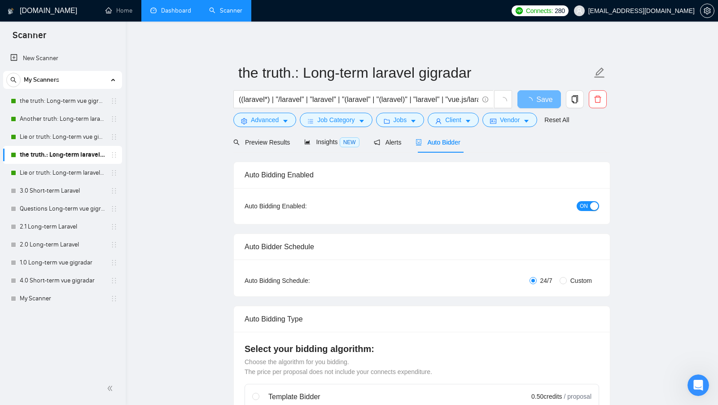
radio input "false"
radio input "true"
checkbox input "true"
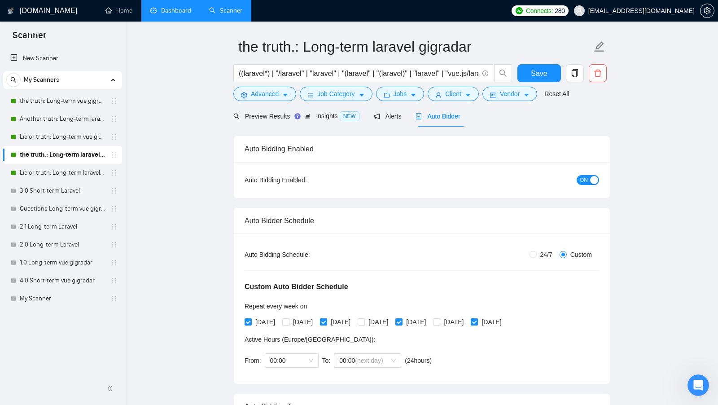
scroll to position [36, 0]
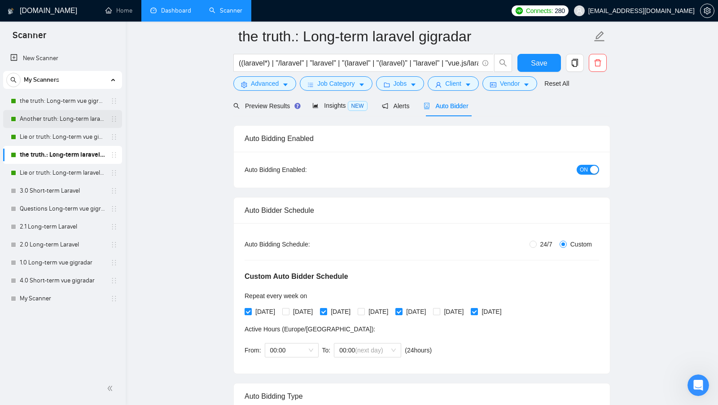
click at [56, 124] on link "Another truth: Long-term laravel gigradar" at bounding box center [62, 119] width 85 height 18
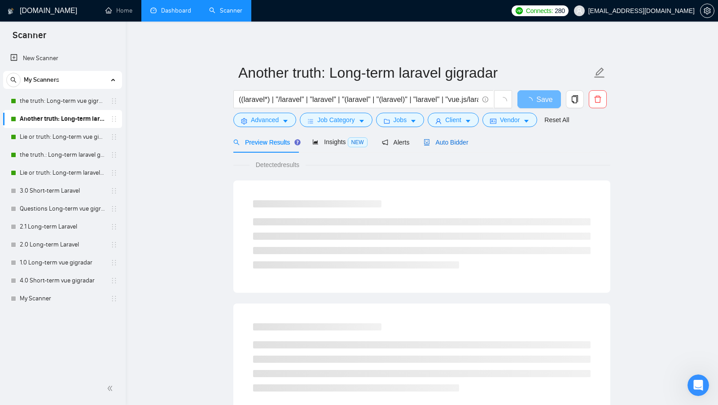
click at [461, 145] on span "Auto Bidder" at bounding box center [446, 142] width 44 height 7
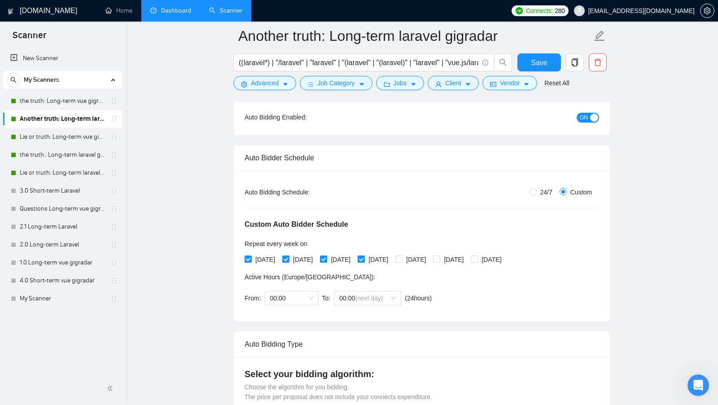
scroll to position [95, 0]
click at [62, 104] on link "the truth: Long-term vue gigradar" at bounding box center [62, 101] width 85 height 18
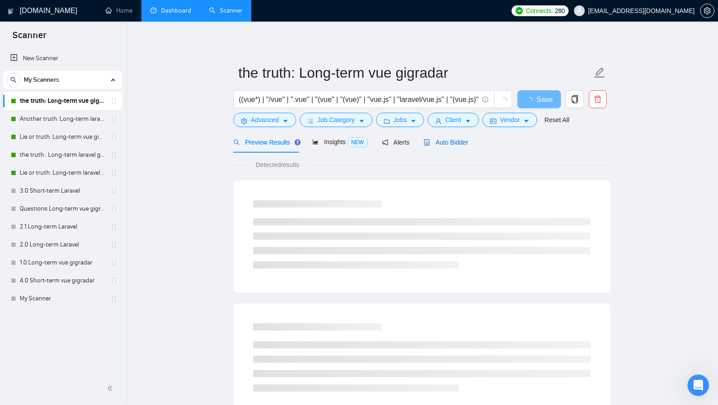
click at [440, 144] on span "Auto Bidder" at bounding box center [446, 142] width 44 height 7
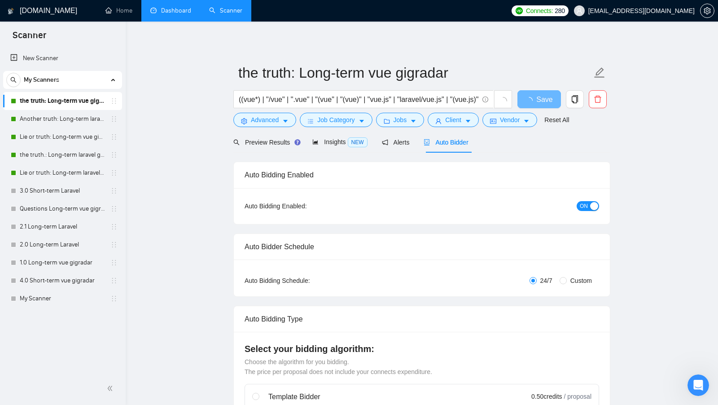
radio input "false"
radio input "true"
checkbox input "true"
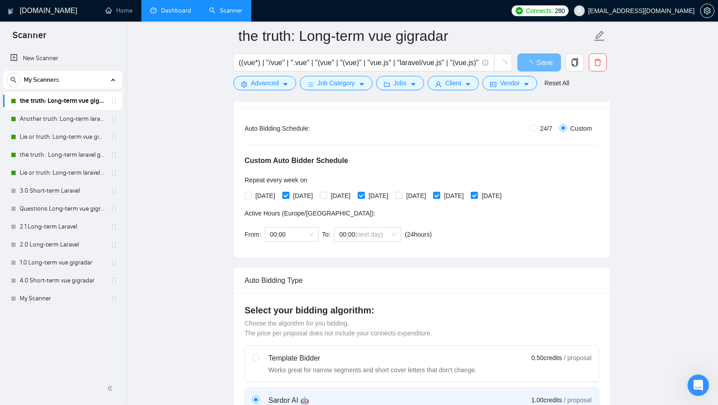
scroll to position [175, 0]
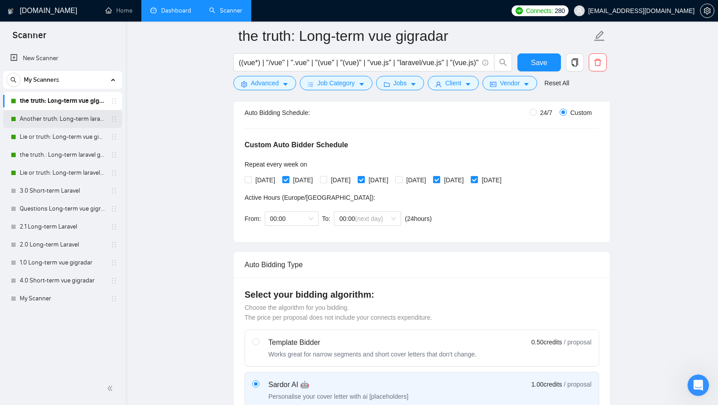
click at [75, 113] on link "Another truth: Long-term laravel gigradar" at bounding box center [62, 119] width 85 height 18
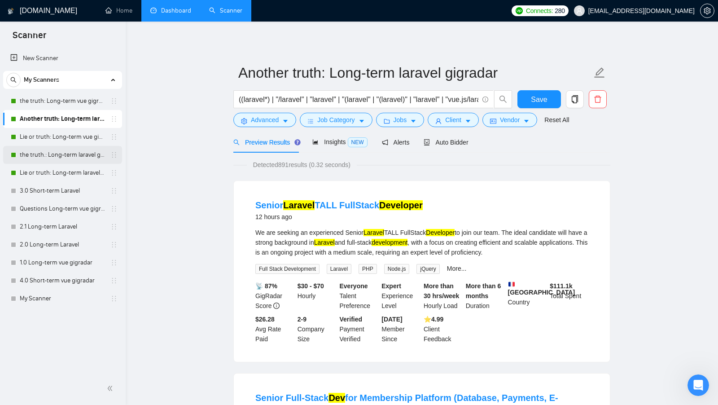
click at [65, 154] on link "the truth.: Long-term laravel gigradar" at bounding box center [62, 155] width 85 height 18
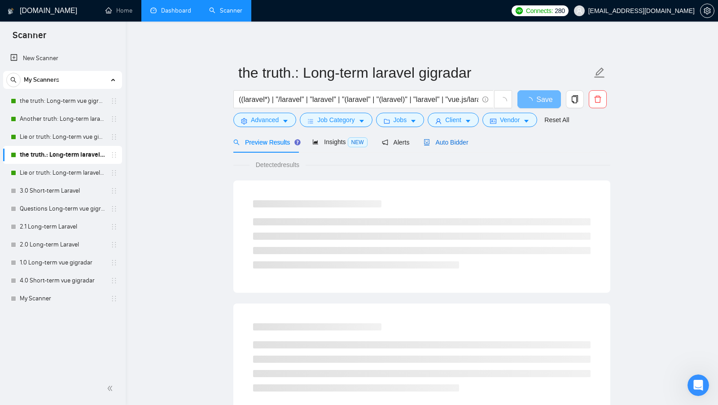
click at [464, 146] on div "Auto Bidder" at bounding box center [446, 142] width 44 height 10
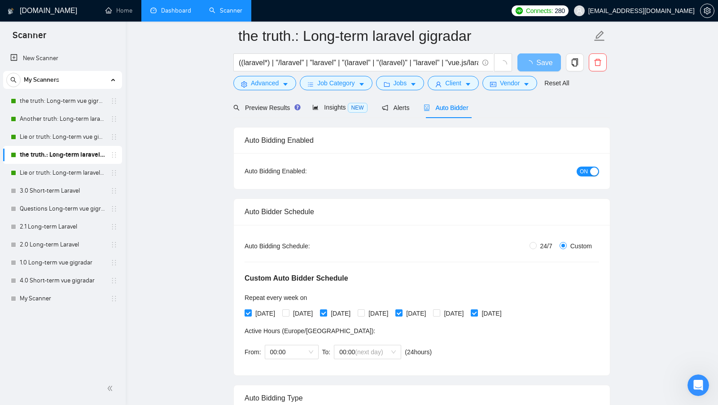
scroll to position [115, 0]
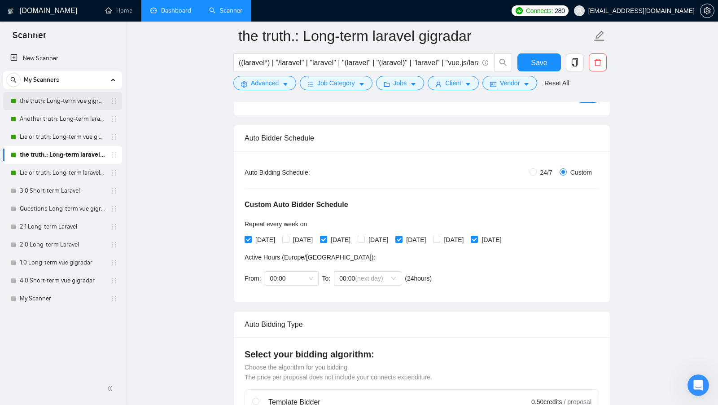
click at [55, 101] on link "the truth: Long-term vue gigradar" at bounding box center [62, 101] width 85 height 18
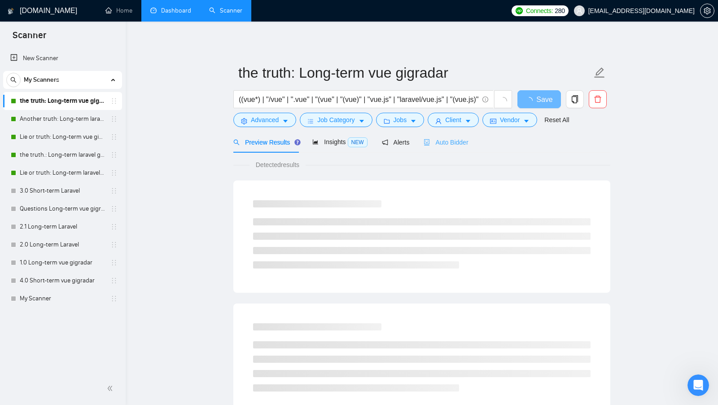
click at [442, 149] on div "Auto Bidder" at bounding box center [446, 142] width 44 height 21
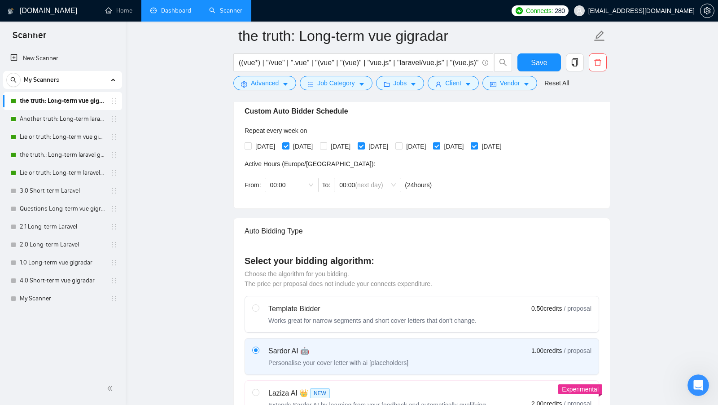
scroll to position [110, 0]
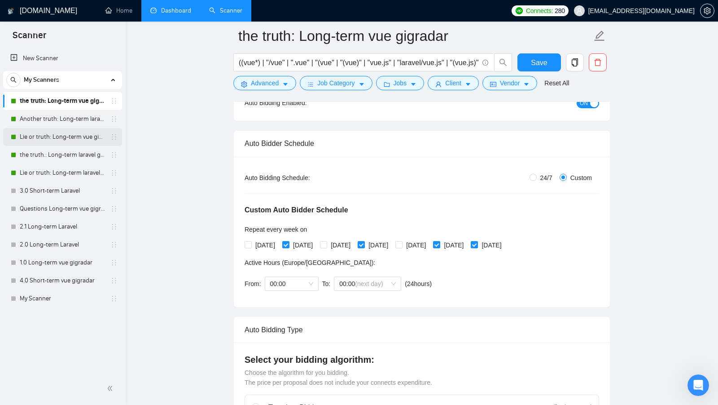
click at [76, 140] on link "Lie or truth: Long-term vue gigradar" at bounding box center [62, 137] width 85 height 18
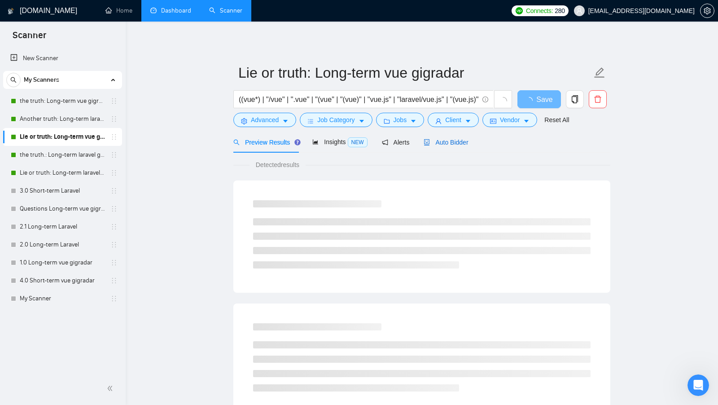
click at [459, 141] on span "Auto Bidder" at bounding box center [446, 142] width 44 height 7
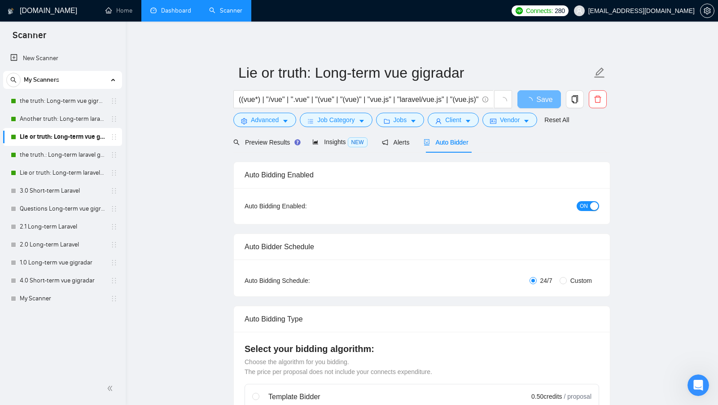
radio input "false"
radio input "true"
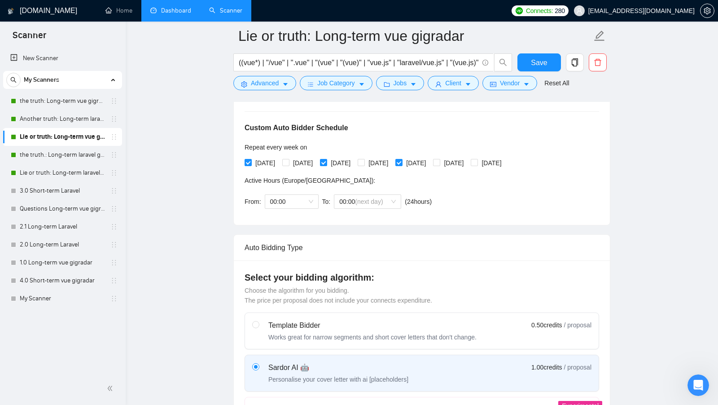
scroll to position [191, 0]
click at [66, 105] on link "the truth: Long-term vue gigradar" at bounding box center [62, 101] width 85 height 18
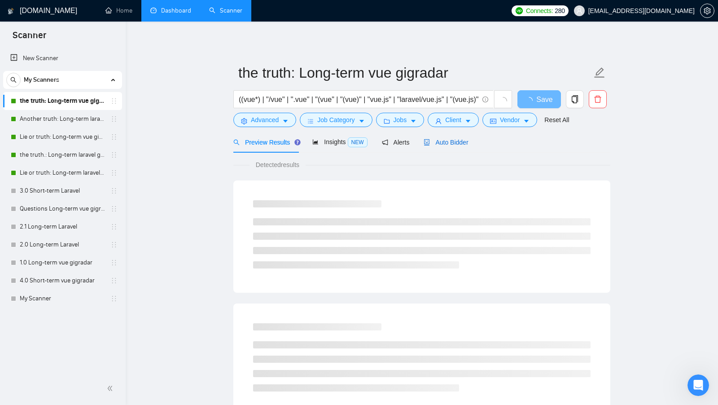
click at [461, 140] on span "Auto Bidder" at bounding box center [446, 142] width 44 height 7
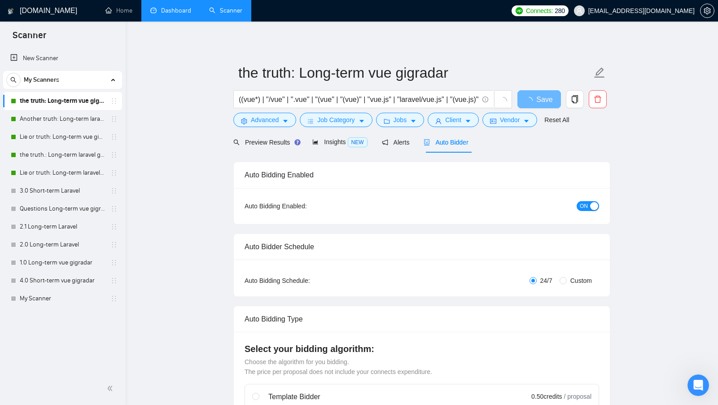
radio input "false"
radio input "true"
checkbox input "true"
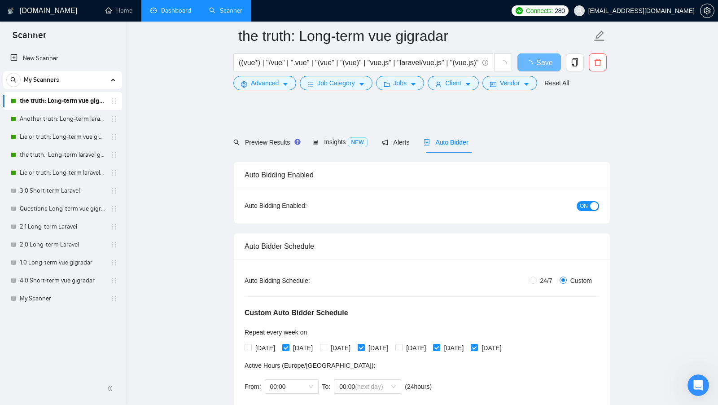
scroll to position [87, 0]
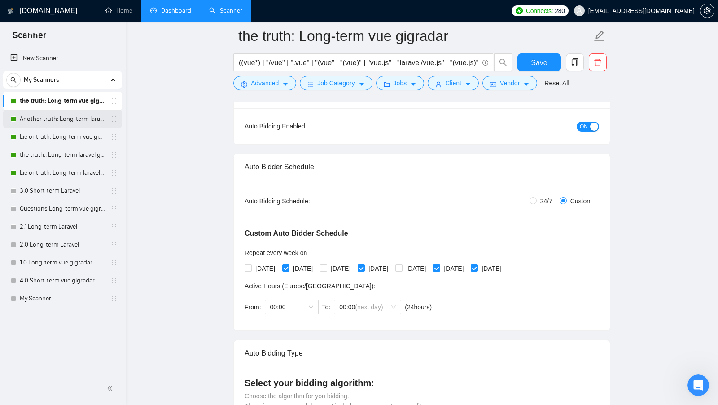
click at [61, 123] on link "Another truth: Long-term laravel gigradar" at bounding box center [62, 119] width 85 height 18
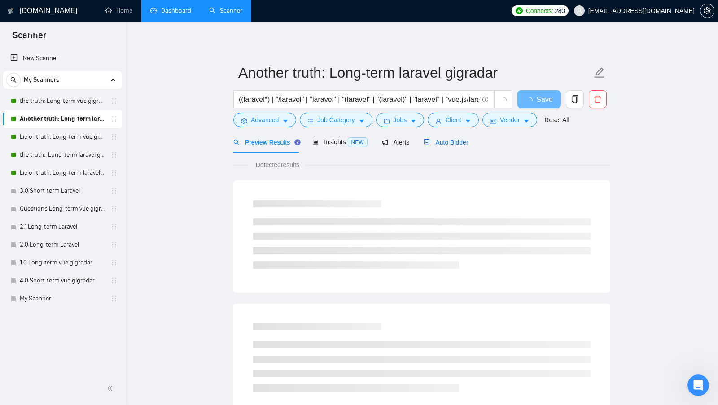
click at [457, 145] on div "Auto Bidder" at bounding box center [446, 142] width 44 height 10
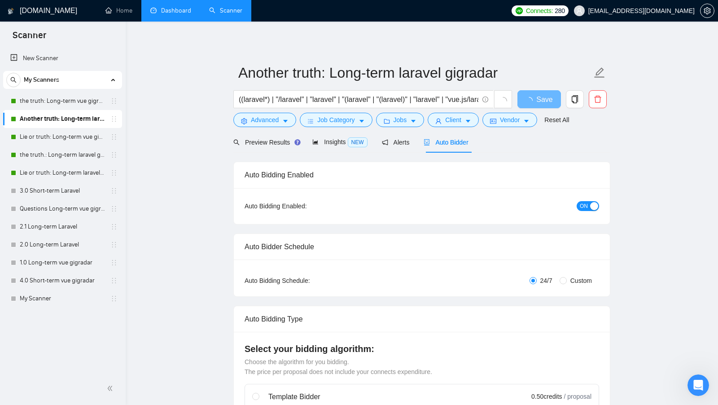
radio input "false"
radio input "true"
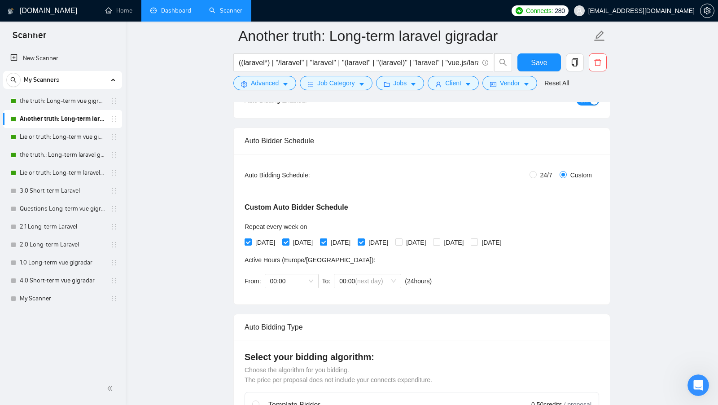
scroll to position [109, 0]
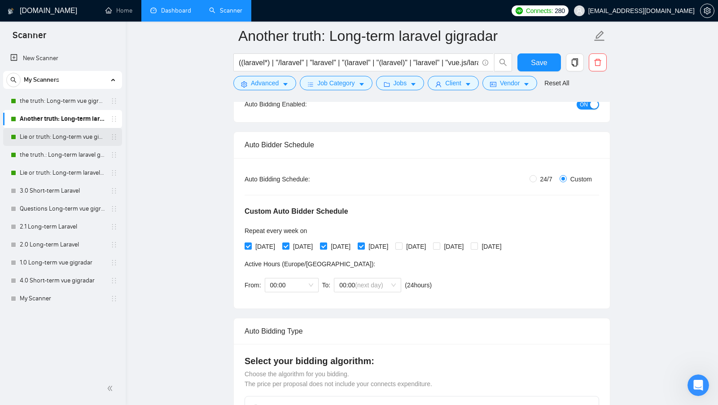
click at [67, 140] on link "Lie or truth: Long-term vue gigradar" at bounding box center [62, 137] width 85 height 18
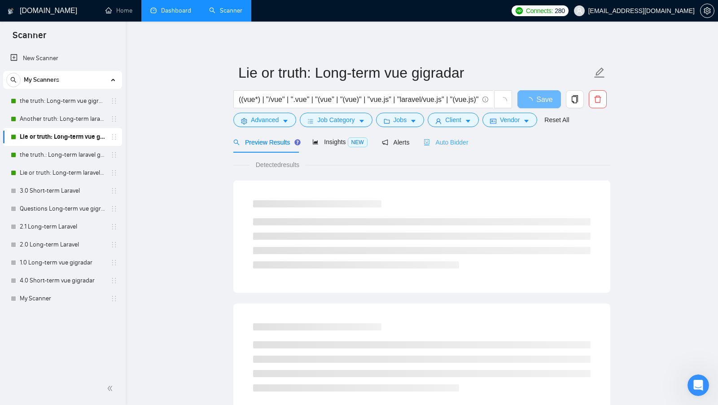
click at [464, 147] on div "Auto Bidder" at bounding box center [446, 142] width 44 height 21
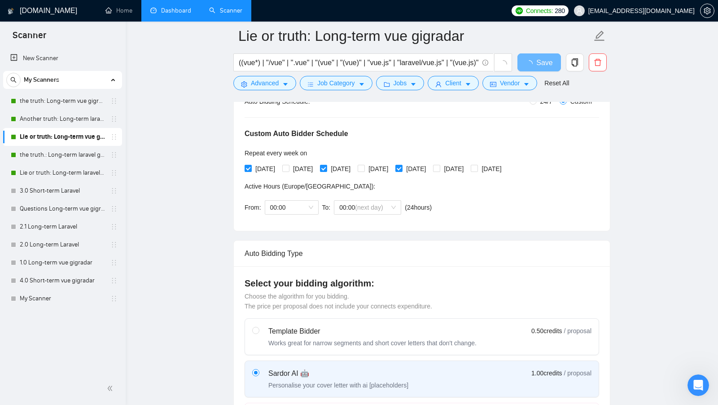
scroll to position [185, 0]
click at [67, 175] on link "Lie or truth: Long-term laravel gigradar" at bounding box center [62, 173] width 85 height 18
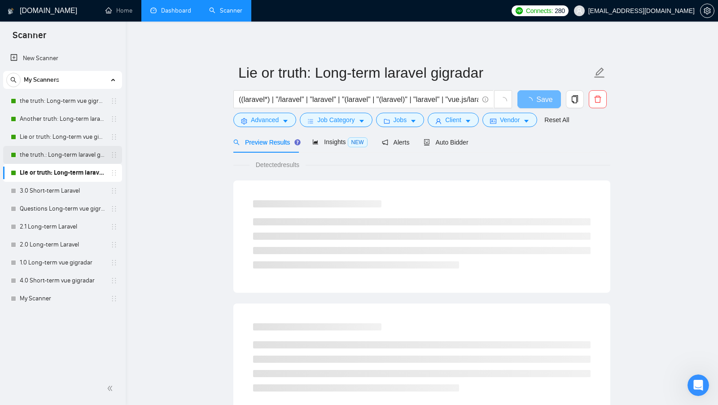
click at [77, 159] on link "the truth.: Long-term laravel gigradar" at bounding box center [62, 155] width 85 height 18
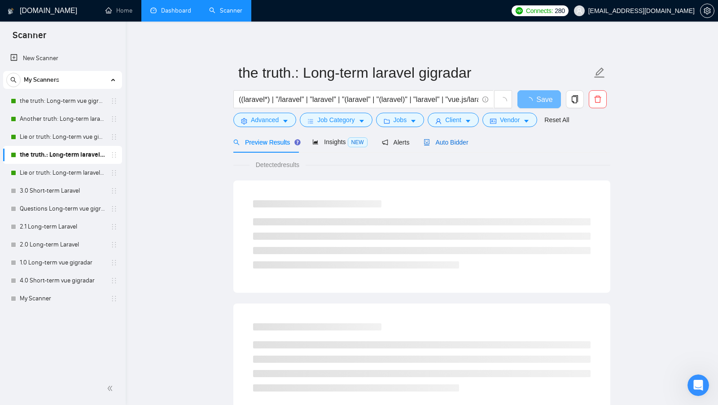
click at [467, 145] on span "Auto Bidder" at bounding box center [446, 142] width 44 height 7
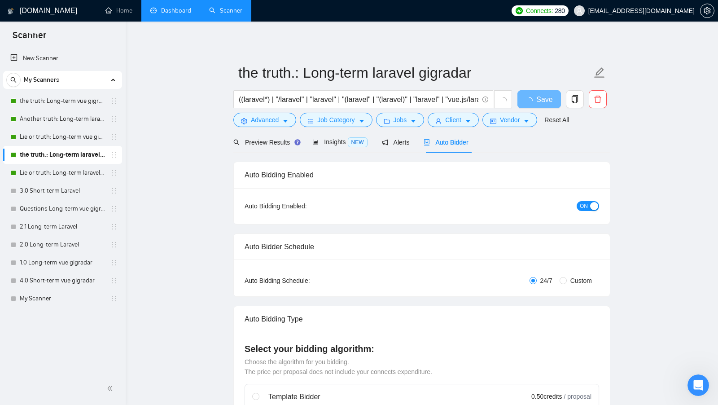
radio input "false"
radio input "true"
checkbox input "true"
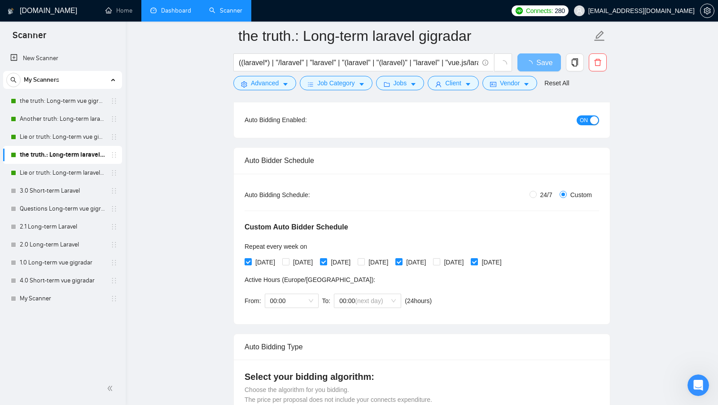
scroll to position [127, 0]
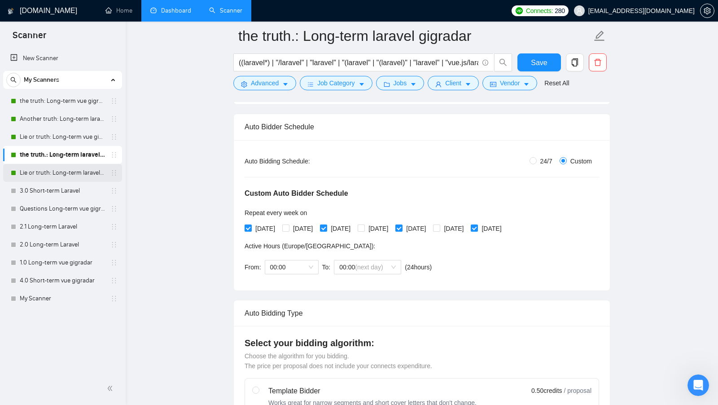
click at [49, 173] on link "Lie or truth: Long-term laravel gigradar" at bounding box center [62, 173] width 85 height 18
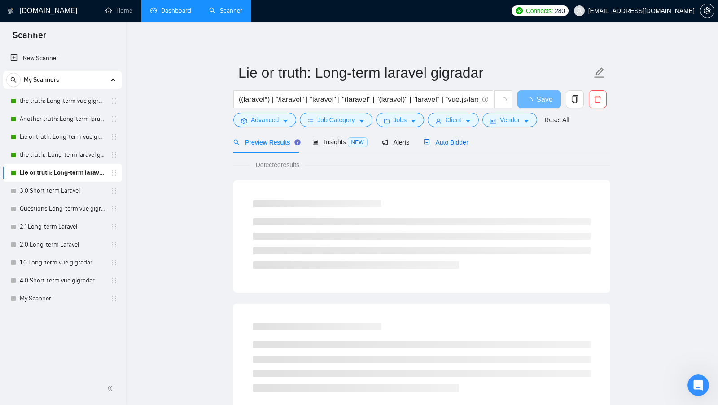
click at [445, 139] on span "Auto Bidder" at bounding box center [446, 142] width 44 height 7
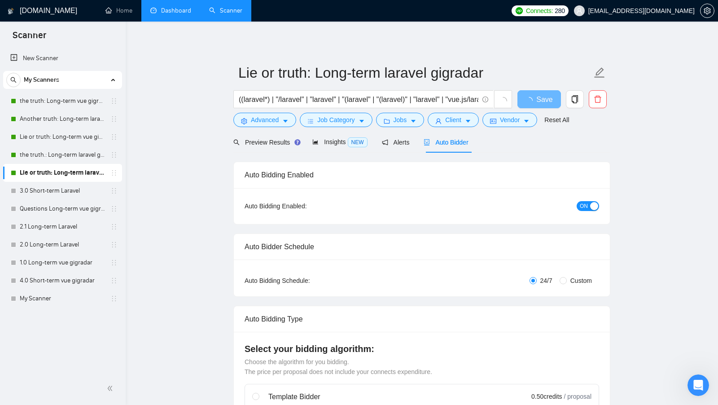
radio input "false"
radio input "true"
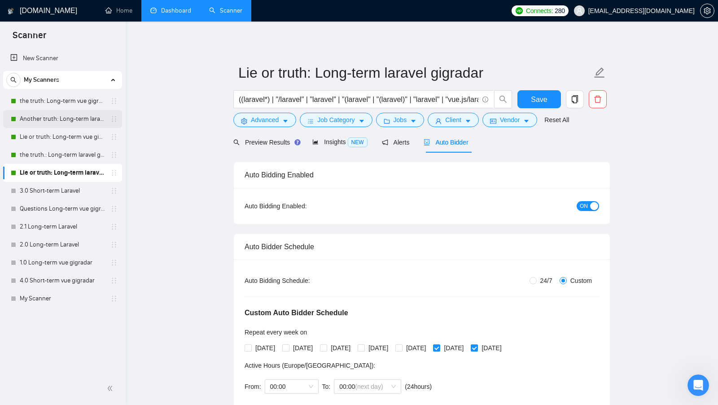
click at [76, 119] on link "Another truth: Long-term laravel gigradar" at bounding box center [62, 119] width 85 height 18
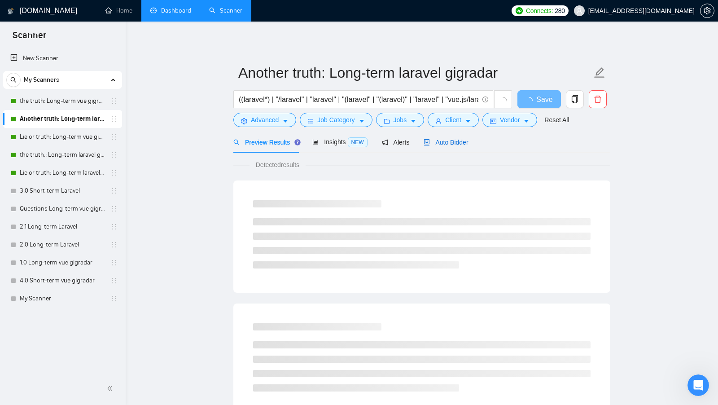
click at [465, 145] on span "Auto Bidder" at bounding box center [446, 142] width 44 height 7
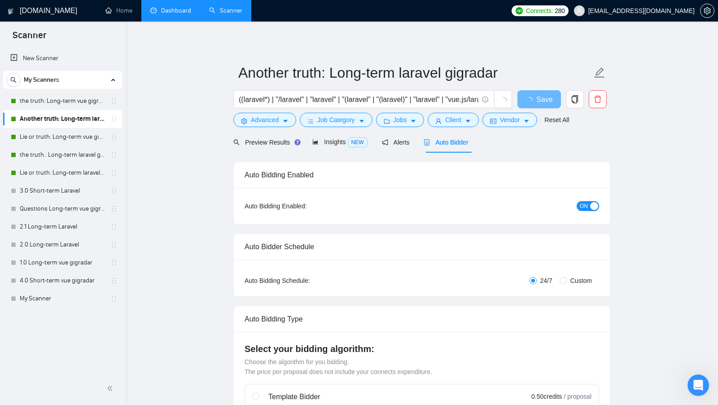
radio input "false"
radio input "true"
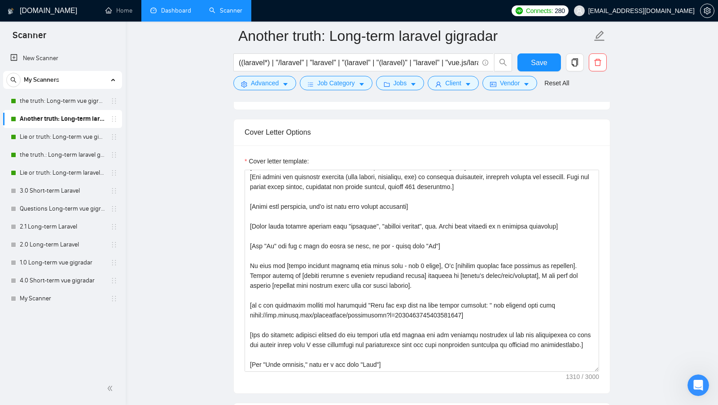
scroll to position [1051, 0]
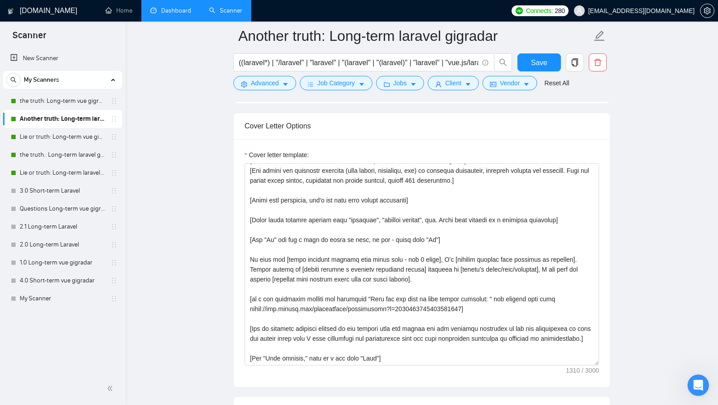
click at [397, 361] on div "Cover letter template:" at bounding box center [422, 263] width 376 height 248
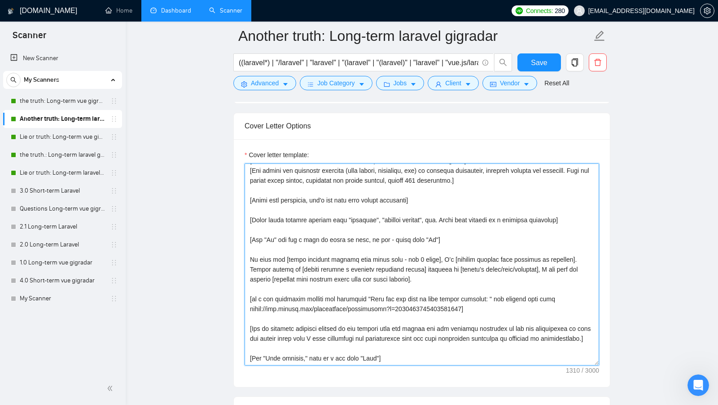
click at [397, 343] on textarea "Cover letter template:" at bounding box center [422, 264] width 355 height 202
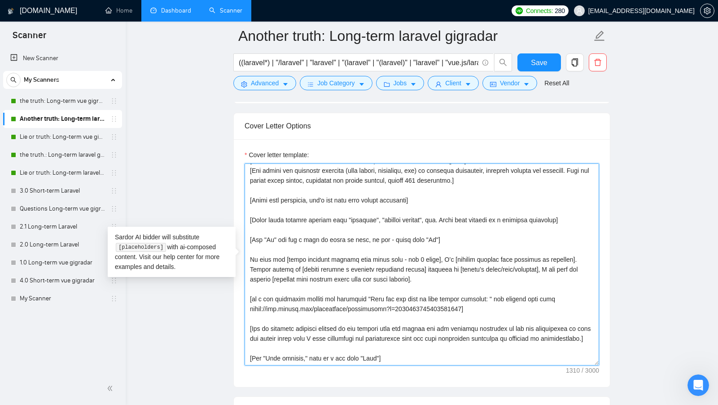
drag, startPoint x: 396, startPoint y: 352, endPoint x: 259, endPoint y: 208, distance: 199.4
click at [259, 208] on textarea "Cover letter template:" at bounding box center [422, 264] width 355 height 202
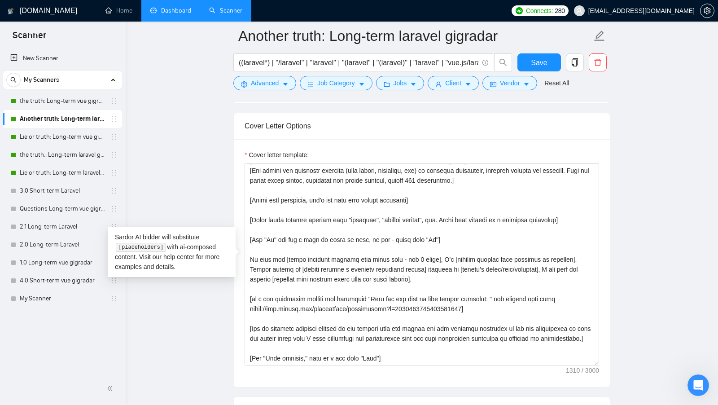
click at [226, 198] on main "Another truth: Long-term laravel gigradar ((laravel*) | "/laravel" | "laravel" …" at bounding box center [422, 342] width 564 height 2714
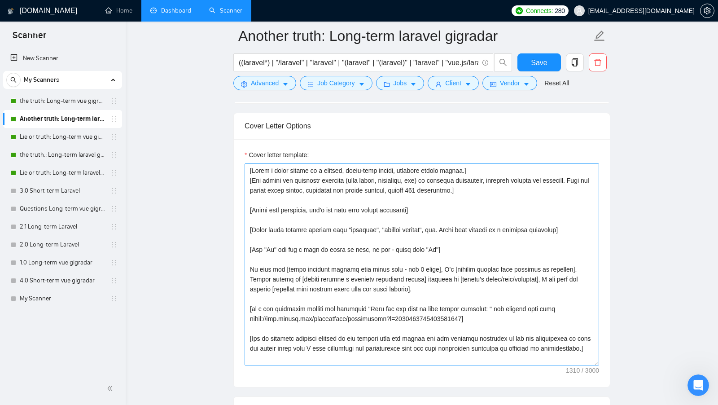
scroll to position [19, 0]
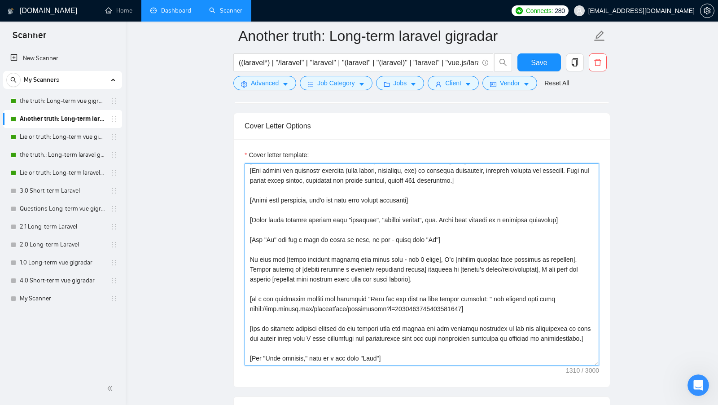
click at [402, 347] on textarea "Cover letter template:" at bounding box center [422, 264] width 355 height 202
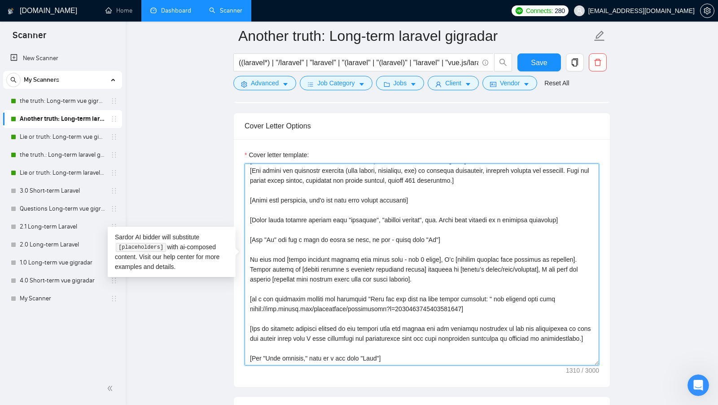
drag, startPoint x: 400, startPoint y: 356, endPoint x: 246, endPoint y: 237, distance: 194.9
click at [246, 238] on textarea "Cover letter template:" at bounding box center [422, 264] width 355 height 202
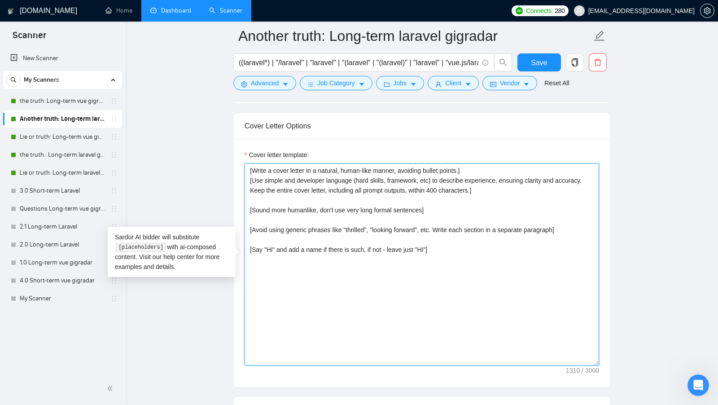
scroll to position [0, 0]
drag, startPoint x: 585, startPoint y: 233, endPoint x: 245, endPoint y: 140, distance: 352.3
click at [245, 140] on div "Cover letter template: [Write a cover letter in a natural, human-like manner, a…" at bounding box center [422, 263] width 376 height 248
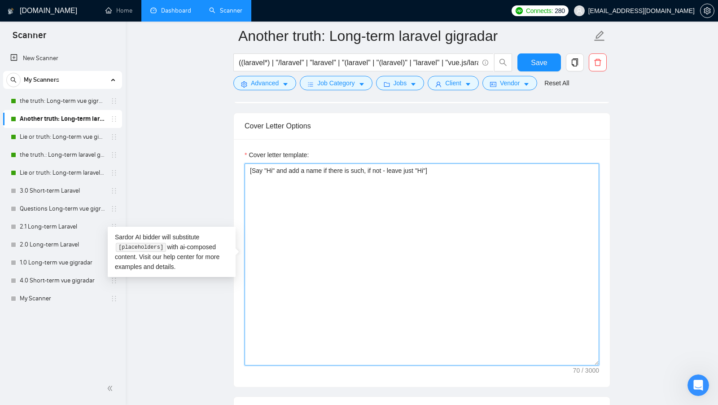
click at [353, 184] on textarea "[Say "Hi" and add a name if there is such, if not - leave just "Hi"]" at bounding box center [422, 264] width 355 height 202
paste textarea "[Ask an engaging question related to the project that the client has not direct…"
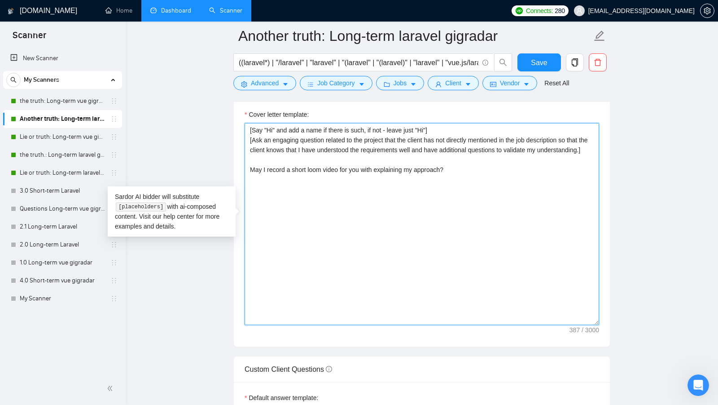
scroll to position [1097, 0]
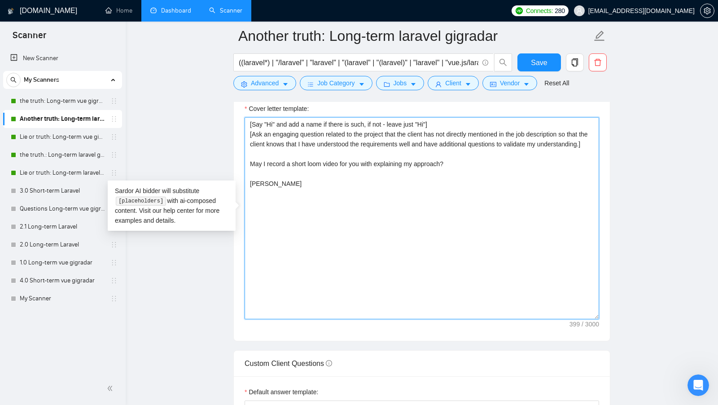
click at [511, 266] on textarea "[Say "Hi" and add a name if there is such, if not - leave just "Hi"] [Ask an en…" at bounding box center [422, 218] width 355 height 202
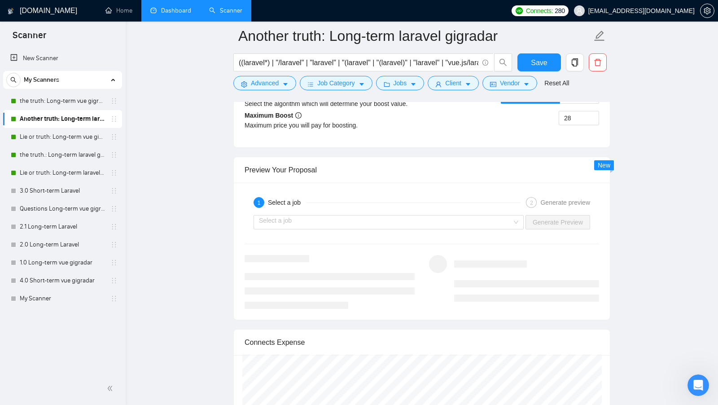
scroll to position [1807, 0]
click at [494, 227] on div "1 Select a job 2 Generate preview Select a job Generate Preview" at bounding box center [422, 250] width 376 height 137
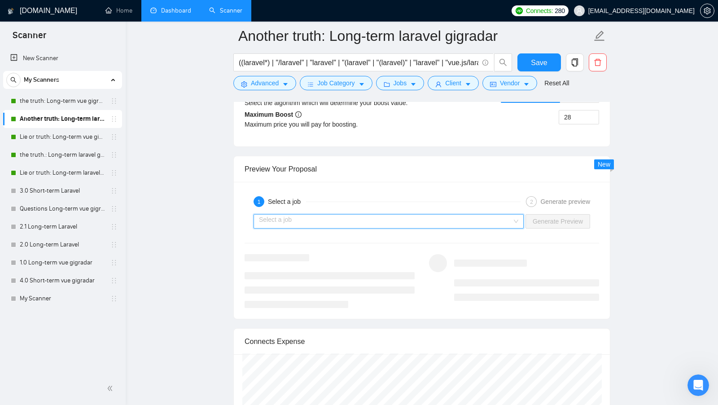
click at [497, 218] on input "search" at bounding box center [385, 221] width 253 height 13
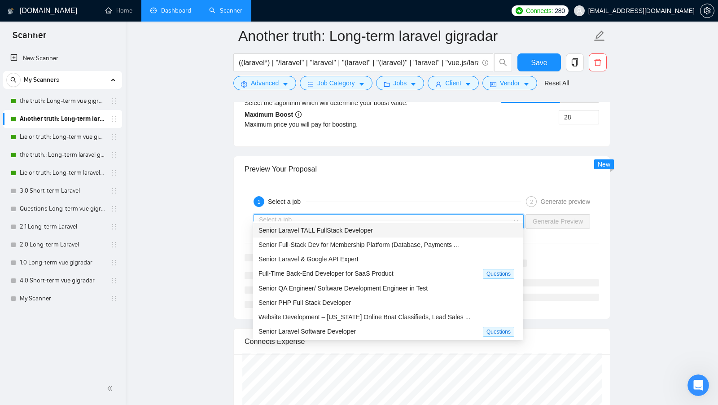
click at [408, 224] on div "Senior Laravel TALL FullStack Developer" at bounding box center [388, 230] width 270 height 14
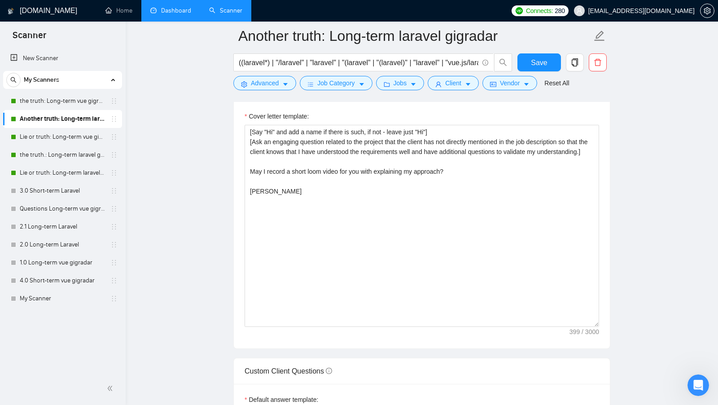
scroll to position [1088, 0]
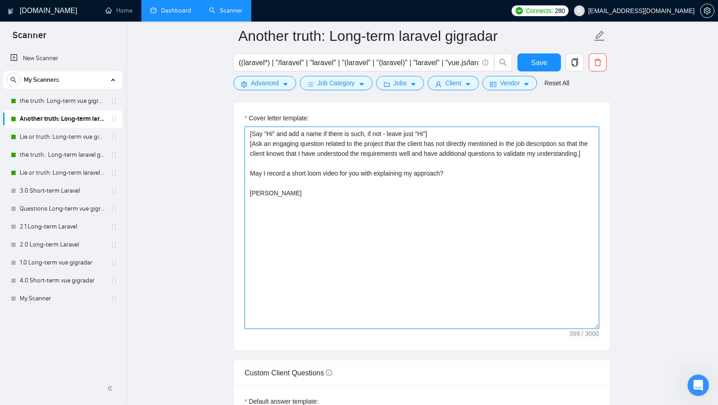
click at [342, 206] on textarea "[Say "Hi" and add a name if there is such, if not - leave just "Hi"] [Ask an en…" at bounding box center [422, 228] width 355 height 202
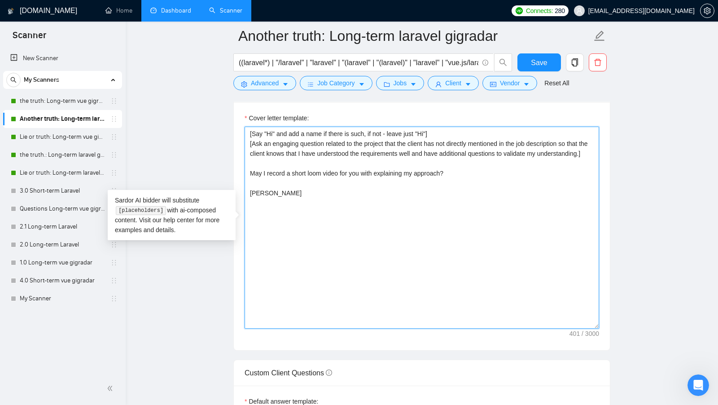
click at [262, 204] on textarea "[Say "Hi" and add a name if there is such, if not - leave just "Hi"] [Ask an en…" at bounding box center [422, 228] width 355 height 202
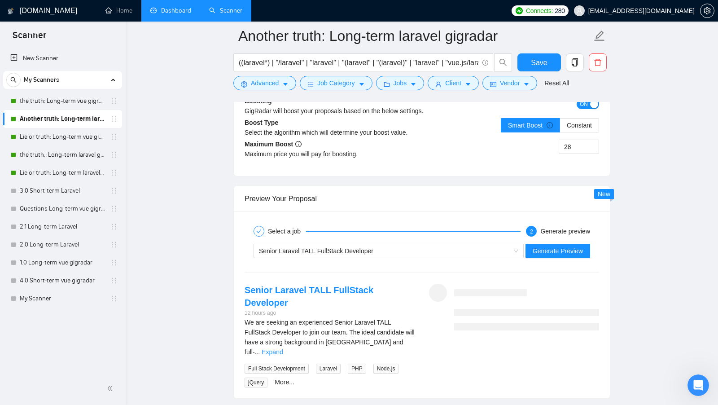
scroll to position [1780, 0]
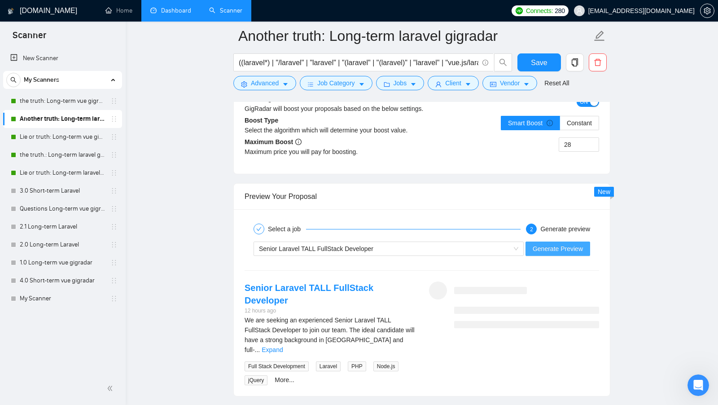
type textarea "[Say "Hi" and add a name if there is such, if not - leave just "Hi"] [Ask an en…"
click at [531, 241] on button "Generate Preview" at bounding box center [558, 248] width 65 height 14
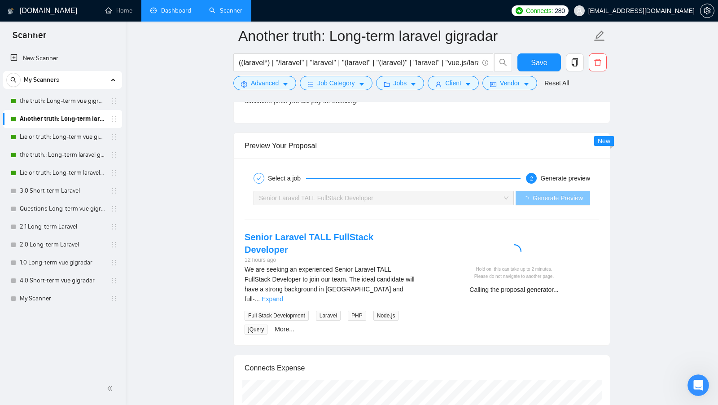
scroll to position [1836, 0]
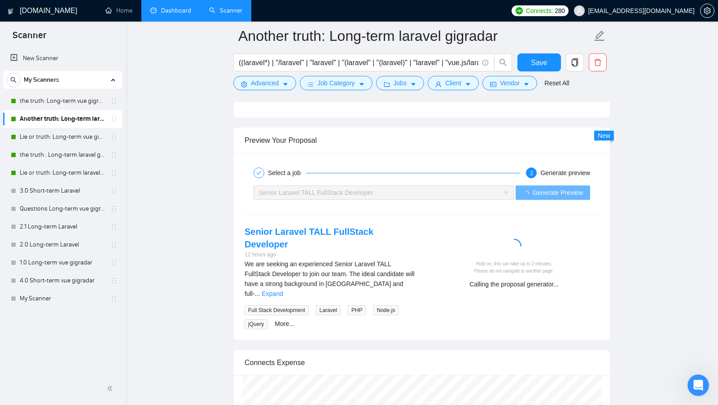
click at [283, 290] on link "Expand" at bounding box center [272, 293] width 21 height 7
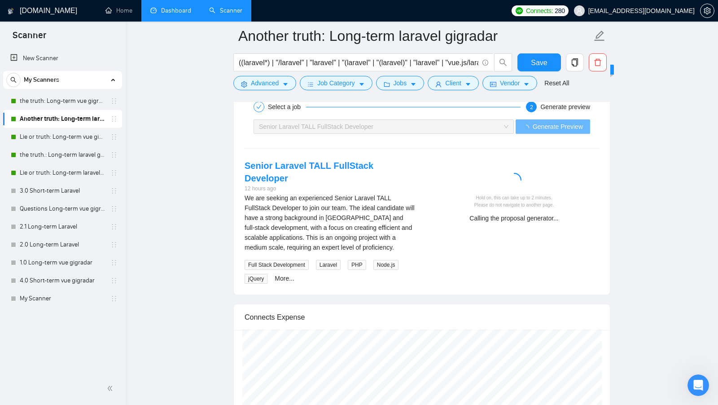
scroll to position [1901, 0]
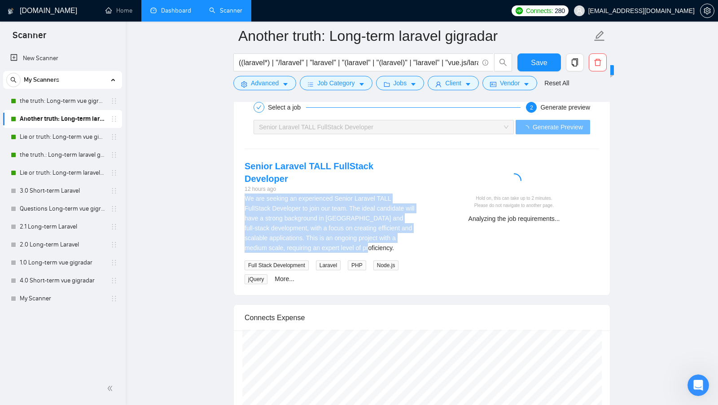
drag, startPoint x: 412, startPoint y: 222, endPoint x: 242, endPoint y: 178, distance: 176.1
click at [242, 178] on div "Senior Laravel TALL FullStack Developer 12 hours ago We are seeking an experien…" at bounding box center [329, 222] width 184 height 124
click at [413, 193] on div "We are seeking an experienced Senior Laravel TALL FullStack Developer to join o…" at bounding box center [330, 222] width 170 height 59
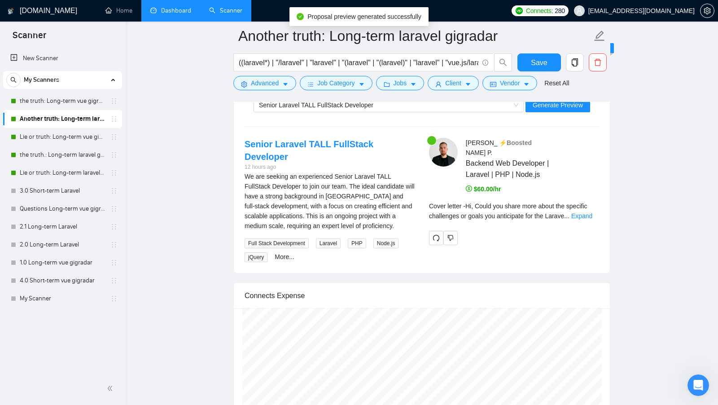
scroll to position [1924, 0]
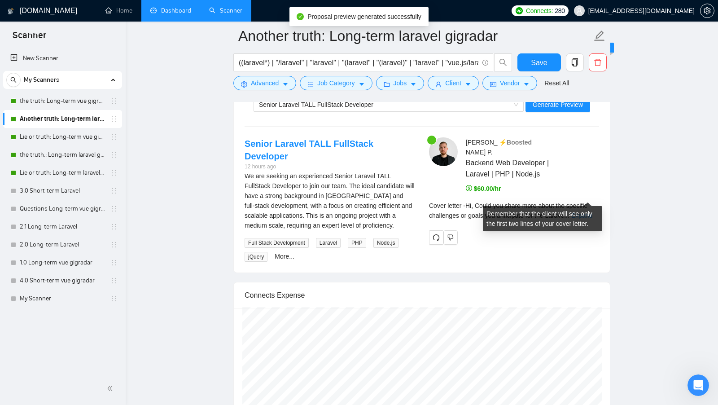
click at [585, 212] on link "Expand" at bounding box center [581, 215] width 21 height 7
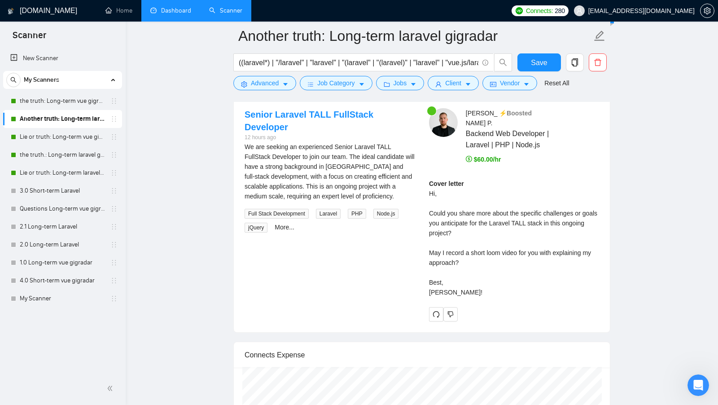
scroll to position [1951, 0]
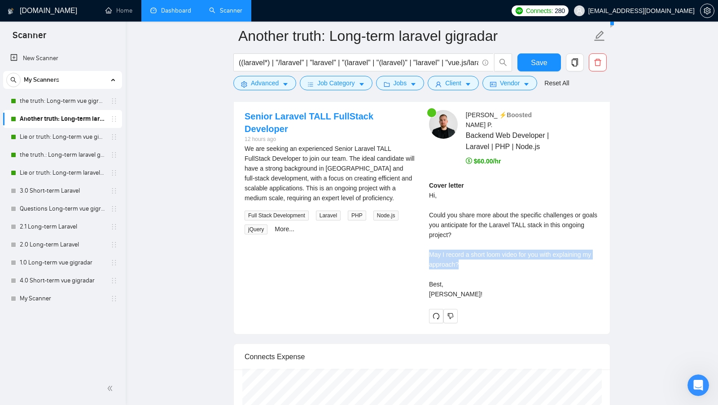
drag, startPoint x: 464, startPoint y: 246, endPoint x: 429, endPoint y: 237, distance: 36.7
click at [429, 237] on div "Erik P . ⚡️Boosted Backend Web Developer | Laravel | PHP | Node.js $60.00/hr Co…" at bounding box center [514, 216] width 184 height 213
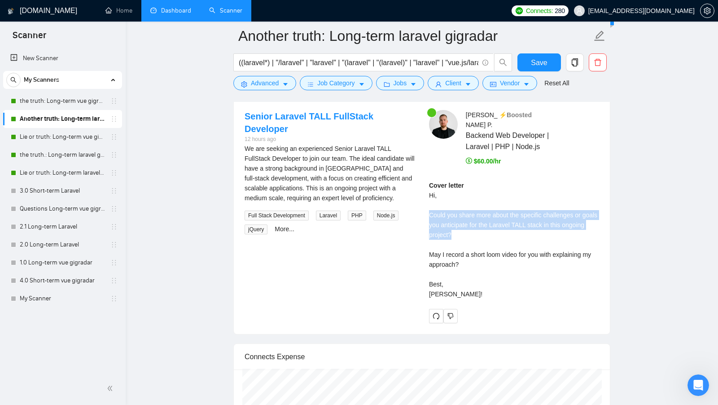
drag, startPoint x: 482, startPoint y: 218, endPoint x: 430, endPoint y: 197, distance: 56.3
click at [430, 197] on div "Cover letter Hi, Could you share more about the specific challenges or goals yo…" at bounding box center [514, 239] width 170 height 118
click at [444, 234] on div "Cover letter Hi, Could you share more about the specific challenges or goals yo…" at bounding box center [514, 239] width 170 height 118
click at [466, 247] on div "Cover letter Hi, Could you share more about the specific challenges or goals yo…" at bounding box center [514, 239] width 170 height 118
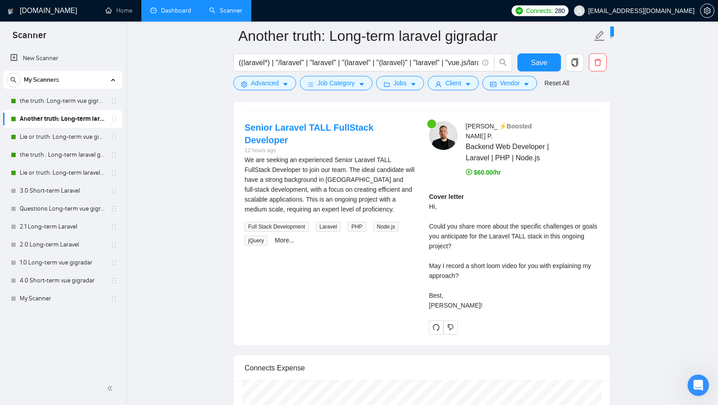
scroll to position [1939, 0]
drag, startPoint x: 464, startPoint y: 256, endPoint x: 427, endPoint y: 248, distance: 37.7
click at [427, 248] on div "Erik P . ⚡️Boosted Backend Web Developer | Laravel | PHP | Node.js $60.00/hr Co…" at bounding box center [514, 228] width 184 height 213
click at [461, 257] on div "Cover letter Hi, Could you share more about the specific challenges or goals yo…" at bounding box center [514, 251] width 170 height 118
drag, startPoint x: 461, startPoint y: 257, endPoint x: 430, endPoint y: 248, distance: 33.0
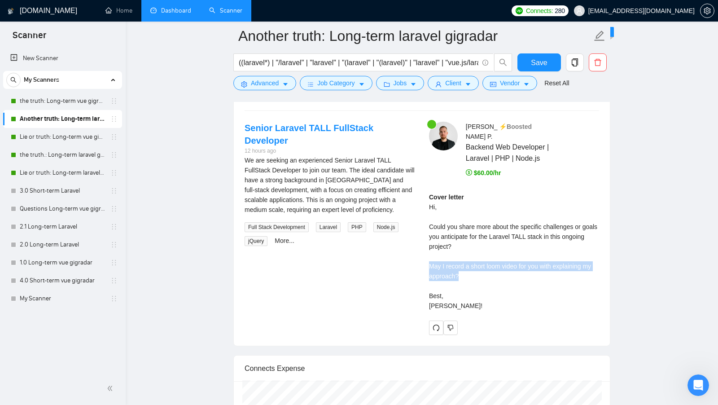
click at [430, 248] on div "Cover letter Hi, Could you share more about the specific challenges or goals yo…" at bounding box center [514, 251] width 170 height 118
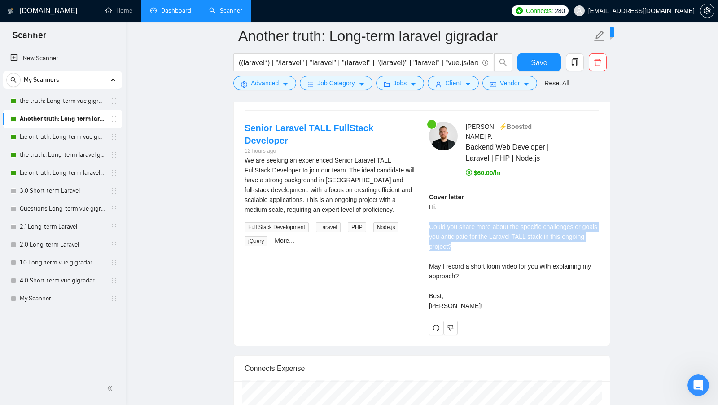
drag, startPoint x: 484, startPoint y: 225, endPoint x: 428, endPoint y: 210, distance: 57.7
click at [429, 210] on div "Cover letter Hi, Could you share more about the specific challenges or goals yo…" at bounding box center [514, 251] width 170 height 118
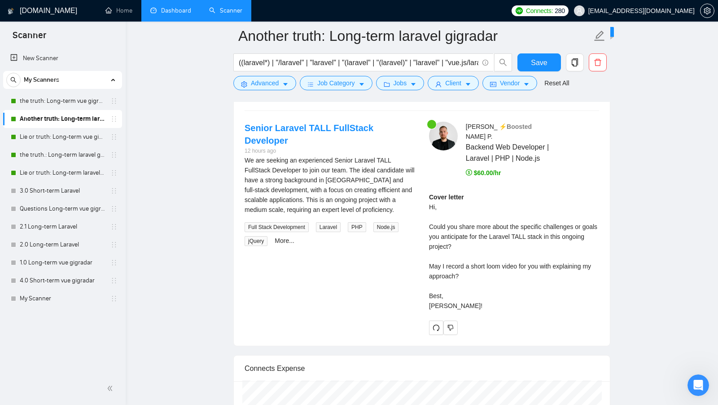
click at [517, 248] on div "Cover letter Hi, Could you share more about the specific challenges or goals yo…" at bounding box center [514, 251] width 170 height 118
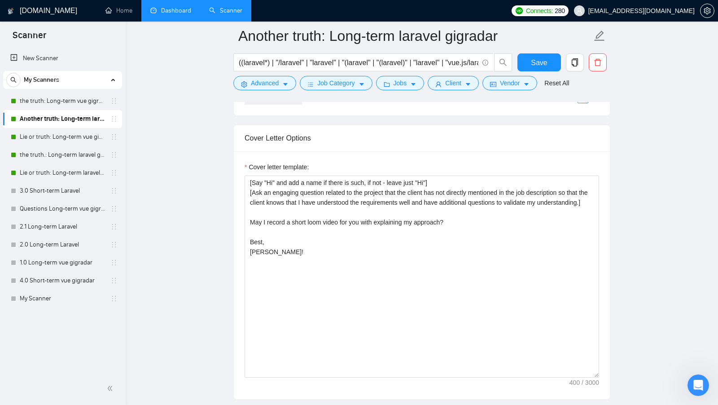
scroll to position [1037, 0]
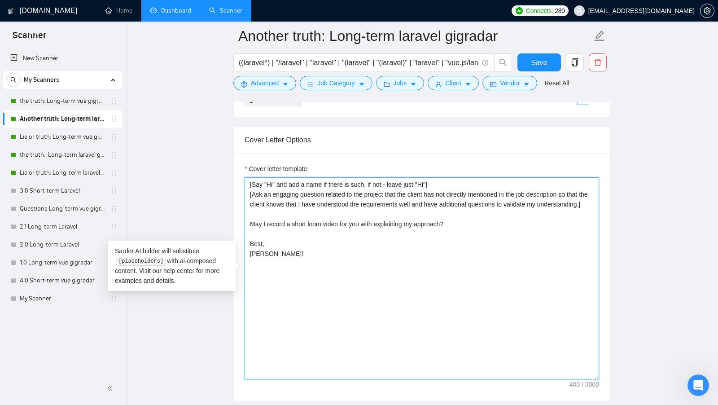
drag, startPoint x: 477, startPoint y: 232, endPoint x: 184, endPoint y: 157, distance: 301.7
click at [324, 256] on textarea "[Say "Hi" and add a name if there is such, if not - leave just "Hi"] [Ask an en…" at bounding box center [422, 278] width 355 height 202
click at [325, 256] on textarea "[Say "Hi" and add a name if there is such, if not - leave just "Hi"] [Ask an en…" at bounding box center [422, 278] width 355 height 202
drag, startPoint x: 306, startPoint y: 210, endPoint x: 232, endPoint y: 186, distance: 77.7
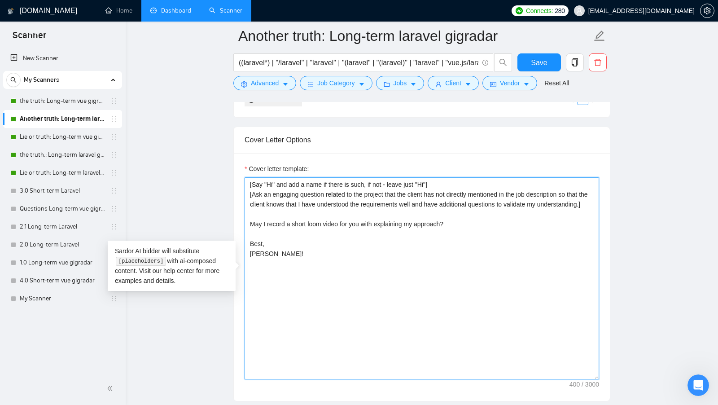
click at [342, 215] on textarea "[Say "Hi" and add a name if there is such, if not - leave just "Hi"] [Ask an en…" at bounding box center [422, 278] width 355 height 202
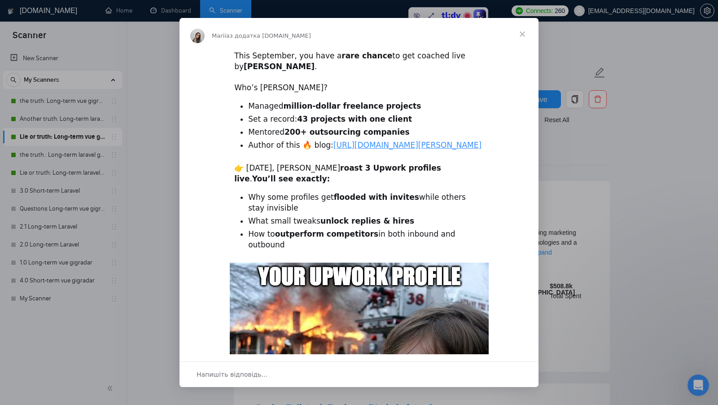
click at [127, 22] on div "Месенджер Intercom" at bounding box center [359, 202] width 718 height 405
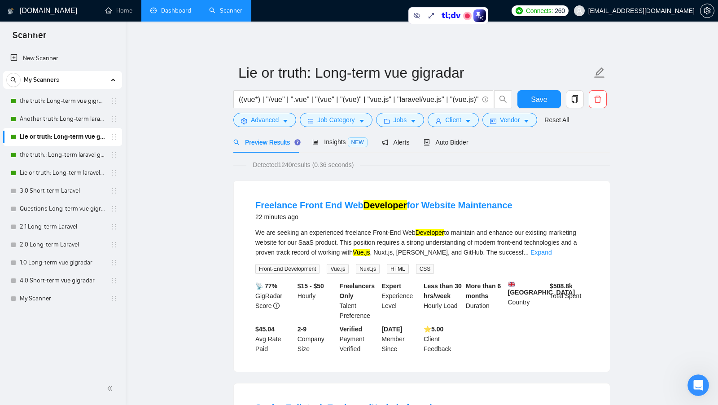
click at [161, 14] on link "Dashboard" at bounding box center [170, 11] width 41 height 8
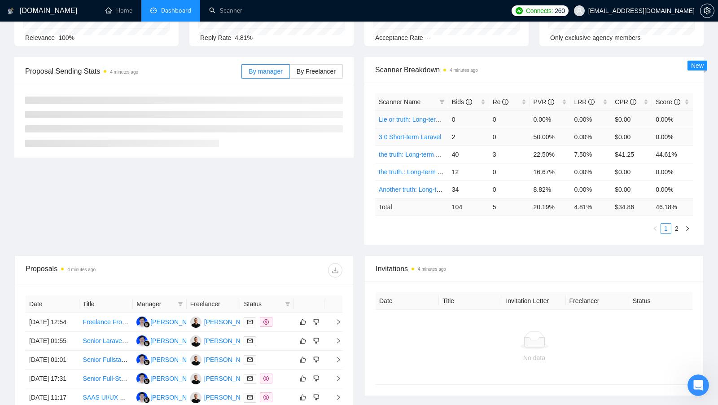
scroll to position [101, 0]
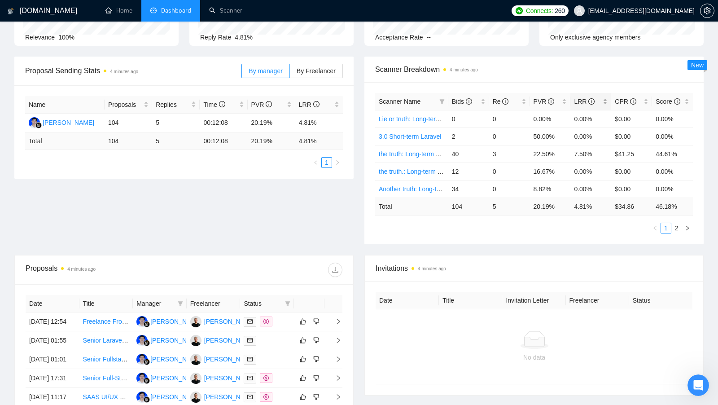
click at [606, 98] on div "LRR" at bounding box center [591, 102] width 34 height 10
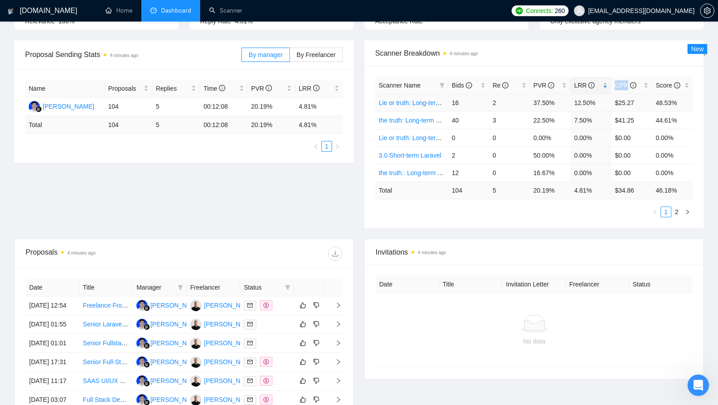
scroll to position [118, 0]
click at [417, 120] on link "the truth: Long-term vue gigradar" at bounding box center [425, 119] width 92 height 7
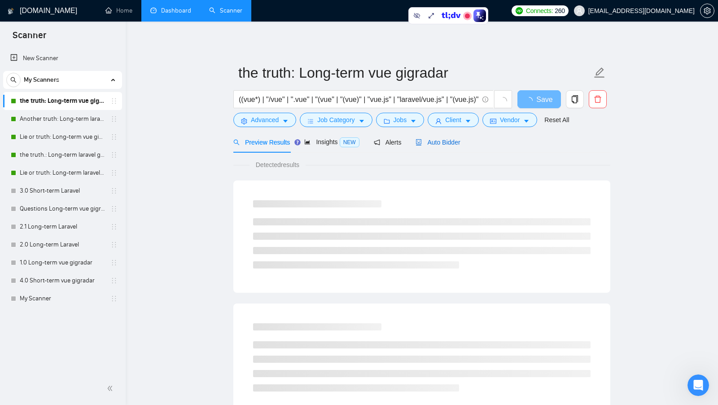
click at [435, 144] on span "Auto Bidder" at bounding box center [438, 142] width 44 height 7
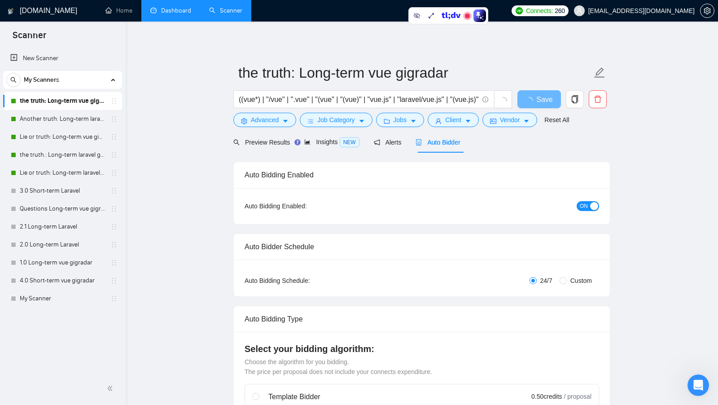
radio input "false"
radio input "true"
checkbox input "true"
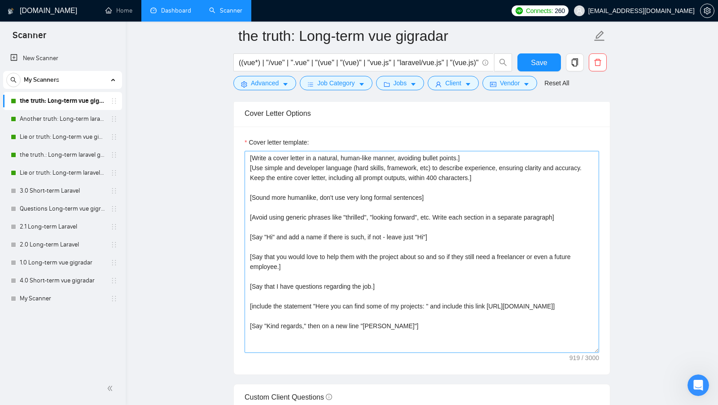
scroll to position [1061, 0]
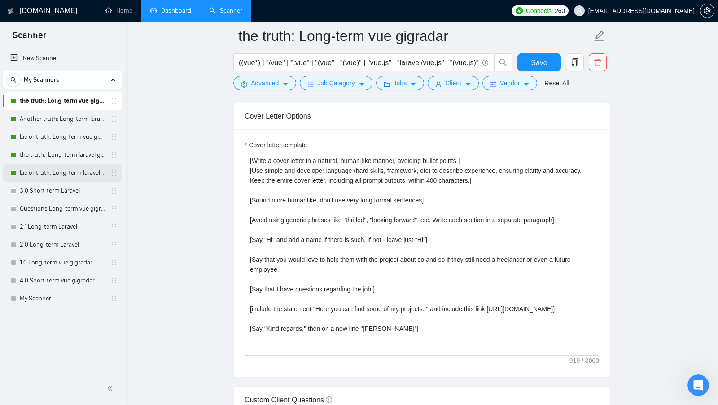
click at [61, 166] on link "Lie or truth: Long-term laravel gigradar" at bounding box center [62, 173] width 85 height 18
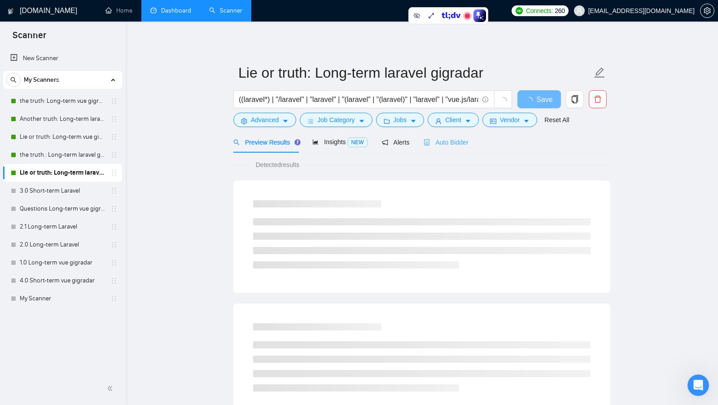
click at [446, 147] on div "Auto Bidder" at bounding box center [446, 142] width 44 height 21
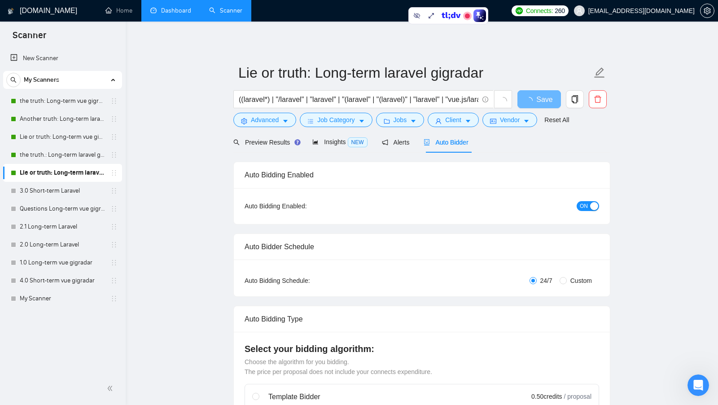
radio input "false"
radio input "true"
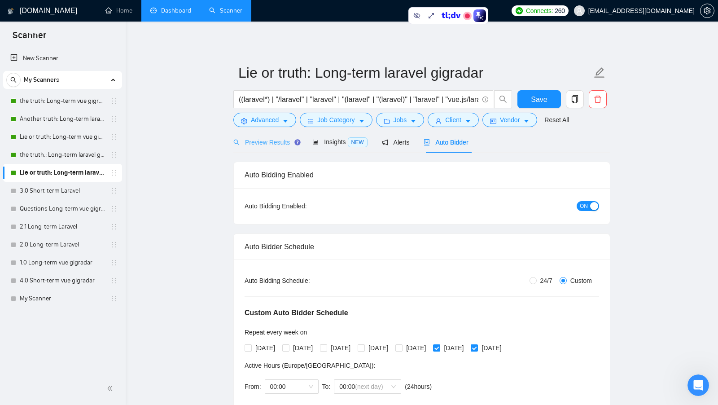
click at [268, 150] on div "Preview Results" at bounding box center [265, 142] width 65 height 21
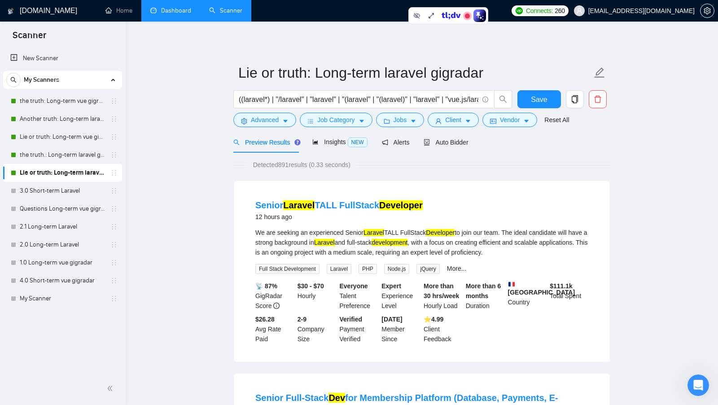
scroll to position [29, 0]
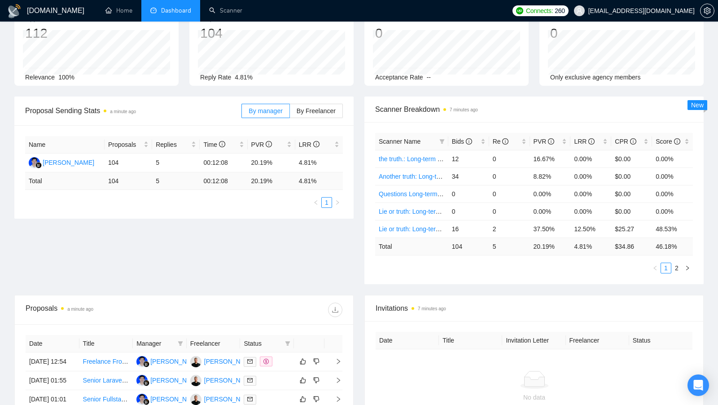
scroll to position [79, 0]
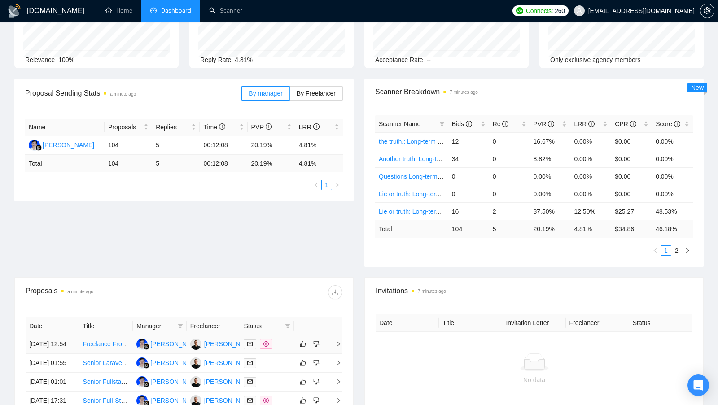
click at [224, 349] on div "Erik Petrov" at bounding box center [230, 344] width 52 height 10
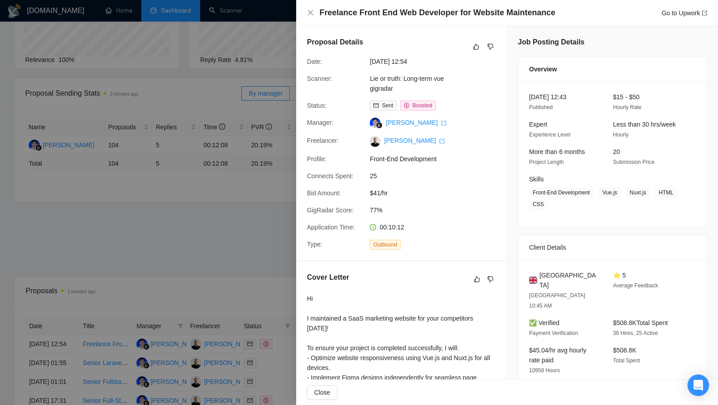
click at [204, 127] on div at bounding box center [359, 202] width 718 height 405
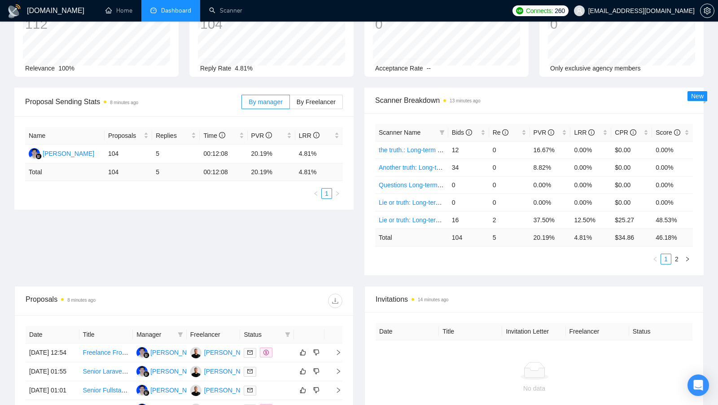
scroll to position [70, 0]
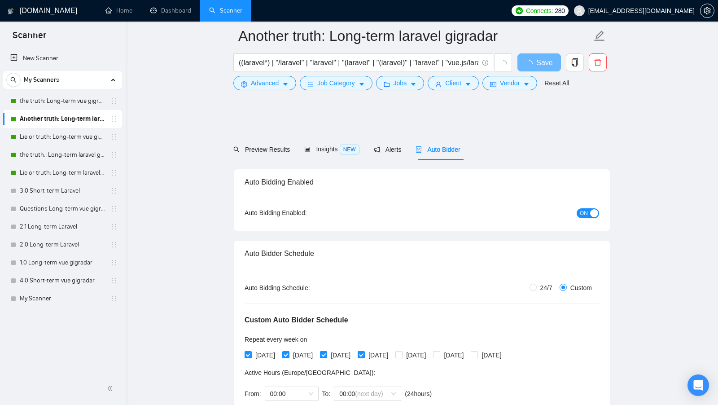
scroll to position [972, 0]
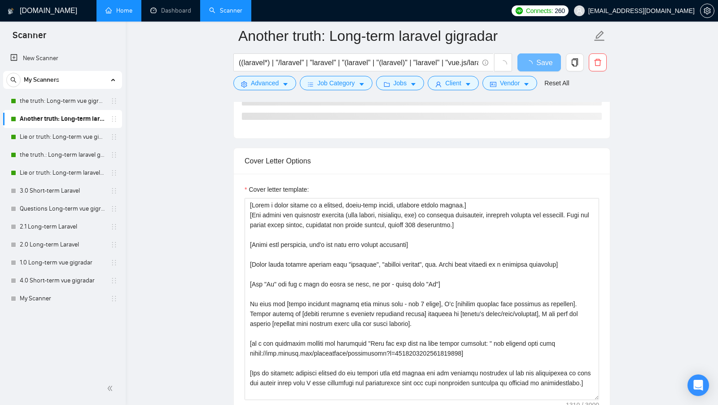
click at [110, 8] on link "Home" at bounding box center [118, 11] width 27 height 8
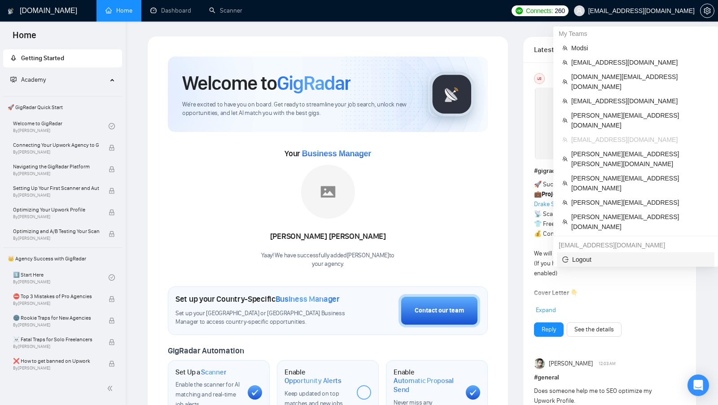
click at [583, 254] on span "Logout" at bounding box center [635, 259] width 147 height 10
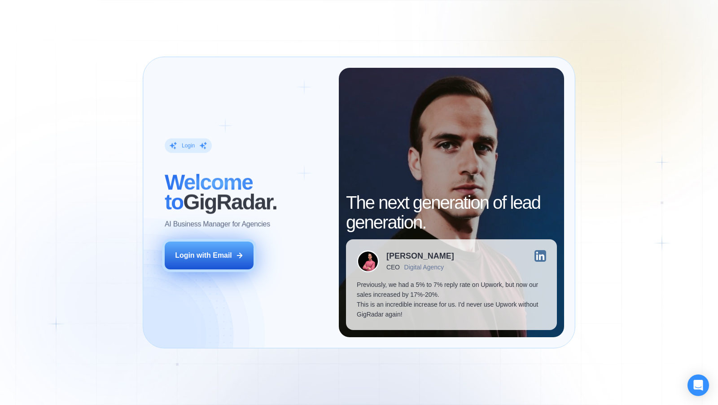
click at [228, 266] on button "Login with Email" at bounding box center [209, 255] width 89 height 28
